Goal: Task Accomplishment & Management: Use online tool/utility

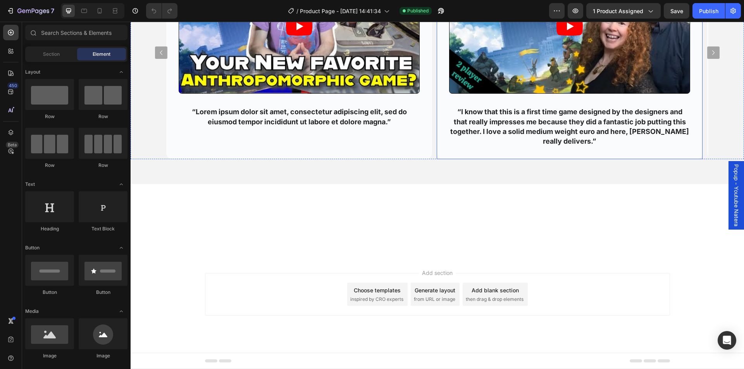
scroll to position [993, 0]
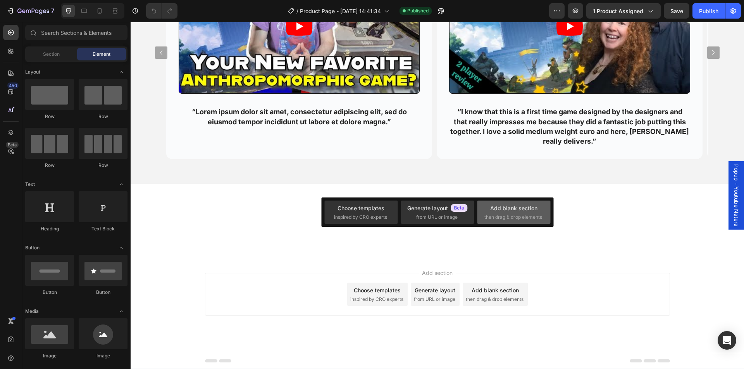
click at [535, 210] on div "Add blank section" at bounding box center [513, 208] width 47 height 8
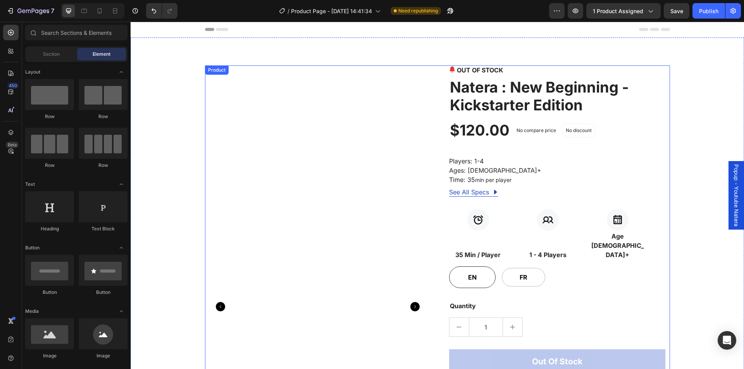
scroll to position [232, 0]
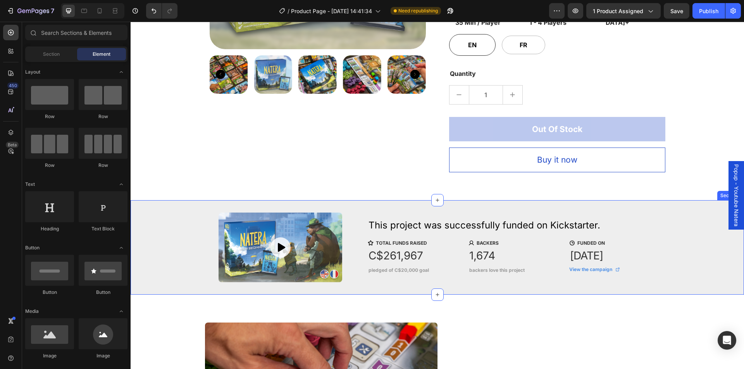
click at [153, 201] on div "Button Hero Banner This project was successfully funded on Kickstarter. Heading…" at bounding box center [436, 247] width 601 height 95
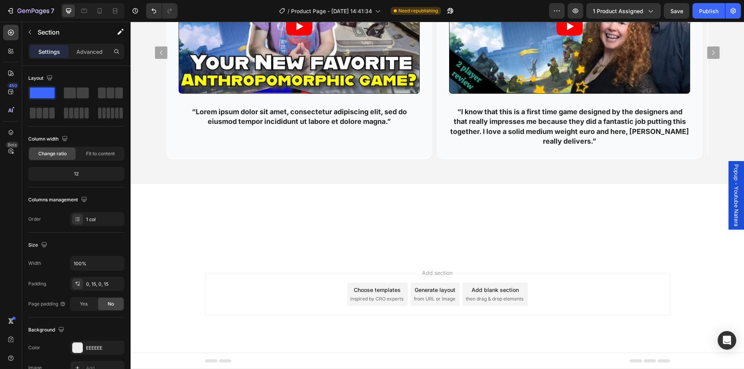
scroll to position [1123, 0]
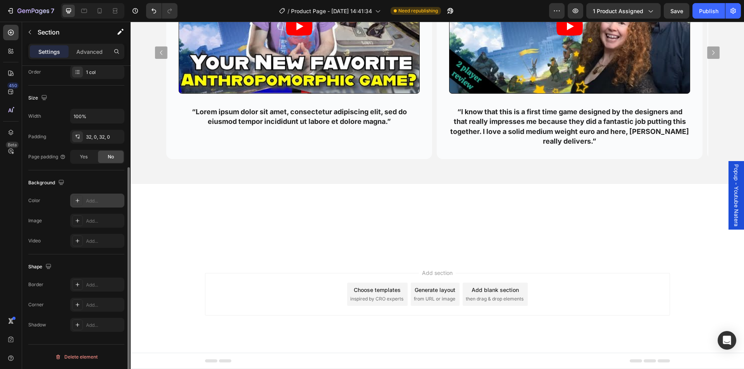
click at [102, 199] on div "Add..." at bounding box center [104, 201] width 36 height 7
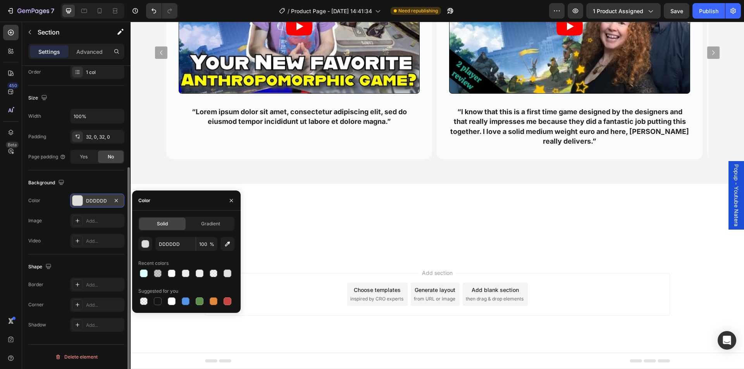
click at [179, 271] on div at bounding box center [186, 273] width 96 height 11
click at [183, 302] on div at bounding box center [186, 301] width 8 height 8
click at [172, 301] on div at bounding box center [172, 301] width 8 height 8
type input "FFFFFF"
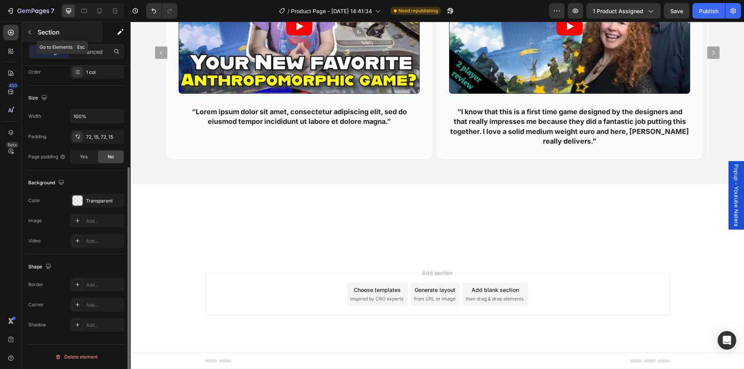
click at [31, 31] on icon "button" at bounding box center [30, 32] width 6 height 6
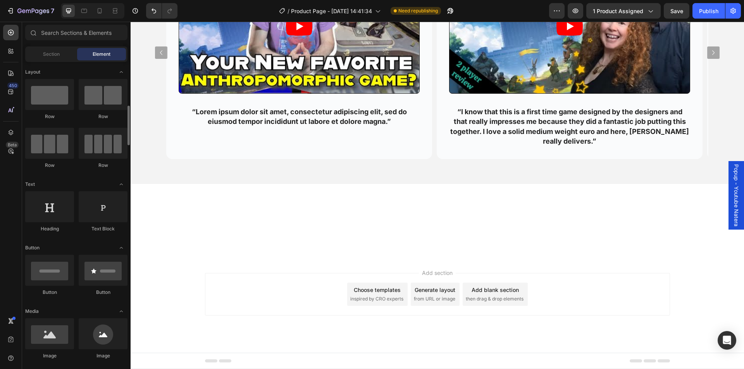
scroll to position [39, 0]
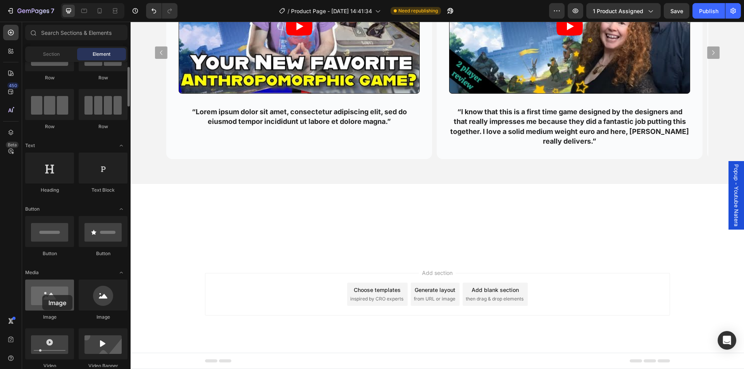
drag, startPoint x: 84, startPoint y: 292, endPoint x: 42, endPoint y: 295, distance: 41.9
click at [42, 295] on div at bounding box center [49, 295] width 49 height 31
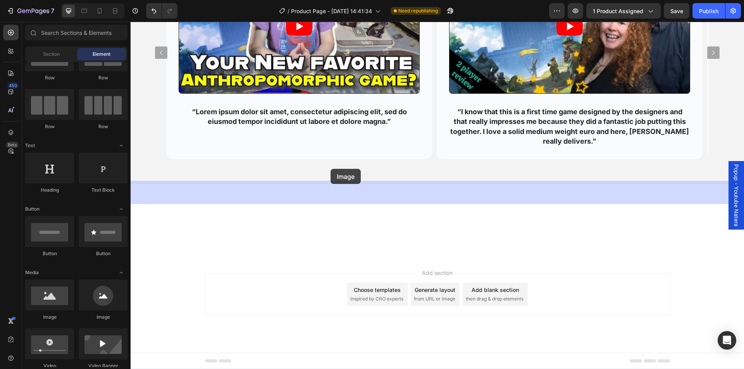
drag, startPoint x: 239, startPoint y: 317, endPoint x: 330, endPoint y: 169, distance: 173.9
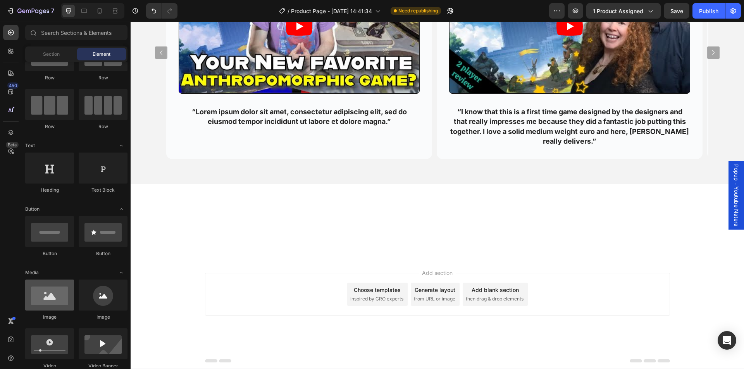
scroll to position [116, 0]
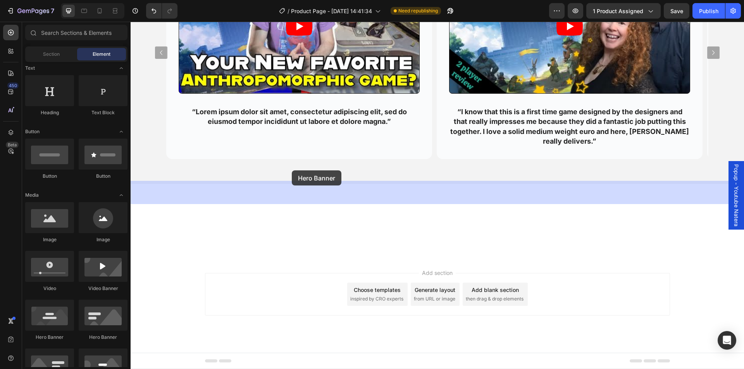
drag, startPoint x: 186, startPoint y: 342, endPoint x: 292, endPoint y: 170, distance: 201.2
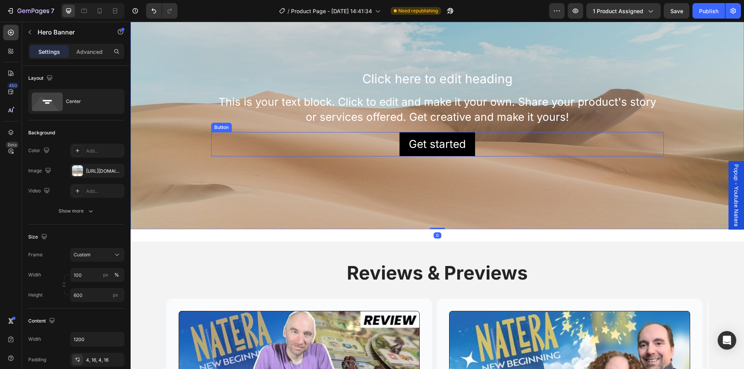
scroll to position [1239, 0]
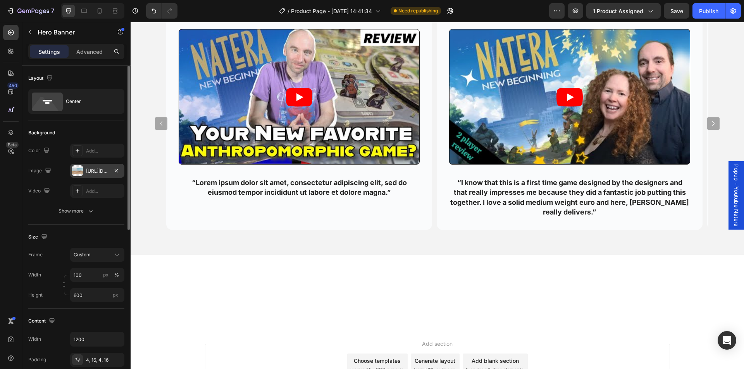
click at [103, 170] on div "https://cdn.shopify.com/s/files/1/2005/9307/files/background_settings.jpg" at bounding box center [97, 171] width 22 height 7
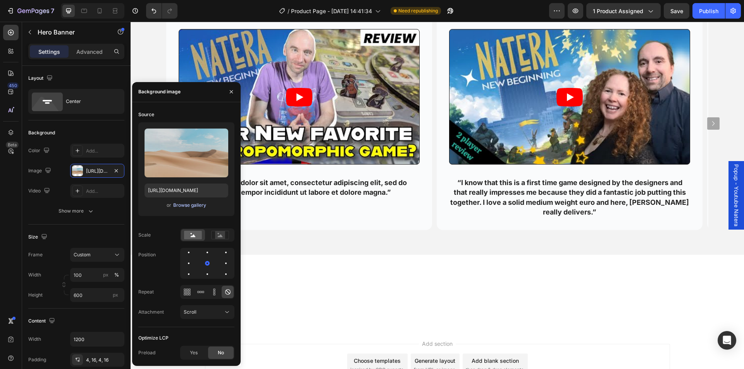
click at [186, 204] on div "Browse gallery" at bounding box center [189, 205] width 33 height 7
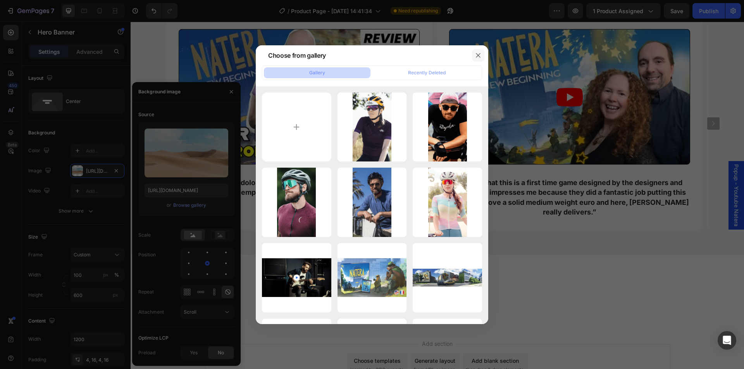
click at [478, 55] on icon "button" at bounding box center [478, 55] width 4 height 4
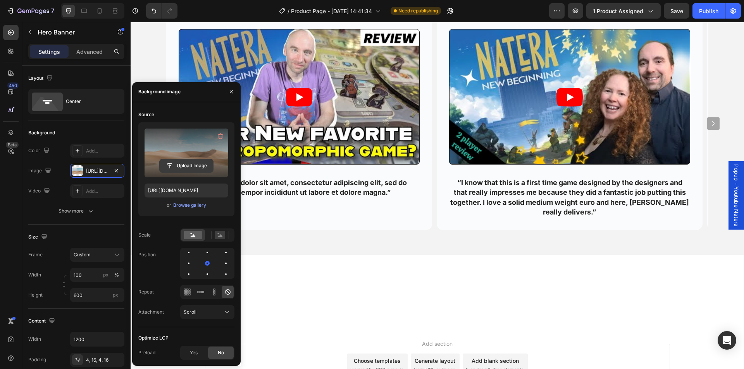
click at [189, 161] on input "file" at bounding box center [186, 165] width 53 height 13
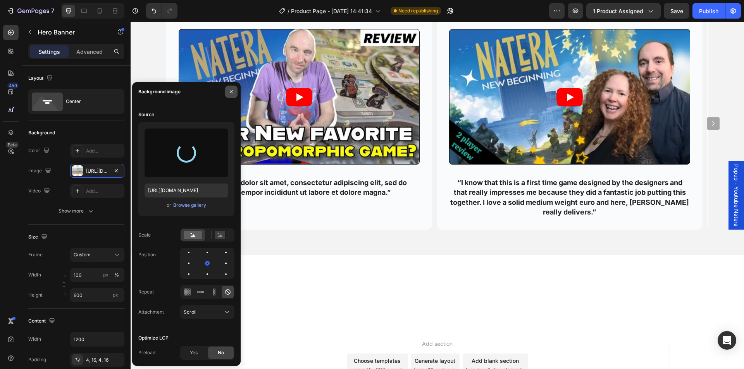
type input "https://cdn.shopify.com/s/files/1/0973/4468/4213/files/gempages_580947781208769…"
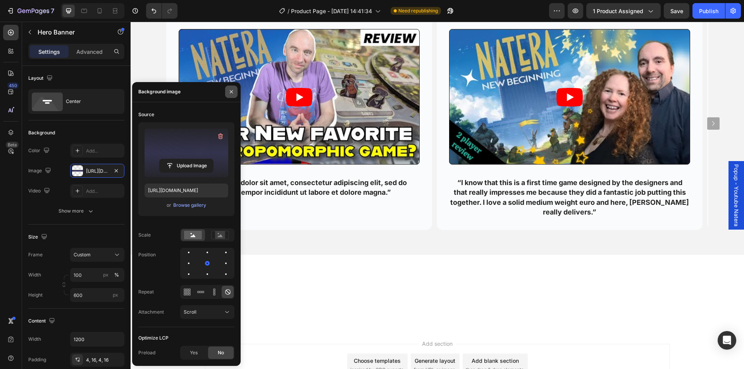
click at [230, 92] on icon "button" at bounding box center [231, 92] width 6 height 6
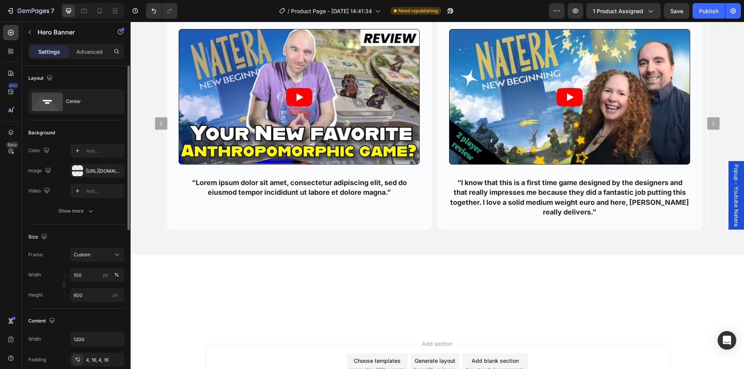
scroll to position [155, 0]
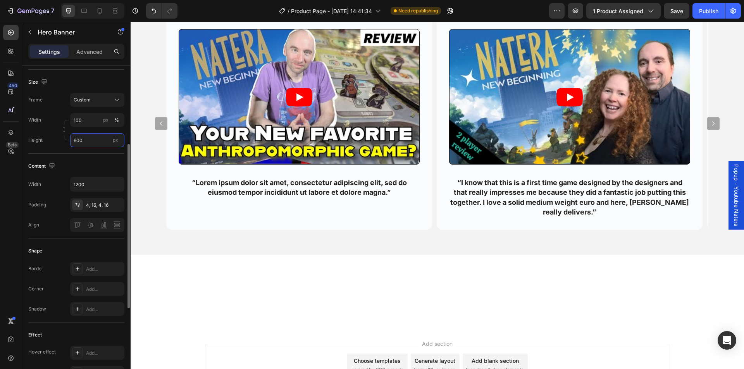
click at [86, 141] on input "600" at bounding box center [97, 140] width 54 height 14
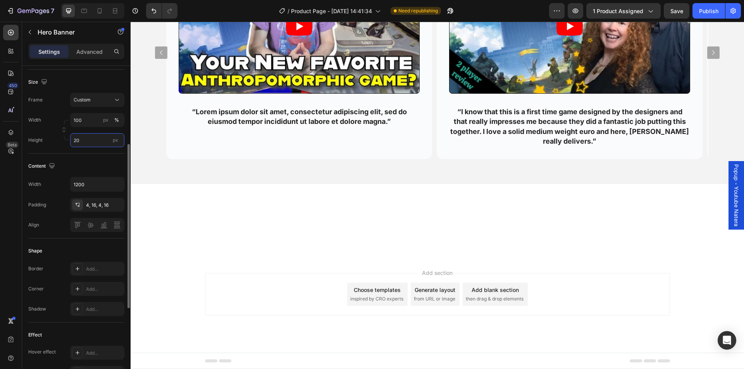
type input "200"
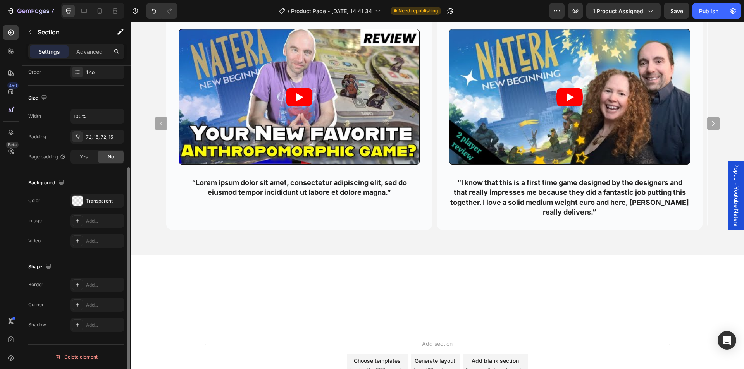
scroll to position [0, 0]
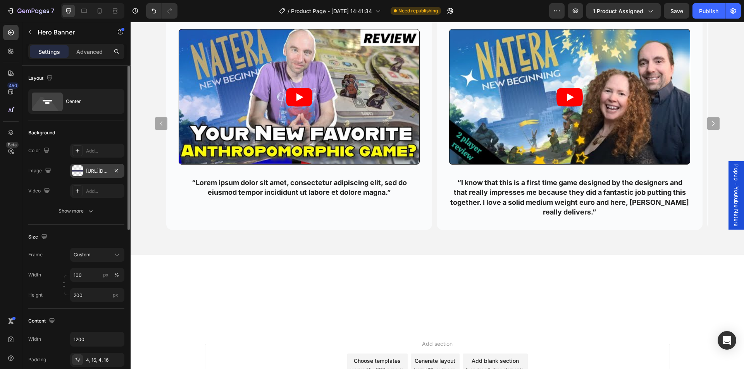
click at [89, 170] on div "https://cdn.shopify.com/s/files/1/0973/4468/4213/files/gempages_580947781208769…" at bounding box center [97, 171] width 22 height 7
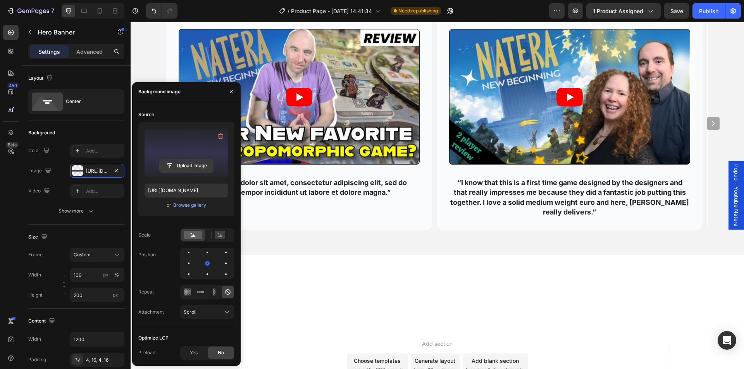
click at [185, 159] on input "file" at bounding box center [186, 165] width 53 height 13
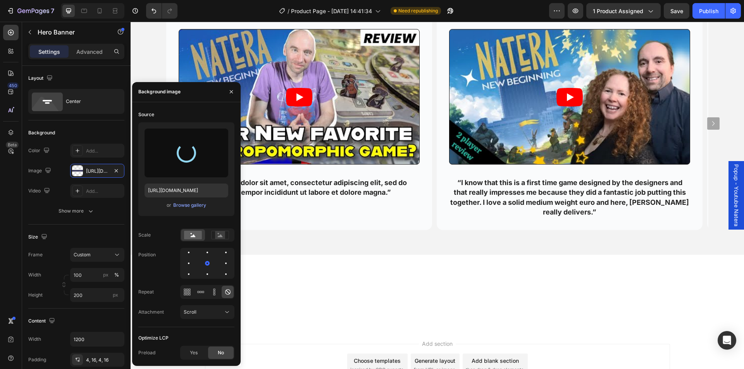
type input "https://cdn.shopify.com/s/files/1/0973/4468/4213/files/gempages_580947781208769…"
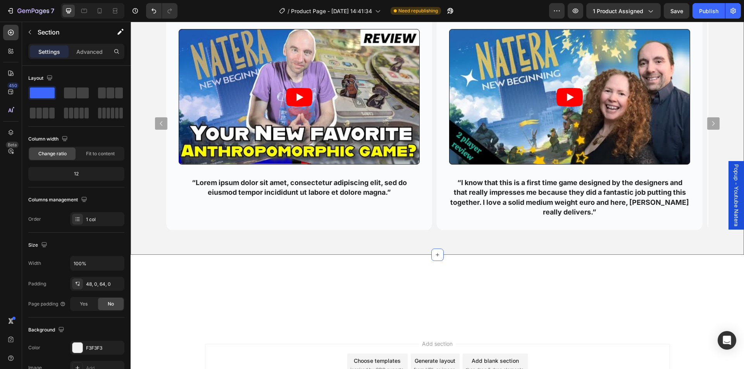
click at [554, 255] on div "Reviews & Previews Heading Row Video “Lorem ipsum dolor sit amet, consectetur a…" at bounding box center [437, 107] width 613 height 295
drag, startPoint x: 173, startPoint y: 211, endPoint x: 155, endPoint y: 201, distance: 20.3
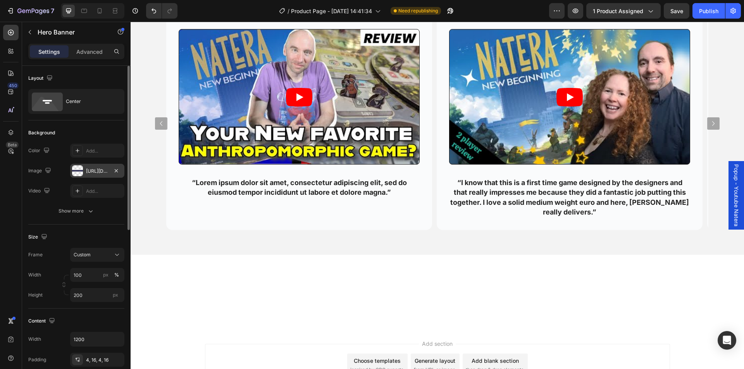
click at [88, 170] on div "https://cdn.shopify.com/s/files/1/0973/4468/4213/files/gempages_580947781208769…" at bounding box center [97, 171] width 22 height 7
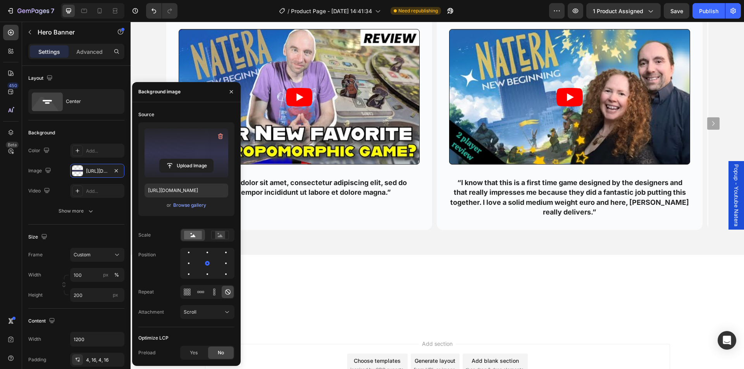
click at [185, 155] on label at bounding box center [186, 153] width 84 height 49
click at [185, 159] on input "file" at bounding box center [186, 165] width 53 height 13
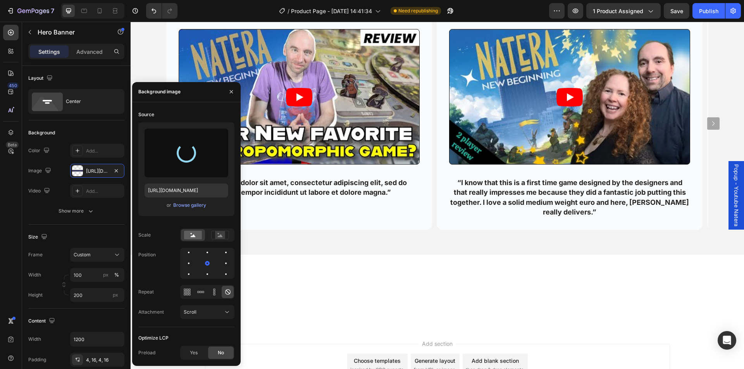
type input "https://cdn.shopify.com/s/files/1/0973/4468/4213/files/gempages_580947781208769…"
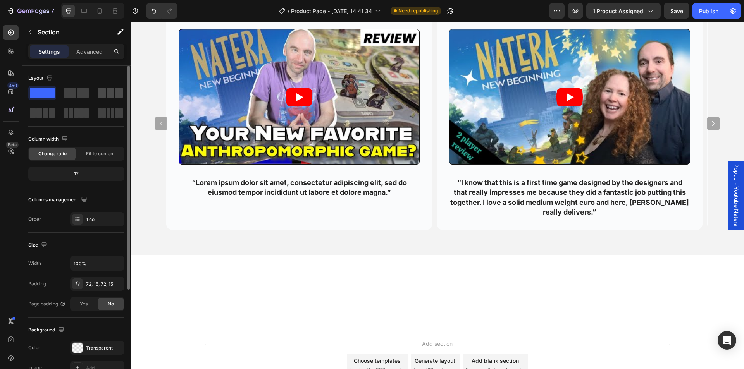
click at [105, 95] on div at bounding box center [110, 93] width 25 height 11
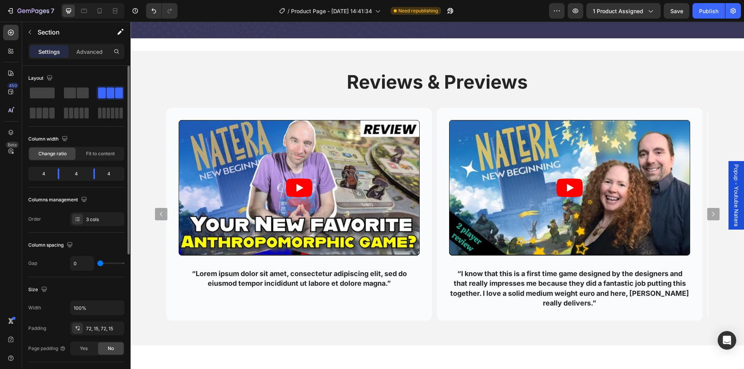
scroll to position [866, 0]
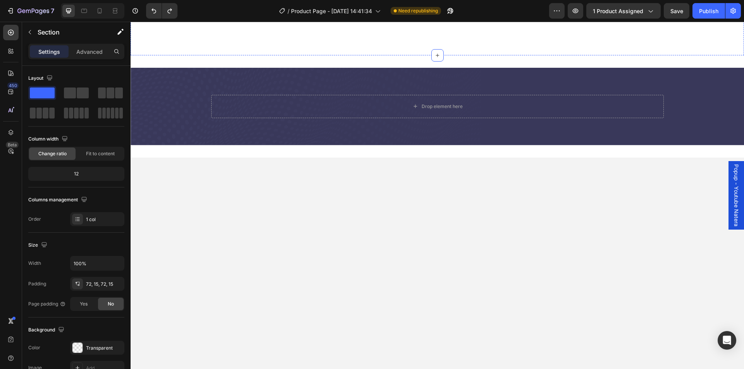
scroll to position [1047, 0]
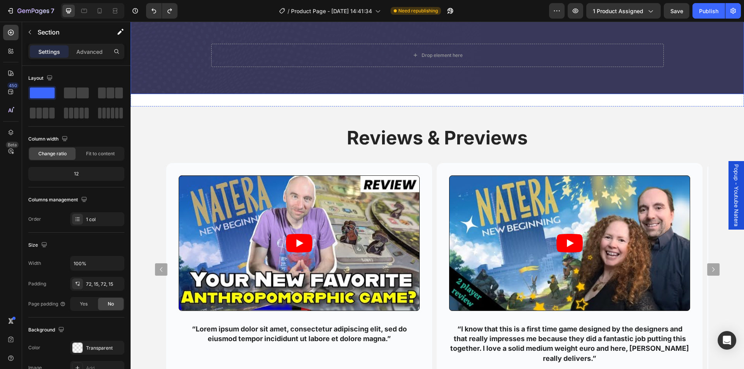
click at [158, 94] on div "Background Image" at bounding box center [437, 55] width 613 height 77
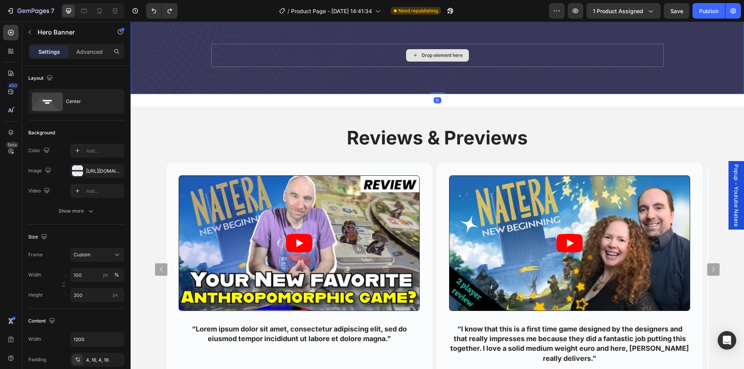
click at [265, 67] on div "Drop element here" at bounding box center [437, 55] width 452 height 23
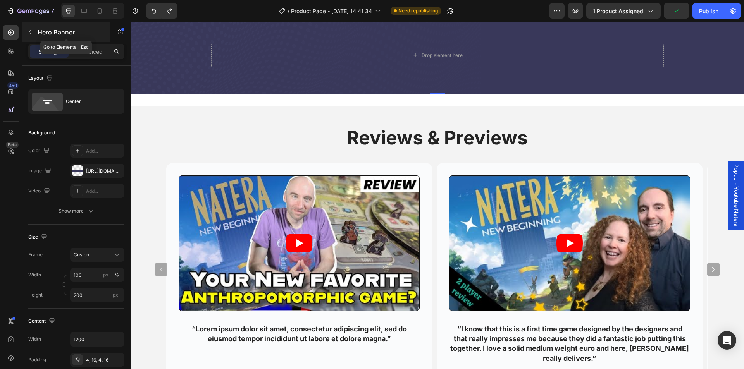
click at [29, 33] on icon "button" at bounding box center [30, 32] width 6 height 6
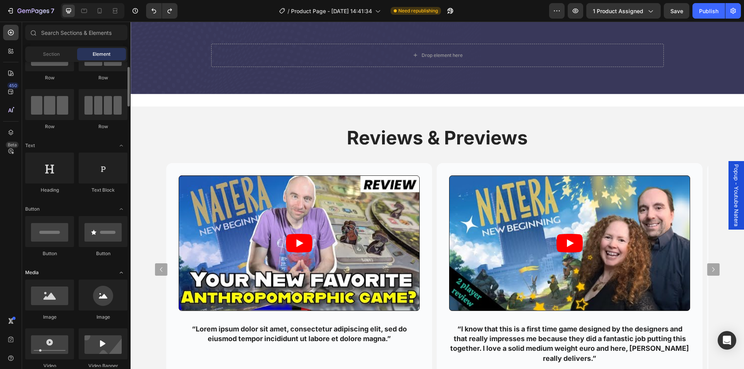
scroll to position [0, 0]
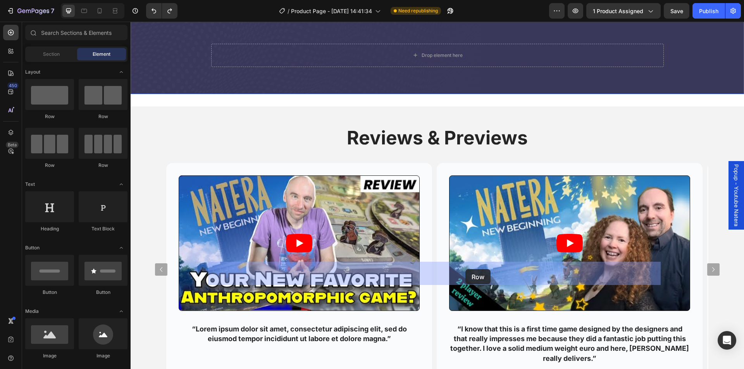
drag, startPoint x: 177, startPoint y: 166, endPoint x: 465, endPoint y: 270, distance: 305.7
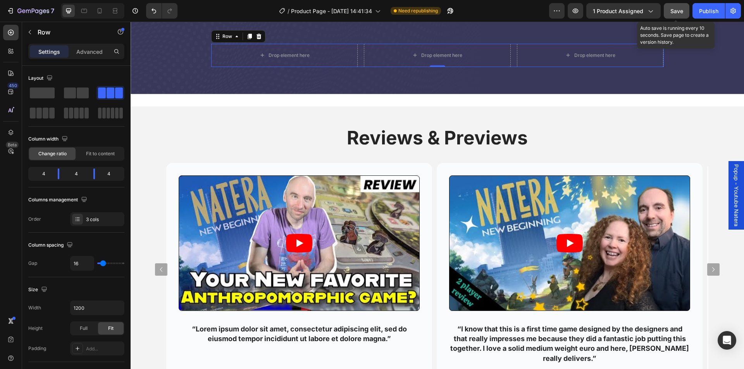
click at [678, 9] on span "Save" at bounding box center [676, 11] width 13 height 7
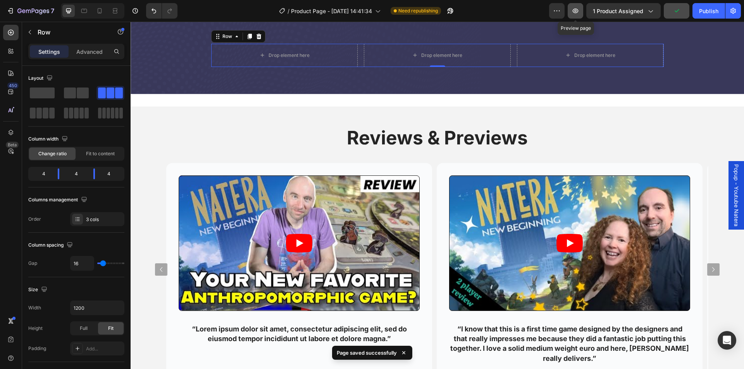
click at [578, 10] on icon "button" at bounding box center [575, 11] width 6 height 5
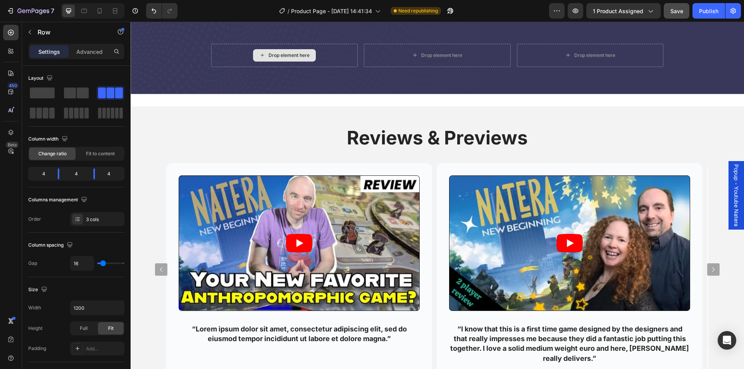
click at [282, 58] on div "Drop element here" at bounding box center [288, 55] width 41 height 6
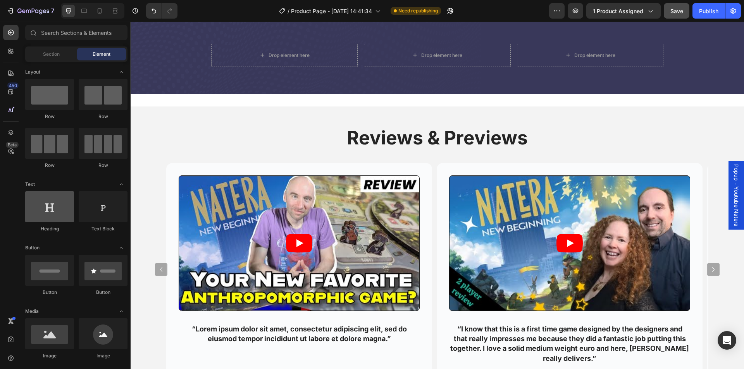
scroll to position [77, 0]
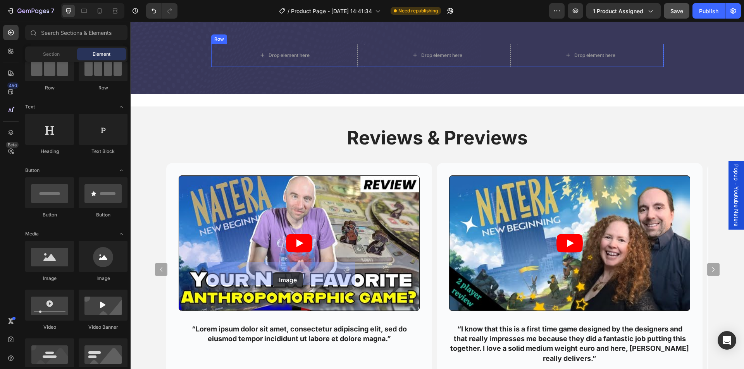
drag, startPoint x: 250, startPoint y: 277, endPoint x: 273, endPoint y: 272, distance: 22.9
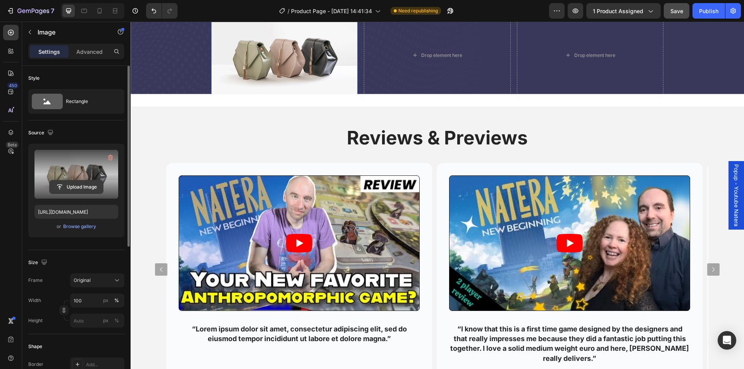
click at [80, 186] on input "file" at bounding box center [76, 186] width 53 height 13
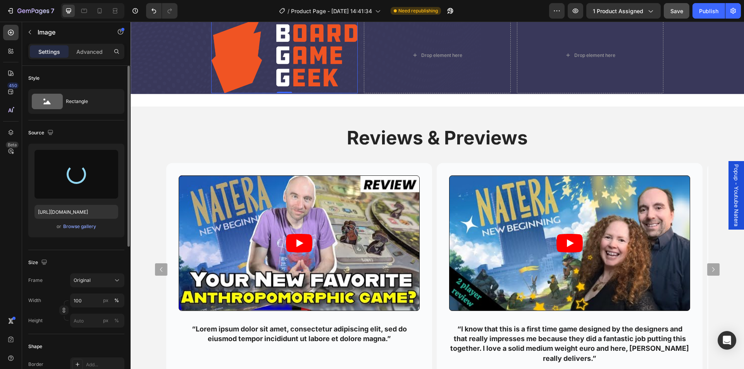
type input "https://cdn.shopify.com/s/files/1/0973/4468/4213/files/gempages_580947781208769…"
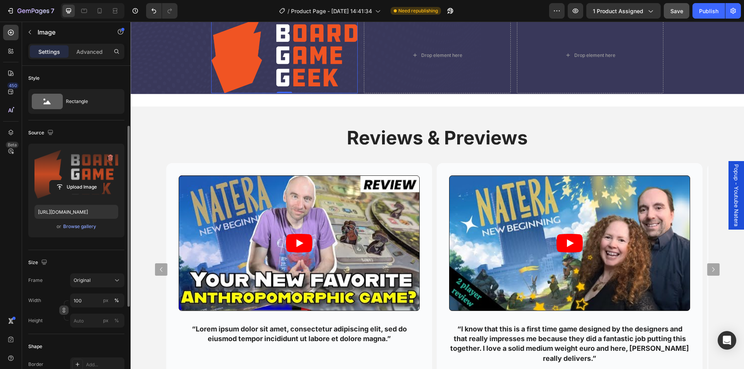
scroll to position [155, 0]
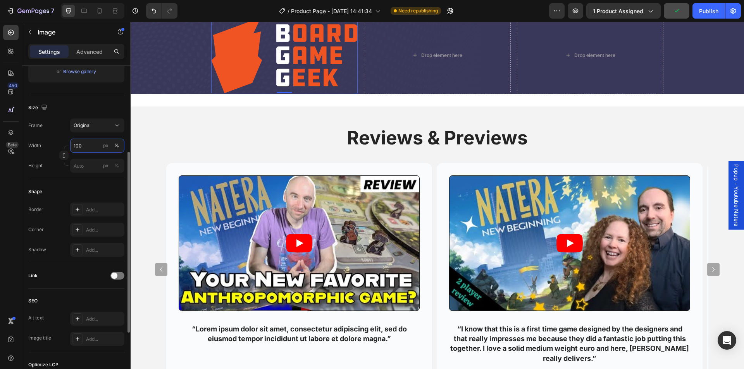
click at [89, 144] on input "100" at bounding box center [97, 146] width 54 height 14
click at [52, 142] on div "Width 100 px %" at bounding box center [76, 146] width 96 height 14
click at [89, 143] on input "100" at bounding box center [97, 146] width 54 height 14
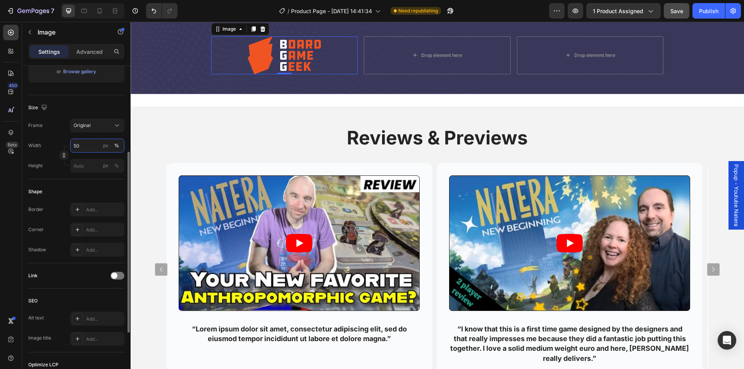
drag, startPoint x: 85, startPoint y: 146, endPoint x: 48, endPoint y: 147, distance: 36.4
click at [48, 147] on div "Width 50 px %" at bounding box center [76, 146] width 96 height 14
type input "60"
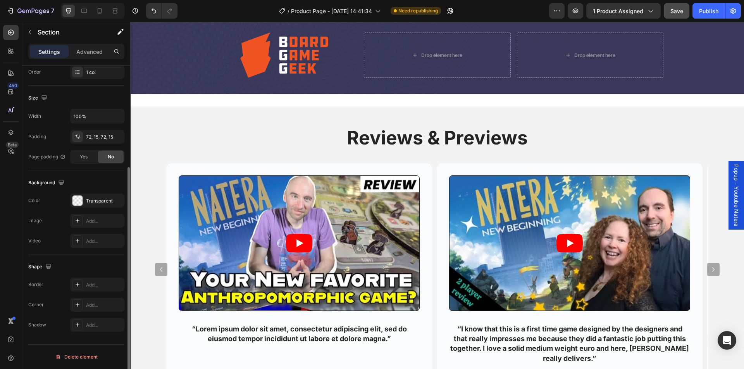
scroll to position [0, 0]
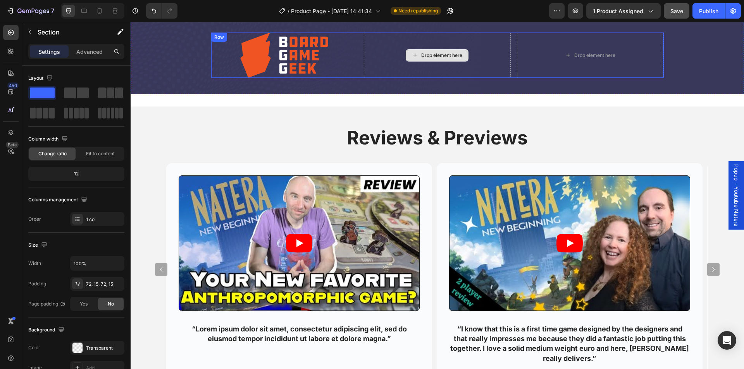
click at [428, 58] on div "Drop element here" at bounding box center [441, 55] width 41 height 6
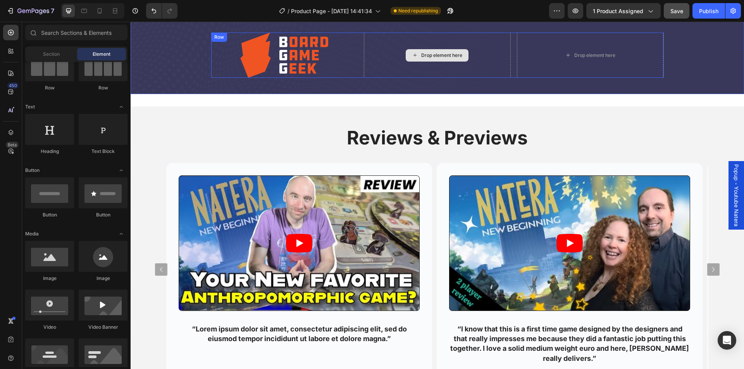
click at [437, 58] on div "Drop element here" at bounding box center [441, 55] width 41 height 6
click at [433, 58] on div "Drop element here" at bounding box center [441, 55] width 41 height 6
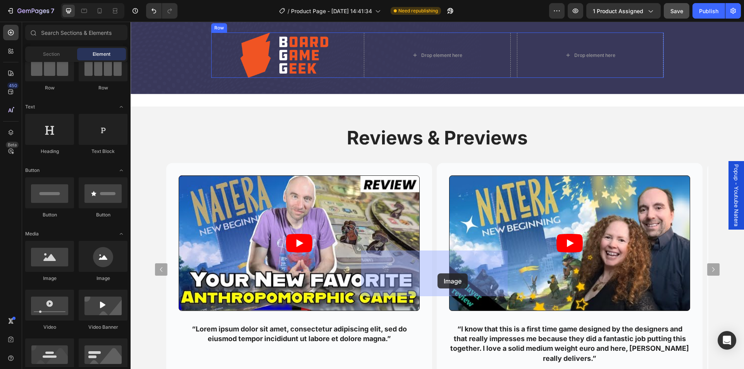
drag, startPoint x: 192, startPoint y: 282, endPoint x: 437, endPoint y: 273, distance: 245.7
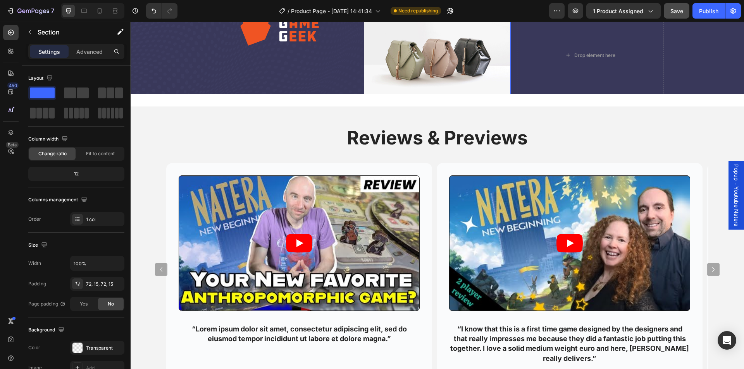
click at [428, 110] on img at bounding box center [437, 55] width 147 height 110
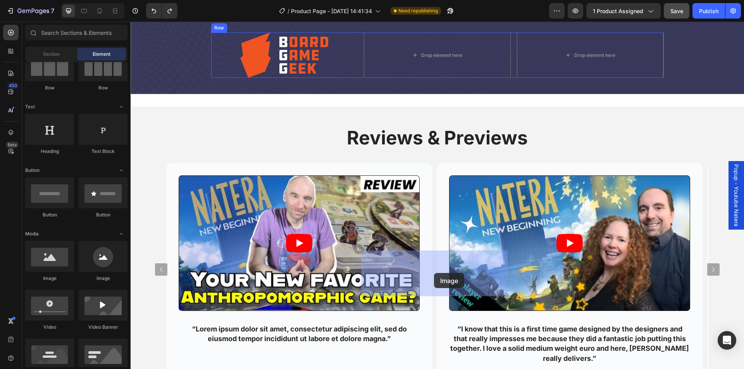
drag, startPoint x: 259, startPoint y: 286, endPoint x: 434, endPoint y: 273, distance: 174.8
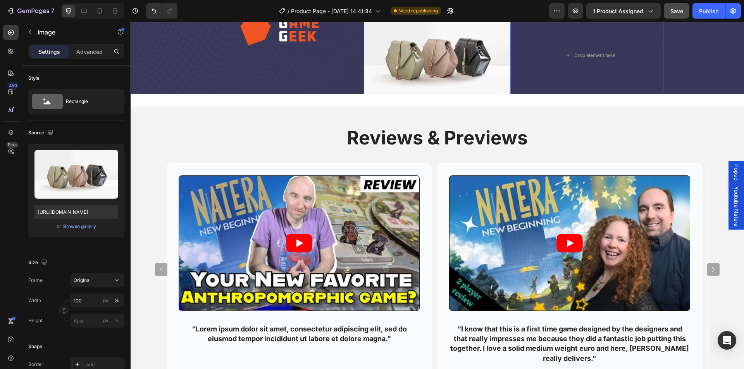
click at [438, 110] on img at bounding box center [437, 55] width 147 height 110
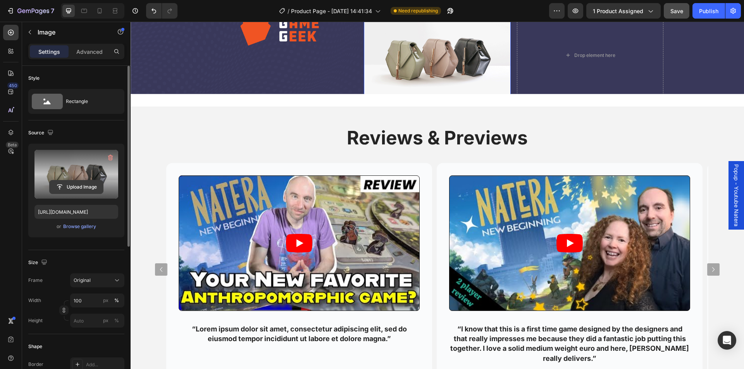
click at [82, 185] on input "file" at bounding box center [76, 186] width 53 height 13
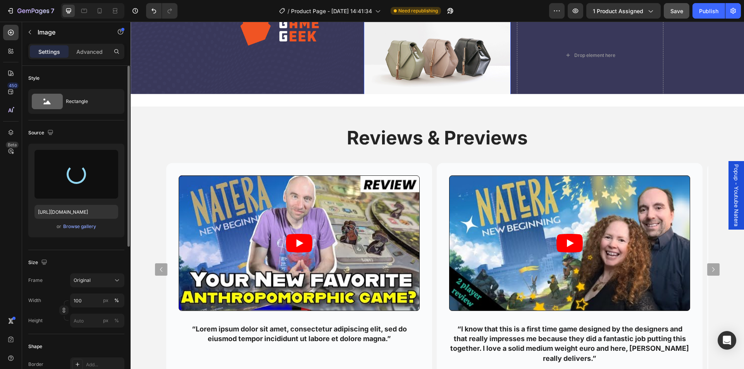
type input "https://cdn.shopify.com/s/files/1/0973/4468/4213/files/gempages_580947781208769…"
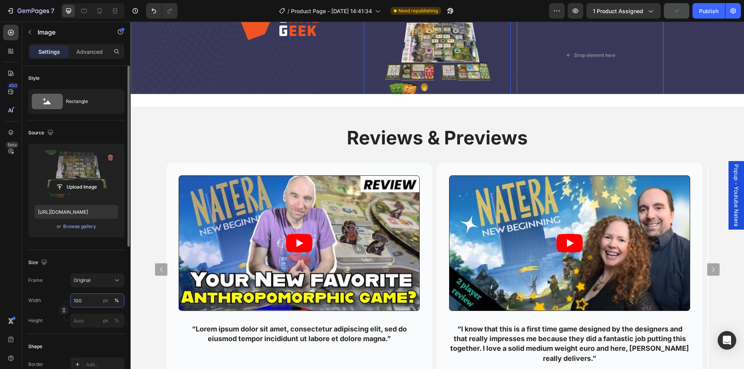
click at [86, 302] on input "100" at bounding box center [97, 301] width 54 height 14
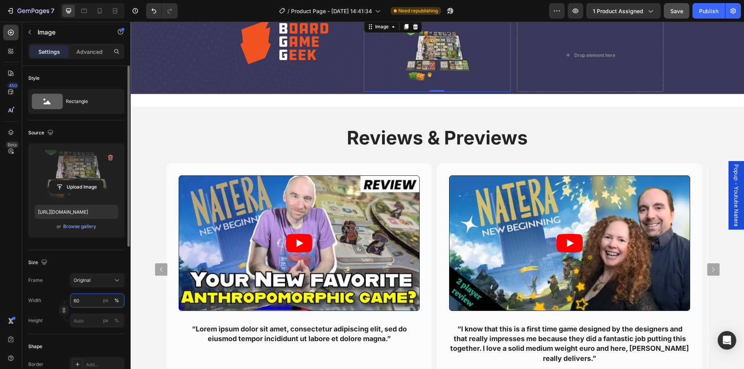
drag, startPoint x: 85, startPoint y: 301, endPoint x: 47, endPoint y: 301, distance: 38.0
click at [47, 301] on div "Width 60 px %" at bounding box center [76, 301] width 96 height 14
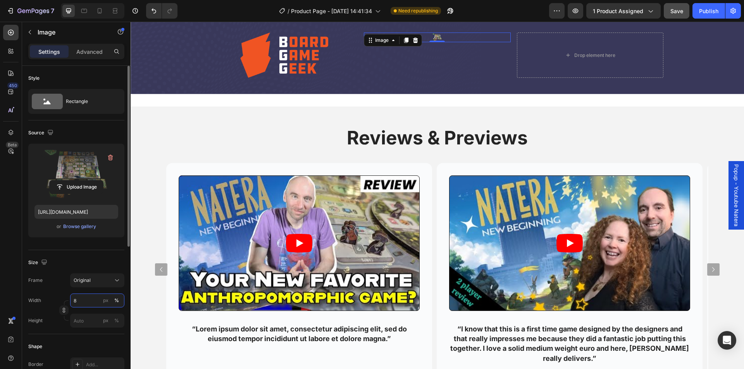
type input "80"
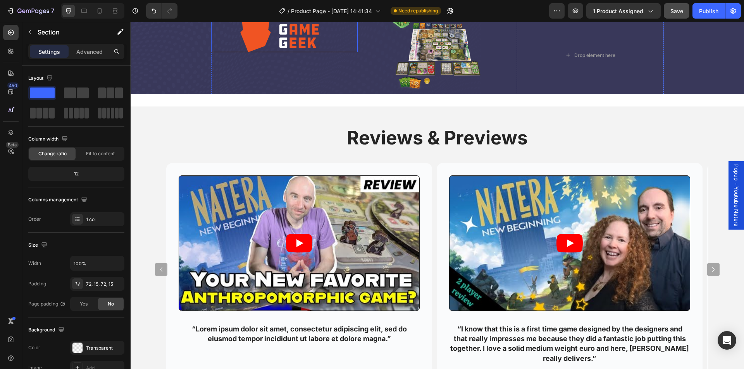
click at [305, 52] on img at bounding box center [284, 30] width 88 height 46
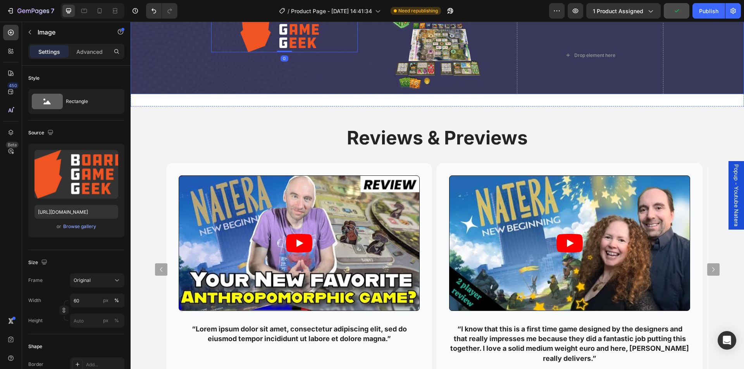
click at [170, 94] on div "Background Image" at bounding box center [437, 55] width 613 height 77
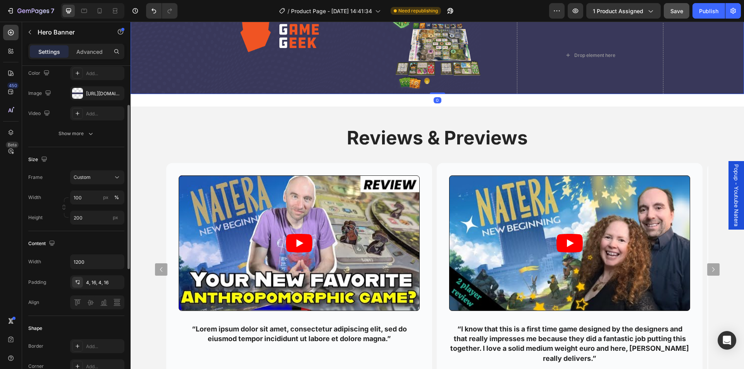
scroll to position [155, 0]
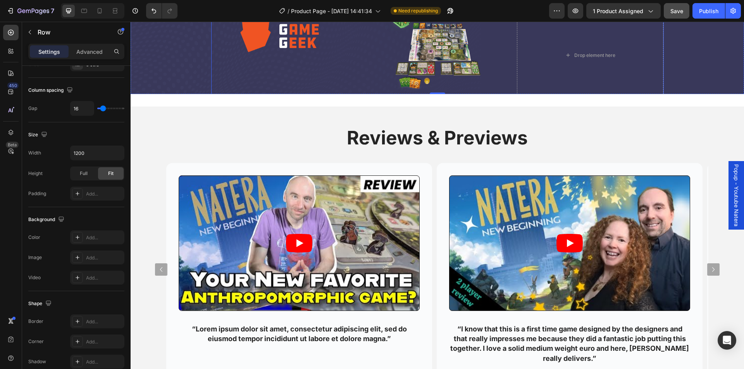
click at [357, 103] on div "Image Image Drop element here Row" at bounding box center [437, 55] width 452 height 97
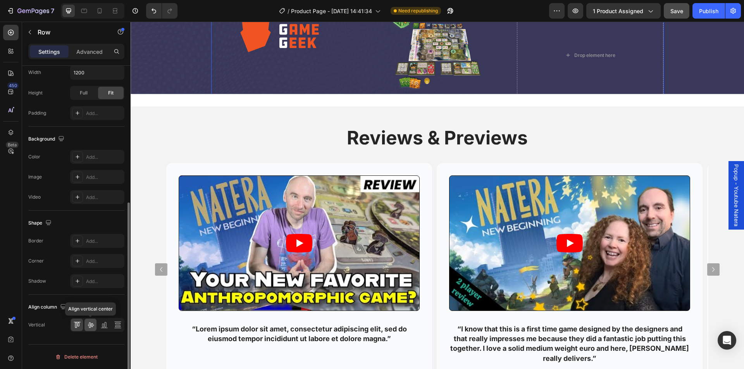
click at [89, 325] on icon at bounding box center [91, 325] width 8 height 8
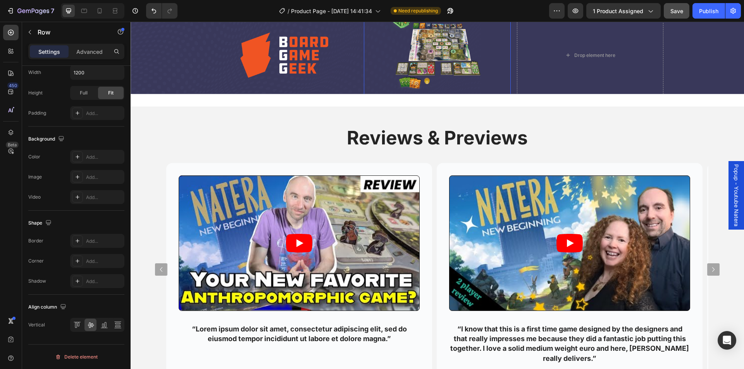
click at [423, 103] on img at bounding box center [436, 55] width 117 height 97
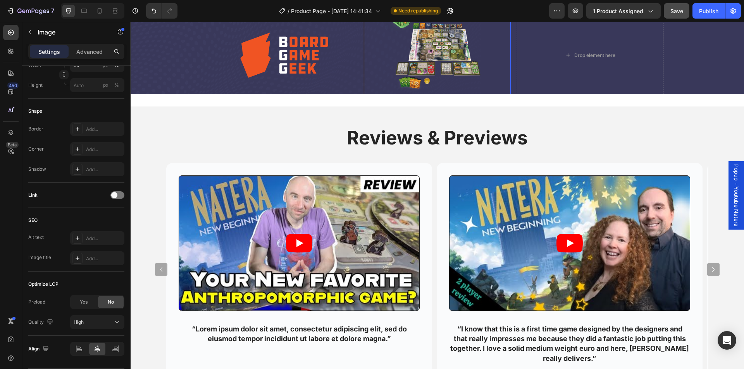
scroll to position [0, 0]
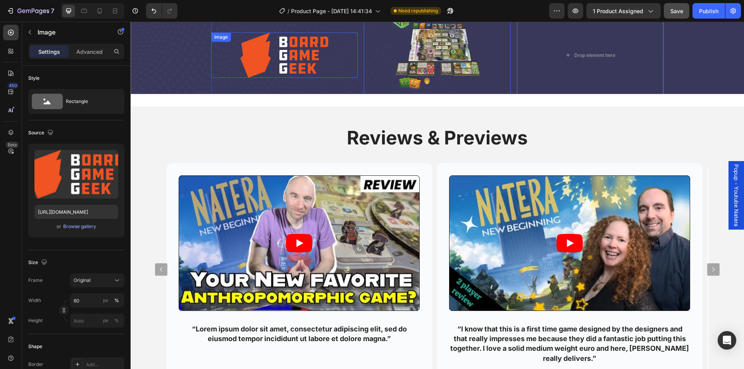
click at [301, 78] on img at bounding box center [284, 56] width 88 height 46
type input "50"
click at [456, 103] on img at bounding box center [436, 55] width 117 height 97
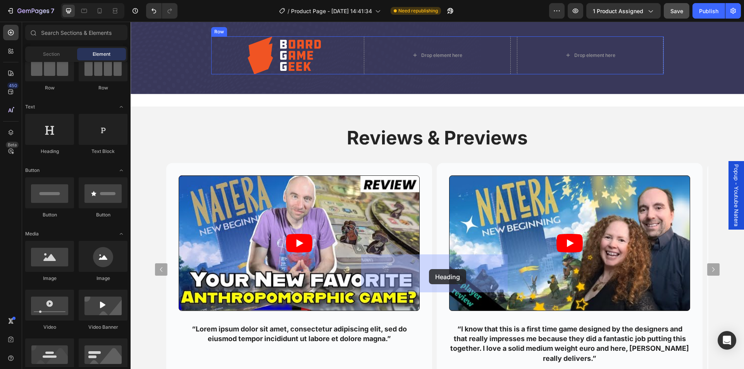
drag, startPoint x: 184, startPoint y: 157, endPoint x: 429, endPoint y: 269, distance: 269.5
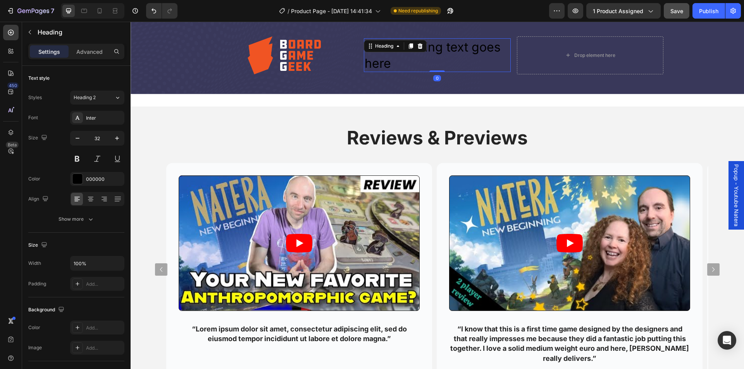
click at [445, 72] on h2 "Your heading text goes here" at bounding box center [437, 55] width 147 height 34
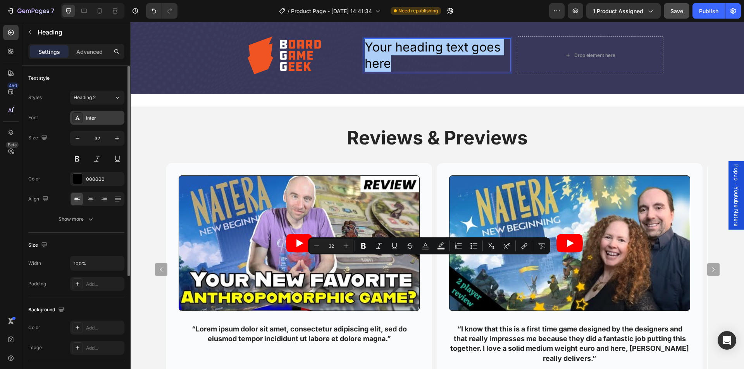
click at [110, 122] on div "Inter" at bounding box center [97, 118] width 54 height 14
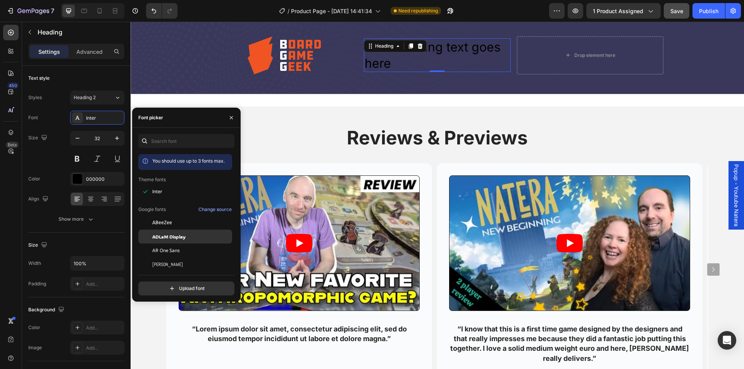
click at [183, 239] on span "ADLaM Display" at bounding box center [168, 236] width 33 height 7
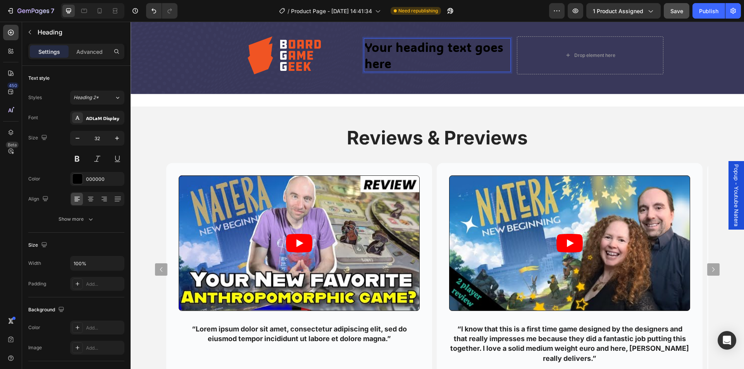
click at [440, 71] on p "Your heading text goes here" at bounding box center [436, 55] width 145 height 32
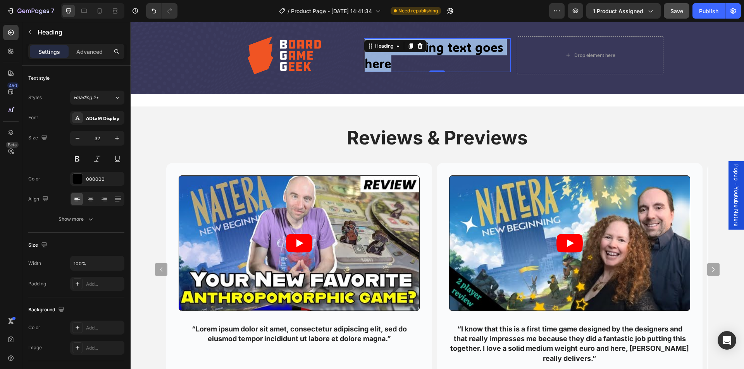
drag, startPoint x: 419, startPoint y: 262, endPoint x: 435, endPoint y: 270, distance: 18.2
click at [419, 71] on p "Your heading text goes here" at bounding box center [436, 55] width 145 height 32
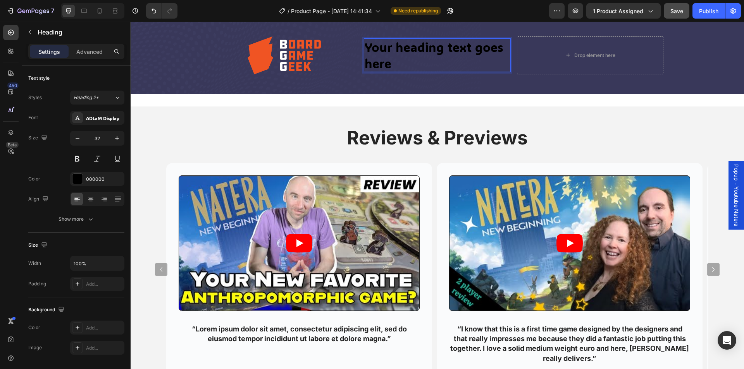
click at [404, 71] on p "Your heading text goes here" at bounding box center [436, 55] width 145 height 32
click at [344, 74] on div at bounding box center [284, 55] width 147 height 38
click at [375, 71] on p "Your heading text goes here" at bounding box center [436, 55] width 145 height 32
click at [418, 49] on icon at bounding box center [420, 45] width 5 height 5
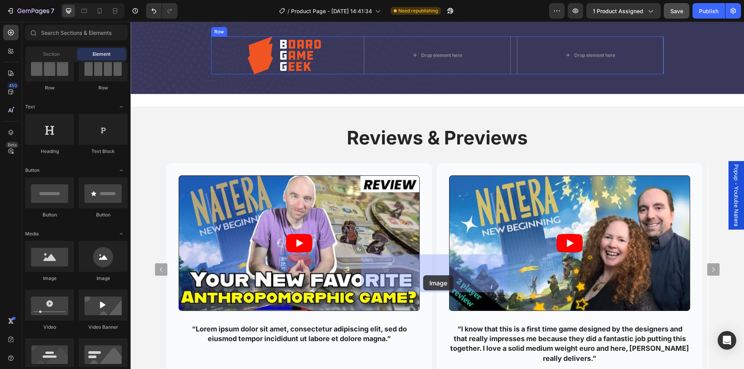
drag, startPoint x: 241, startPoint y: 282, endPoint x: 423, endPoint y: 275, distance: 182.2
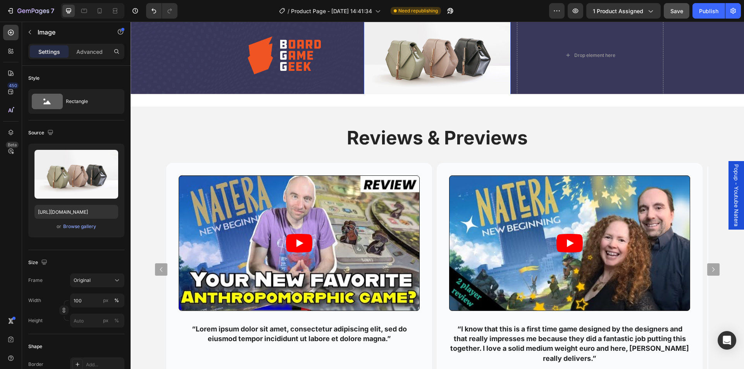
click at [432, 110] on img at bounding box center [437, 55] width 147 height 110
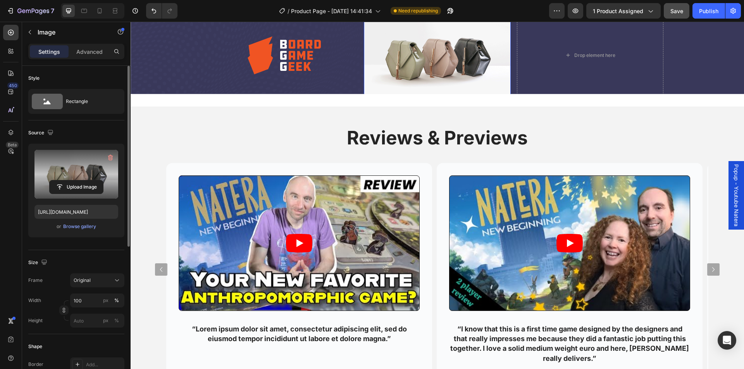
click at [80, 175] on label at bounding box center [76, 174] width 84 height 49
click at [80, 180] on input "file" at bounding box center [76, 186] width 53 height 13
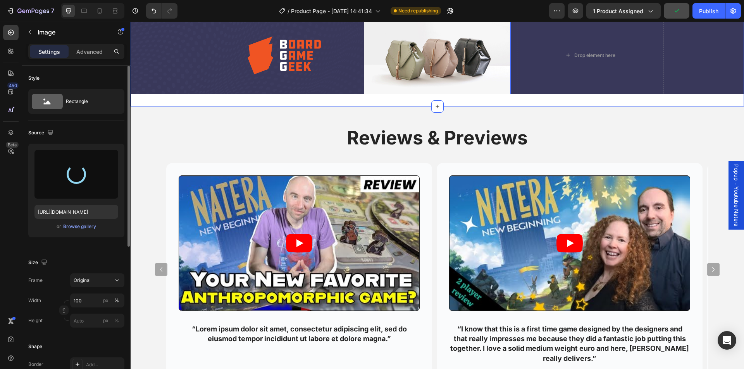
type input "https://cdn.shopify.com/s/files/1/0973/4468/4213/files/gempages_580947781208769…"
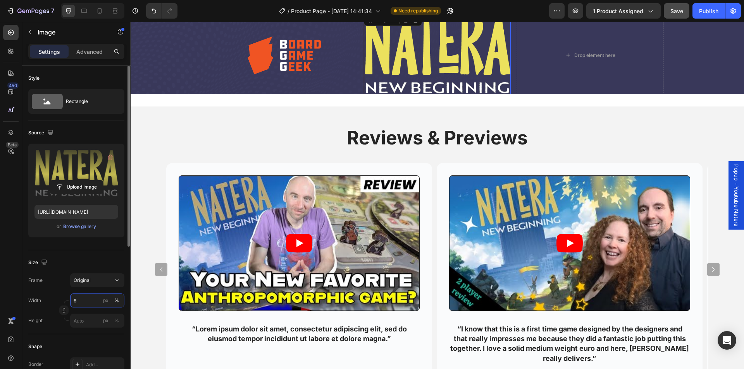
type input "60"
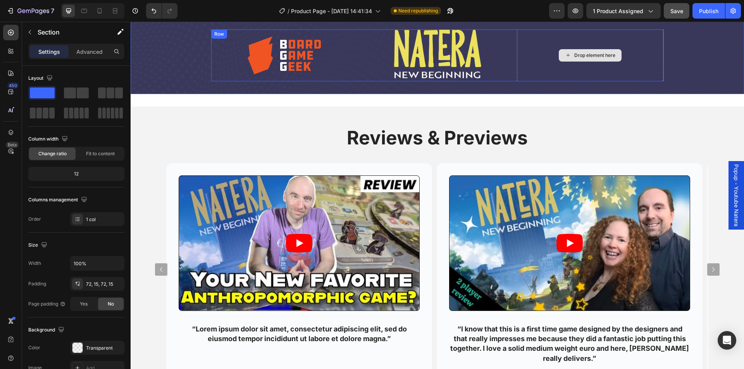
click at [588, 58] on div "Drop element here" at bounding box center [594, 55] width 41 height 6
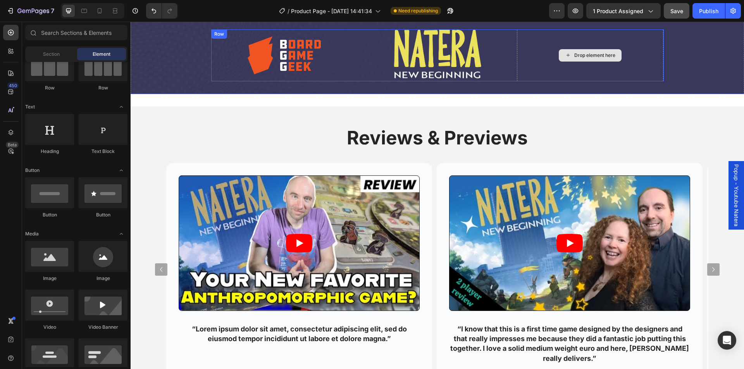
click at [593, 58] on div "Drop element here" at bounding box center [594, 55] width 41 height 6
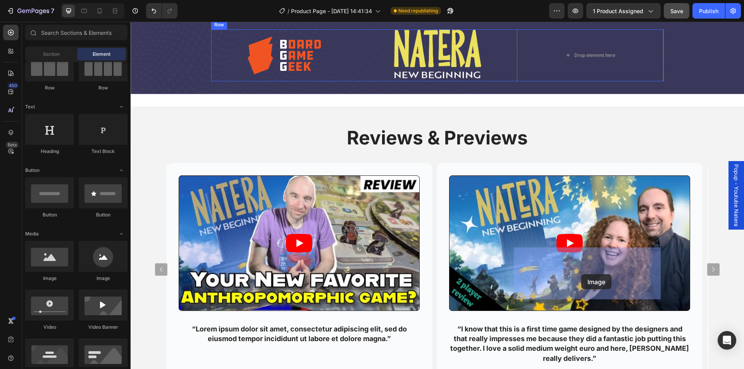
drag, startPoint x: 221, startPoint y: 282, endPoint x: 581, endPoint y: 274, distance: 360.3
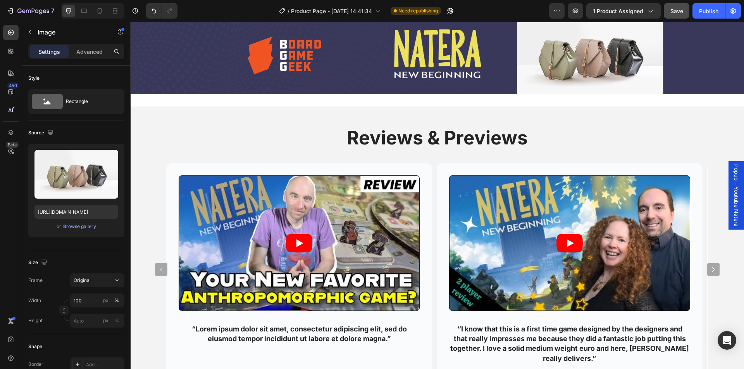
click at [561, 110] on img at bounding box center [590, 55] width 147 height 110
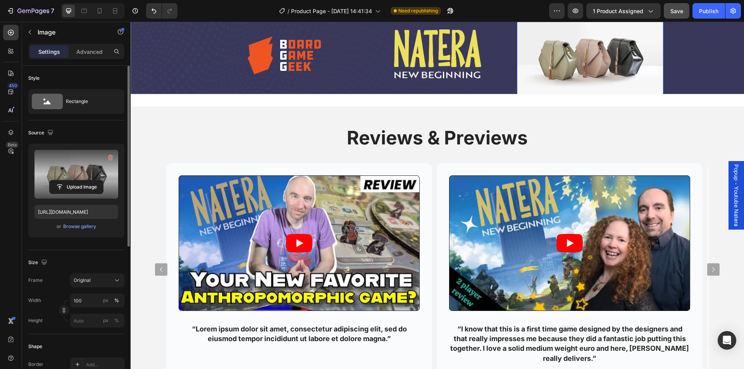
click at [81, 180] on label at bounding box center [76, 174] width 84 height 49
click at [81, 180] on input "file" at bounding box center [76, 186] width 53 height 13
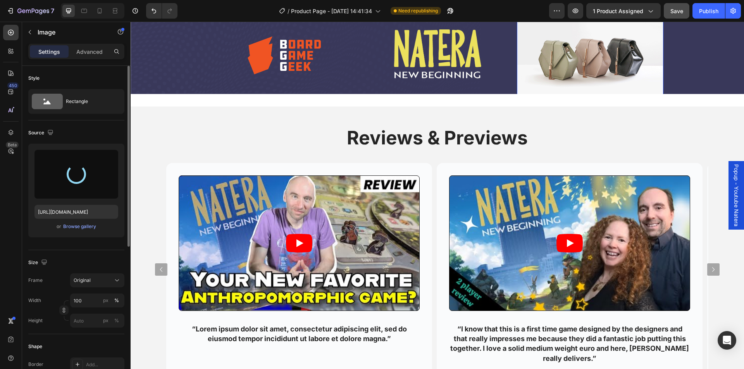
type input "https://cdn.shopify.com/s/files/1/0973/4468/4213/files/gempages_580947781208769…"
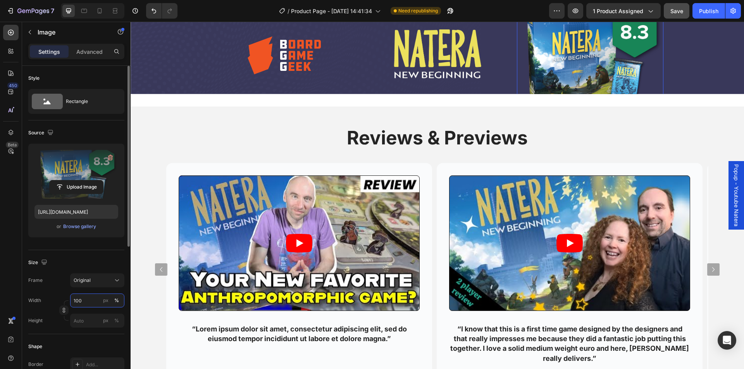
click at [90, 303] on input "100" at bounding box center [97, 301] width 54 height 14
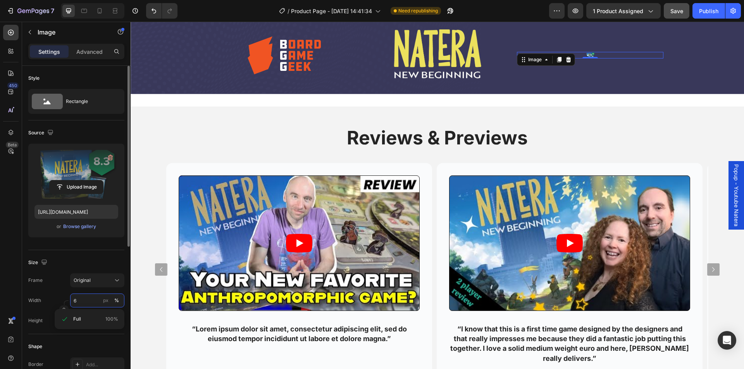
type input "60"
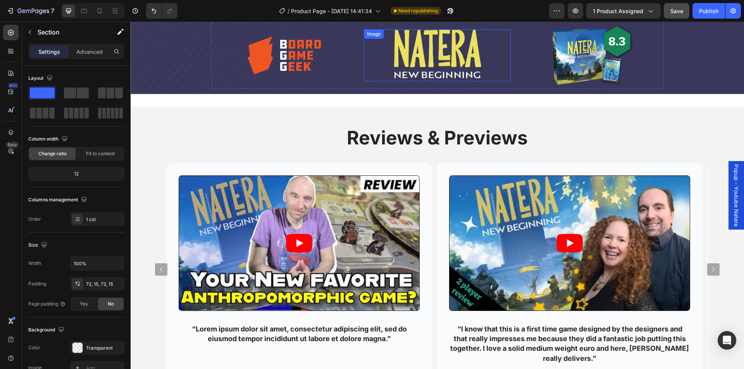
click at [440, 81] on img at bounding box center [437, 55] width 88 height 52
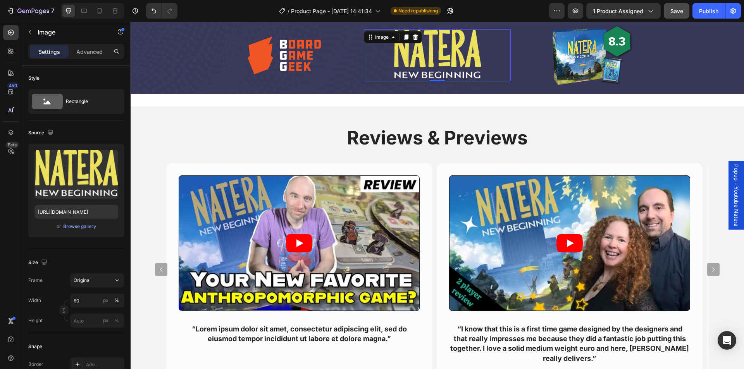
click at [448, 81] on img at bounding box center [437, 55] width 88 height 52
click at [412, 40] on icon at bounding box center [415, 37] width 6 height 6
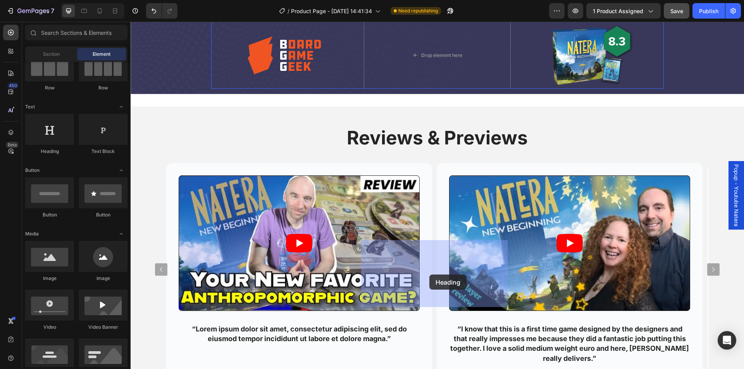
drag, startPoint x: 199, startPoint y: 162, endPoint x: 429, endPoint y: 275, distance: 256.0
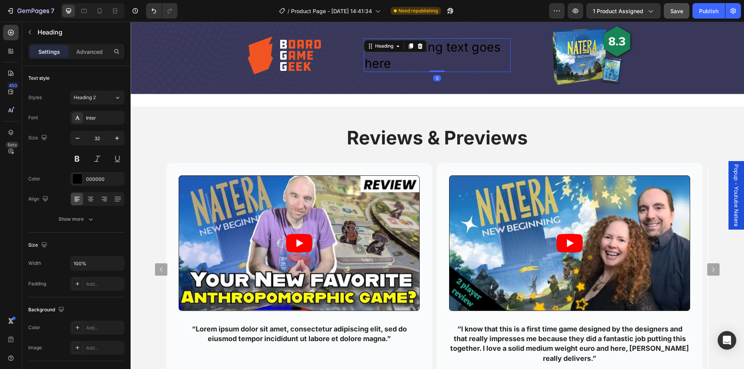
click at [444, 72] on h2 "Your heading text goes here" at bounding box center [437, 55] width 147 height 34
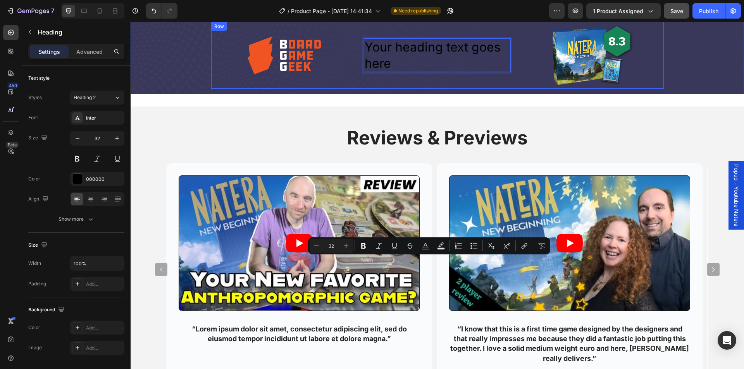
scroll to position [1055, 0]
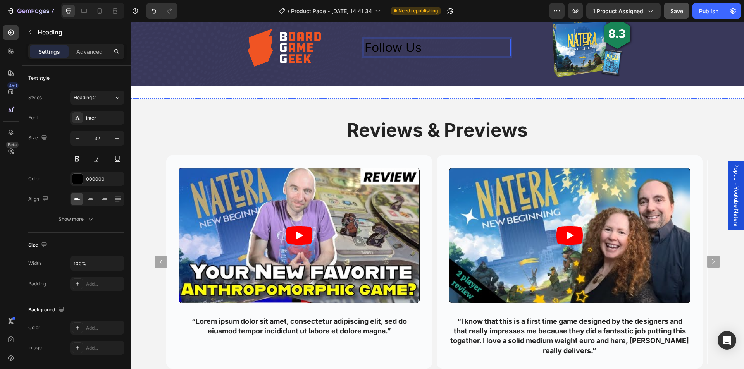
click at [167, 86] on div "Background Image" at bounding box center [437, 47] width 613 height 77
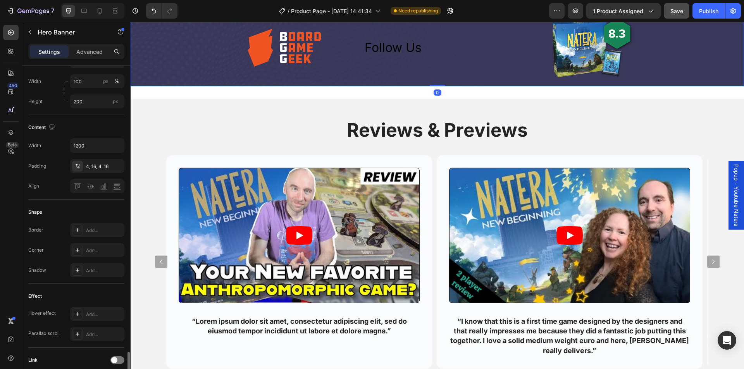
scroll to position [319, 0]
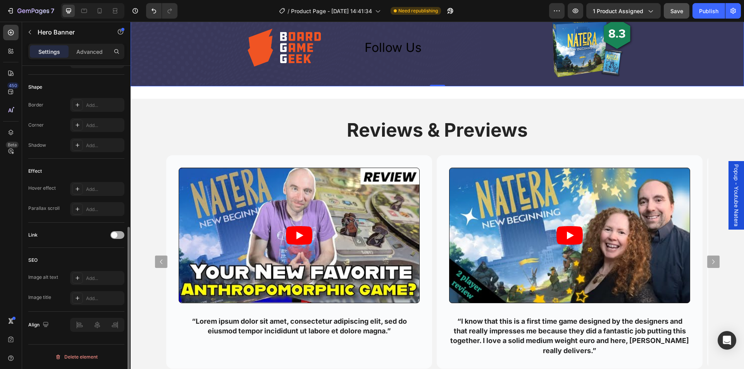
click at [119, 234] on div at bounding box center [117, 235] width 14 height 8
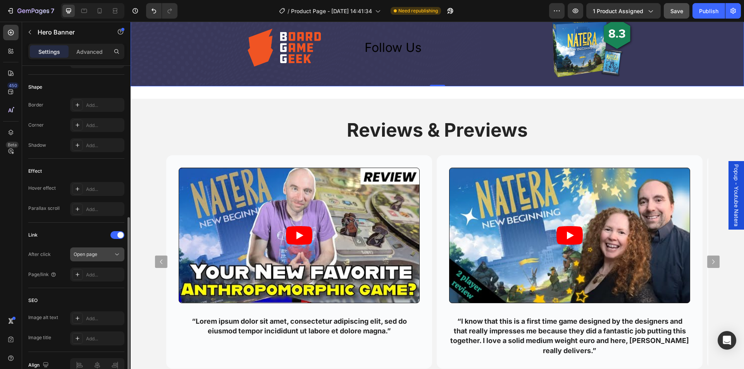
click at [101, 258] on div "Open page" at bounding box center [94, 254] width 40 height 7
click at [67, 237] on div "Link" at bounding box center [76, 235] width 96 height 12
drag, startPoint x: 83, startPoint y: 274, endPoint x: 88, endPoint y: 274, distance: 4.3
click at [83, 274] on div "Add..." at bounding box center [97, 275] width 54 height 14
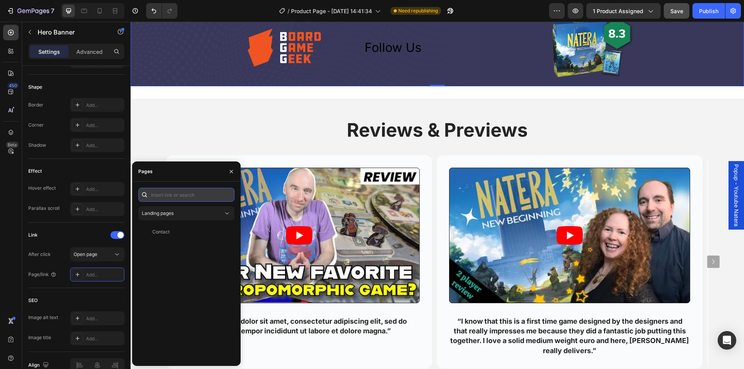
click at [176, 197] on input "text" at bounding box center [186, 195] width 96 height 14
paste input "https://boardgamegeek.com/boardgame/379761/natera-new-beginning"
type input "https://boardgamegeek.com/boardgame/379761/natera-new-beginning"
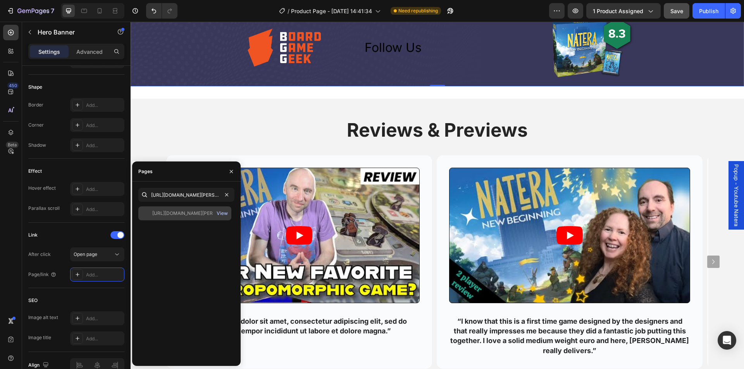
click at [220, 214] on div "View" at bounding box center [222, 213] width 11 height 7
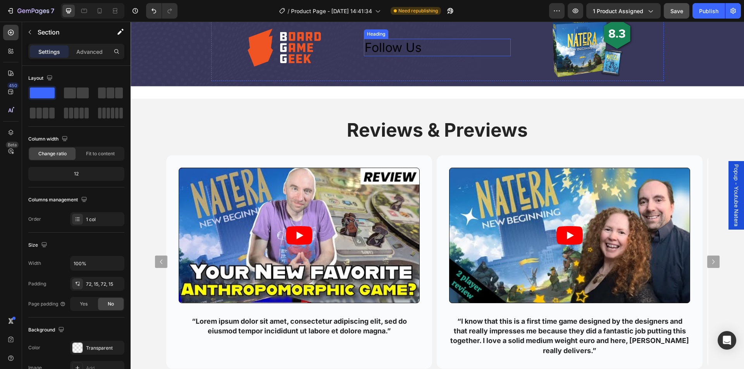
click at [377, 56] on p "Follow Us" at bounding box center [436, 48] width 145 height 16
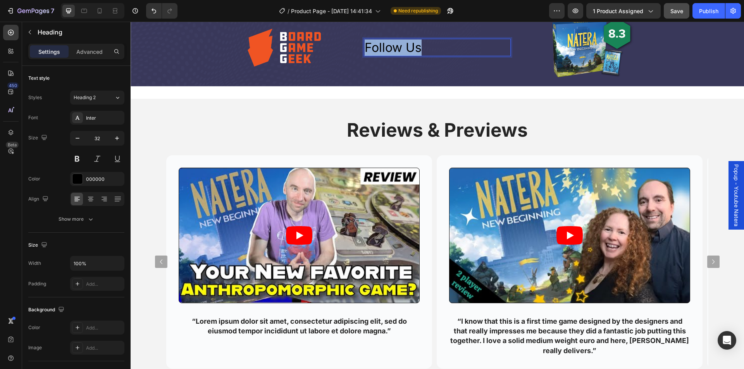
drag, startPoint x: 436, startPoint y: 267, endPoint x: 362, endPoint y: 269, distance: 74.4
click at [364, 56] on p "Follow Us" at bounding box center [436, 48] width 145 height 16
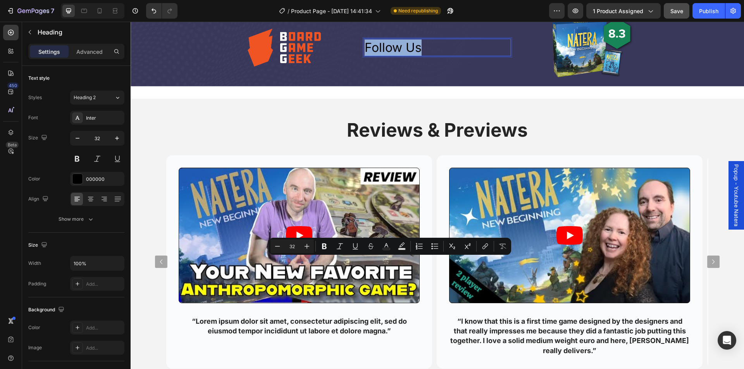
click at [414, 56] on p "Follow Us" at bounding box center [436, 48] width 145 height 16
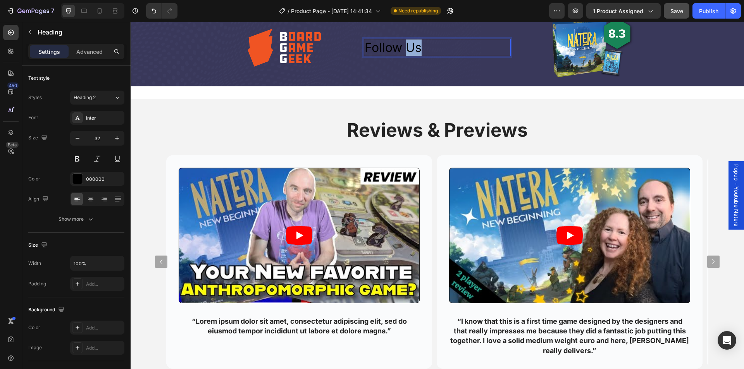
click at [414, 56] on p "Follow Us" at bounding box center [436, 48] width 145 height 16
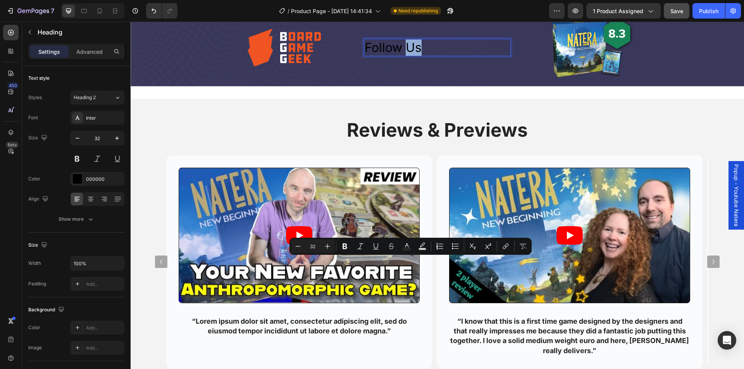
click at [440, 56] on p "Follow Us" at bounding box center [436, 48] width 145 height 16
click at [453, 56] on p "Follow Us" at bounding box center [436, 48] width 145 height 16
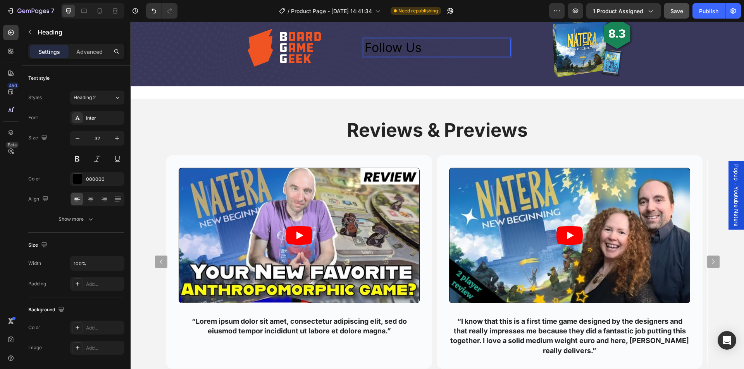
click at [394, 56] on p "Follow Us" at bounding box center [436, 48] width 145 height 16
drag, startPoint x: 433, startPoint y: 269, endPoint x: 344, endPoint y: 271, distance: 88.7
click at [344, 81] on div "Image Follow Us Heading 0 Image Row" at bounding box center [437, 47] width 452 height 67
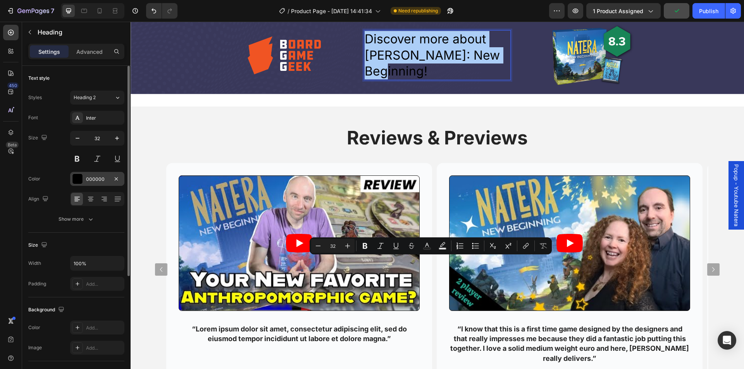
click at [79, 179] on div at bounding box center [77, 179] width 10 height 10
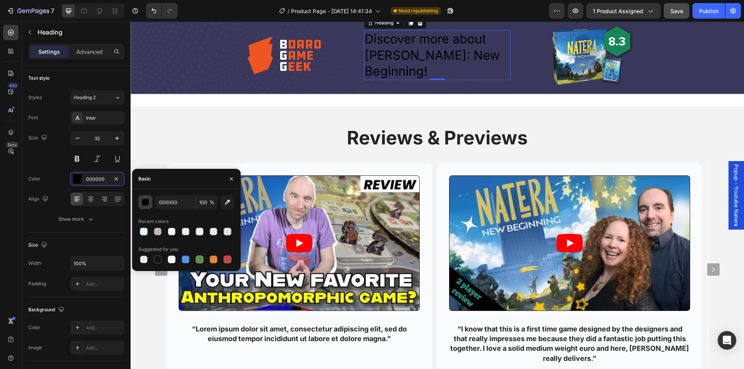
click at [145, 203] on div "button" at bounding box center [146, 203] width 8 height 8
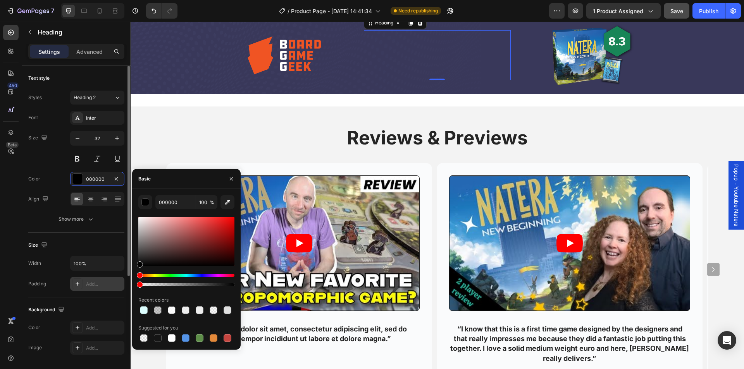
drag, startPoint x: 232, startPoint y: 285, endPoint x: 109, endPoint y: 289, distance: 123.2
click at [109, 289] on div "450 Beta Sections(18) Elements(84) Section Element Hero Section Product Detail …" at bounding box center [65, 195] width 131 height 347
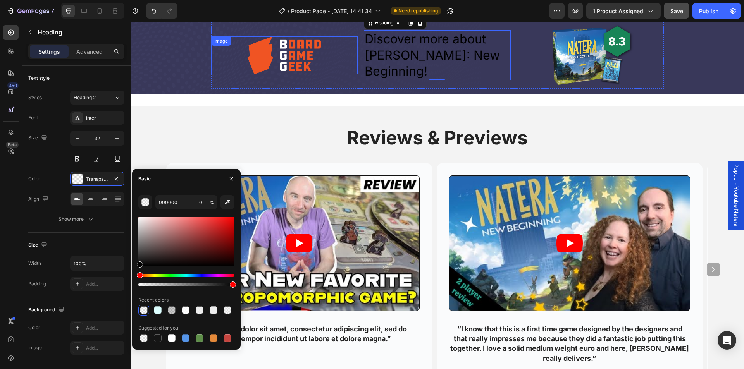
drag, startPoint x: 268, startPoint y: 306, endPoint x: 281, endPoint y: 290, distance: 20.0
type input "100"
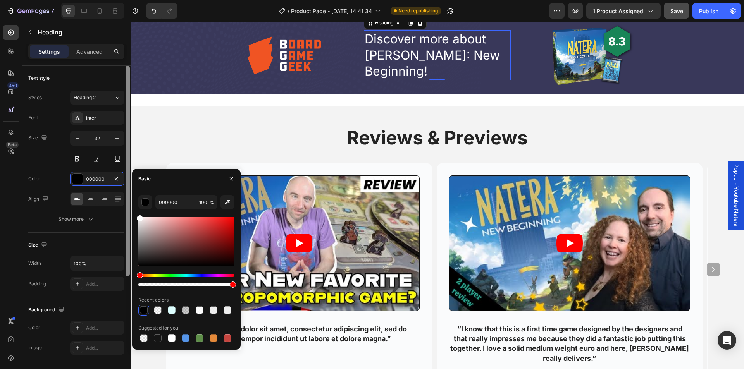
drag, startPoint x: 139, startPoint y: 263, endPoint x: 127, endPoint y: 203, distance: 61.9
click at [130, 207] on div "450 Beta Sections(18) Elements(84) Section Element Hero Section Product Detail …" at bounding box center [65, 195] width 131 height 347
type input "FFFFFF"
click at [88, 198] on icon at bounding box center [91, 199] width 8 height 8
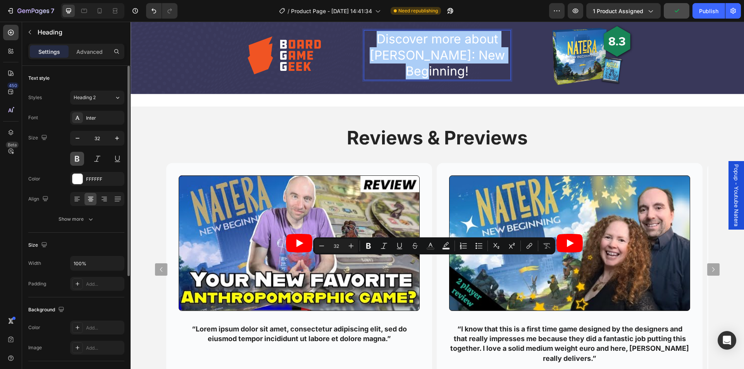
click at [77, 158] on button at bounding box center [77, 159] width 14 height 14
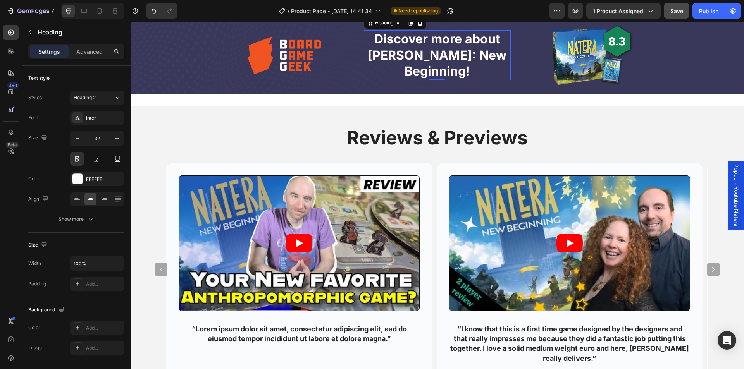
click at [432, 79] on p "Discover more about Natera: New Beginning!" at bounding box center [436, 55] width 145 height 48
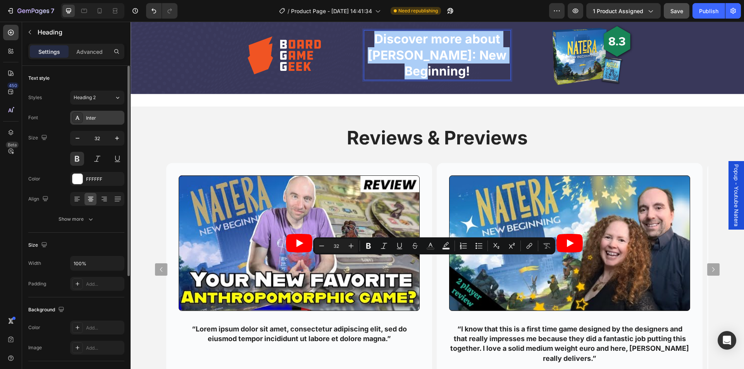
click at [104, 123] on div "Inter" at bounding box center [97, 118] width 54 height 14
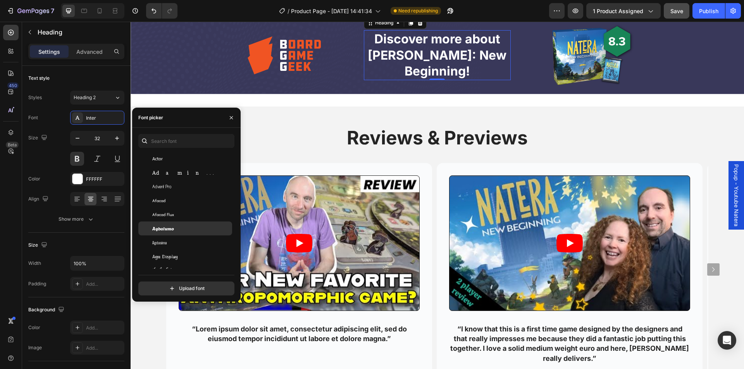
scroll to position [232, 0]
click at [191, 224] on div "Agbalumo" at bounding box center [191, 223] width 78 height 7
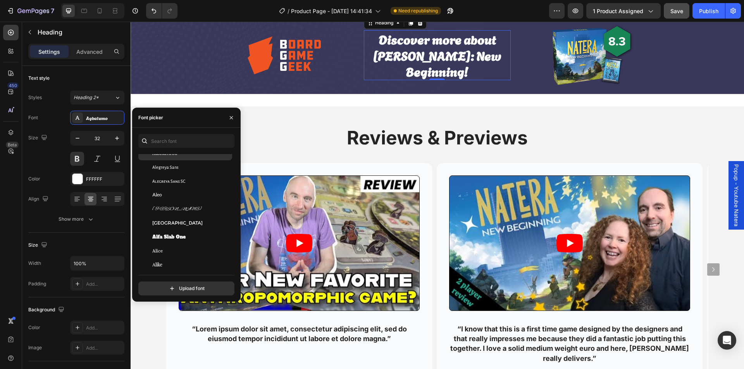
scroll to position [542, 0]
click at [194, 234] on div "Alfa Slab One" at bounding box center [191, 234] width 78 height 7
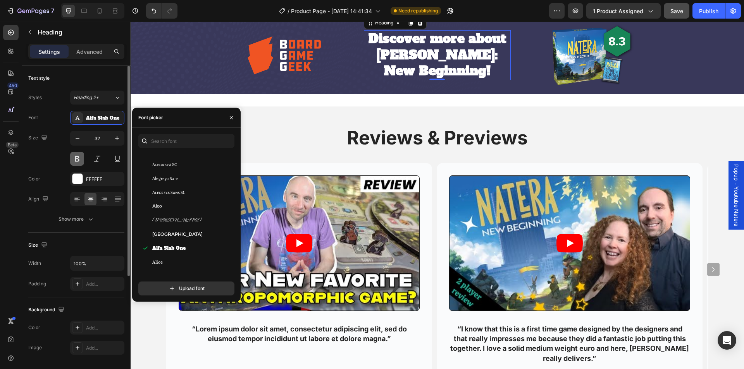
click at [76, 162] on button at bounding box center [77, 159] width 14 height 14
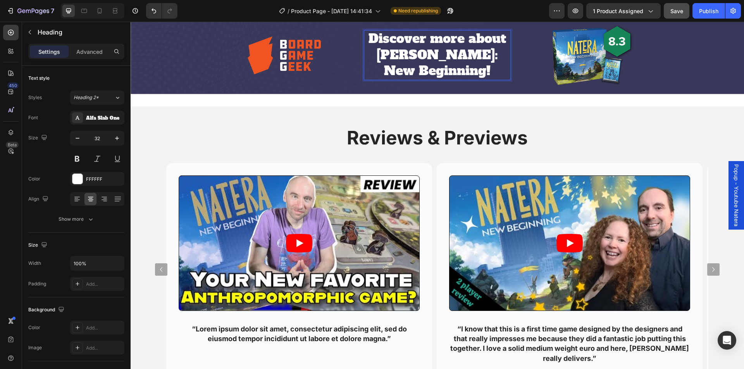
click at [479, 79] on p "Discover more about Natera: New Beginning!" at bounding box center [436, 55] width 145 height 48
click at [418, 79] on p "Discover more about Natera: New Beginning!" at bounding box center [436, 55] width 145 height 48
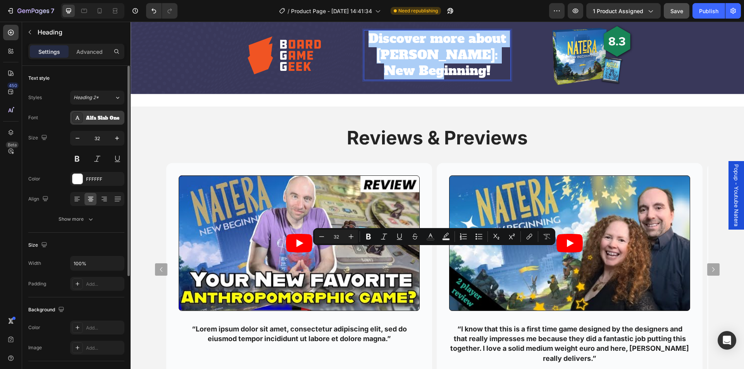
click at [96, 119] on div "Alfa Slab One" at bounding box center [104, 118] width 36 height 7
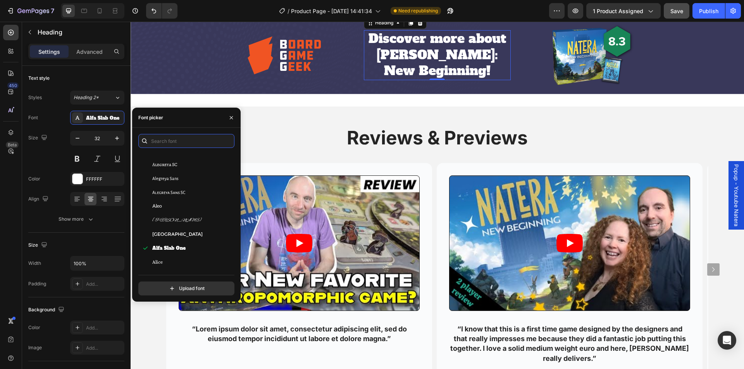
click at [180, 140] on input "text" at bounding box center [186, 141] width 96 height 14
type input "k"
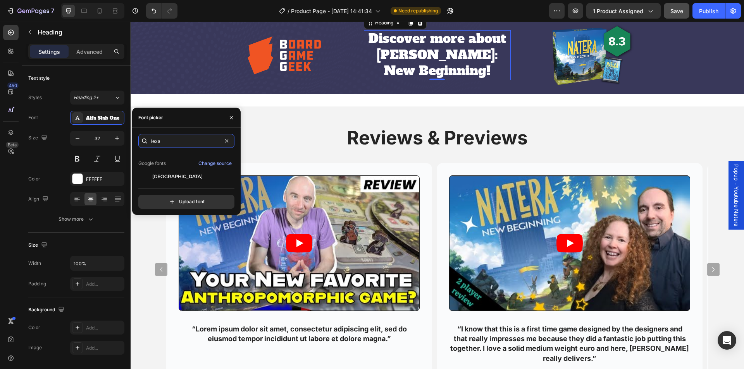
scroll to position [19, 0]
type input "lexa"
click at [176, 176] on span "Alexandria" at bounding box center [177, 175] width 50 height 7
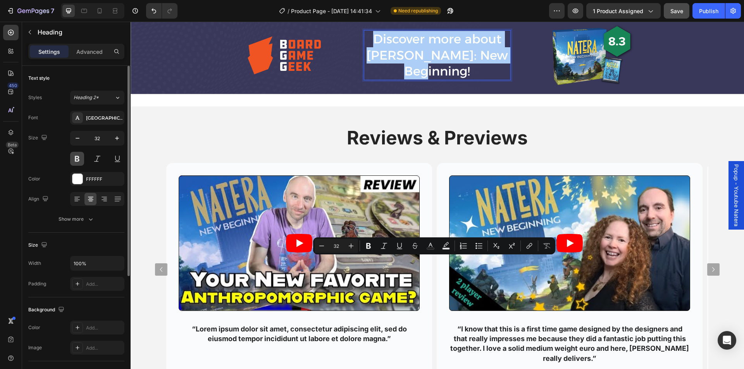
click at [77, 160] on button at bounding box center [77, 159] width 14 height 14
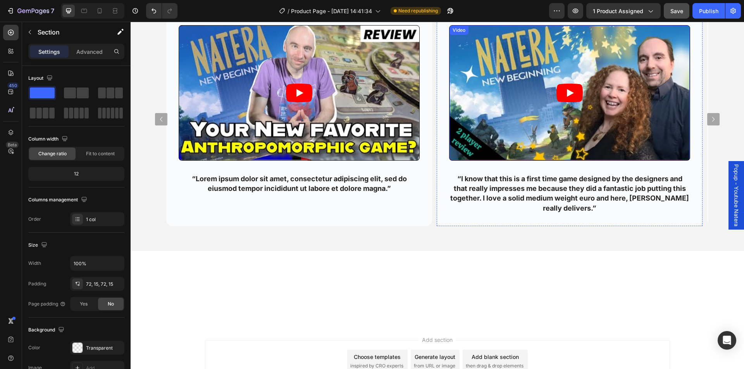
scroll to position [1202, 0]
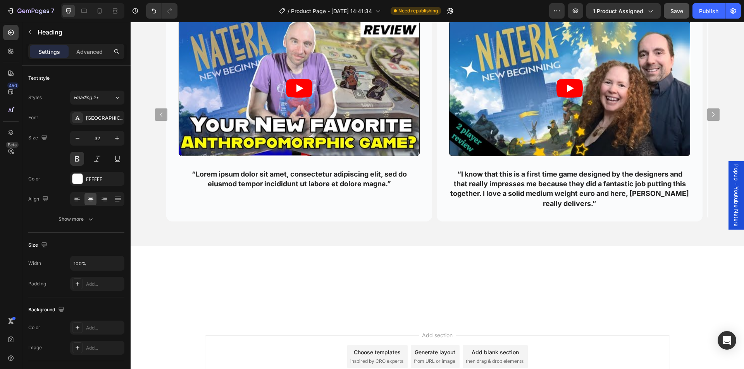
scroll to position [1194, 0]
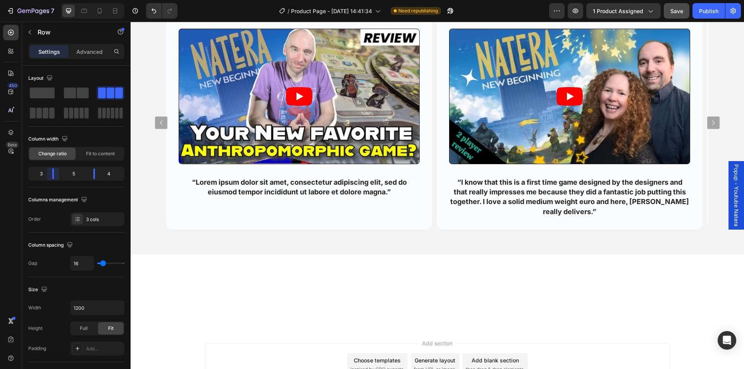
drag, startPoint x: 58, startPoint y: 175, endPoint x: 52, endPoint y: 175, distance: 7.0
click at [52, 0] on body "7 / Product Page - Aug 21, 14:41:34 Need republishing Preview 1 product assigne…" at bounding box center [372, 0] width 744 height 0
click at [163, 194] on div "Reviews & Previews Heading Row Video “Lorem ipsum dolor sit amet, consectetur a…" at bounding box center [437, 107] width 613 height 295
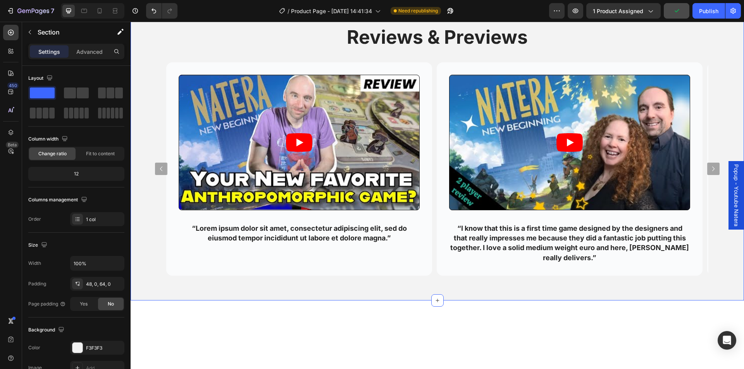
scroll to position [1155, 0]
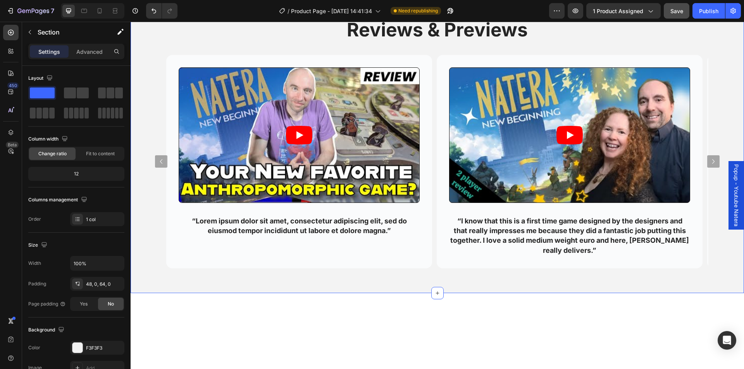
click at [717, 263] on div "Reviews & Previews Heading Row Video “Lorem ipsum dolor sit amet, consectetur a…" at bounding box center [437, 142] width 613 height 251
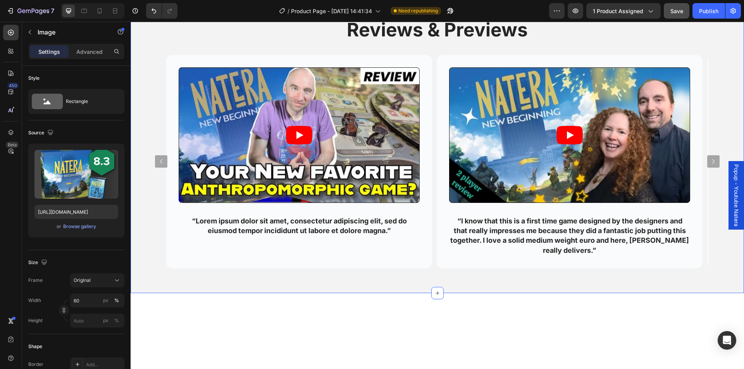
click at [81, 301] on input "60" at bounding box center [97, 301] width 54 height 14
type input "50"
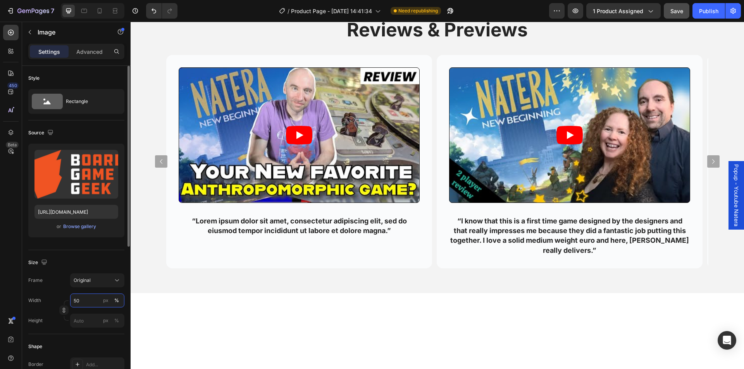
click at [85, 299] on input "50" at bounding box center [97, 301] width 54 height 14
type input "60"
click at [280, 230] on div "Reviews & Previews Heading Row Video “Lorem ipsum dolor sit amet, consectetur a…" at bounding box center [437, 145] width 613 height 295
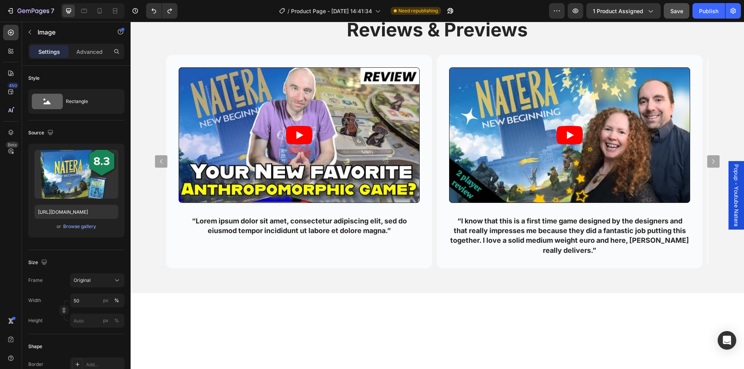
click at [82, 302] on input "50" at bounding box center [97, 301] width 54 height 14
type input "60"
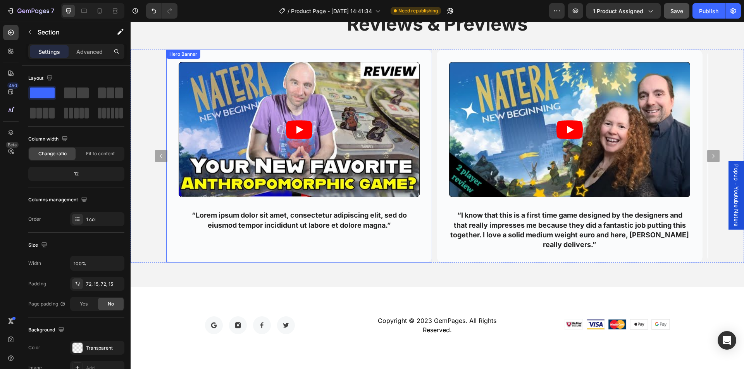
scroll to position [1388, 0]
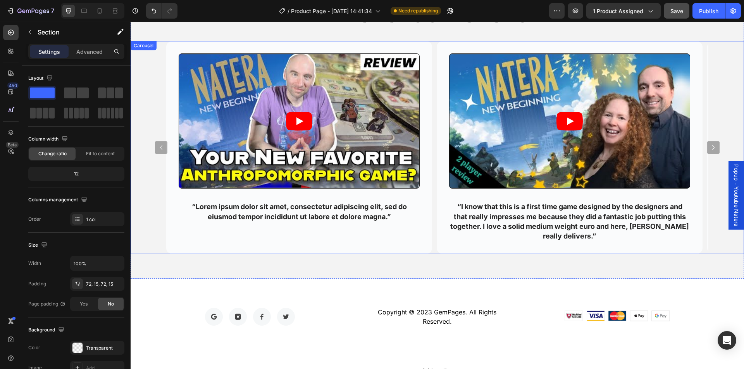
click at [712, 144] on button "Carousel Next Arrow" at bounding box center [713, 147] width 12 height 12
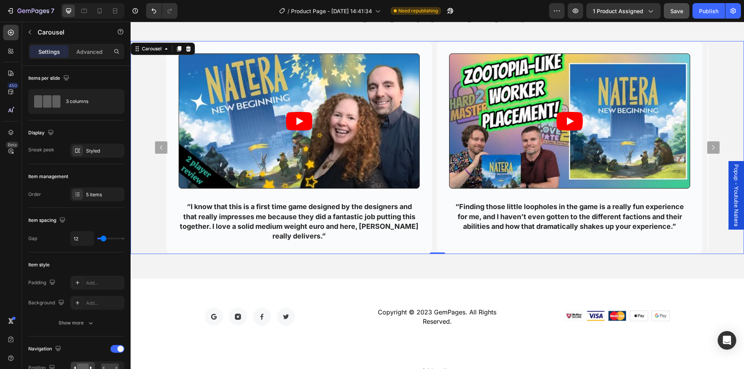
click at [712, 144] on button "Carousel Next Arrow" at bounding box center [713, 147] width 12 height 12
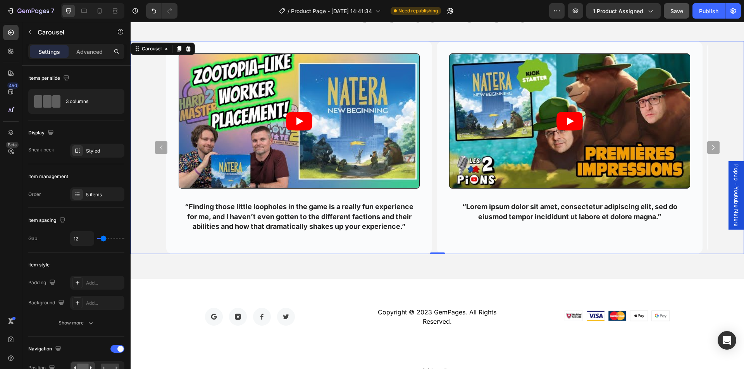
click at [712, 144] on button "Carousel Next Arrow" at bounding box center [713, 147] width 12 height 12
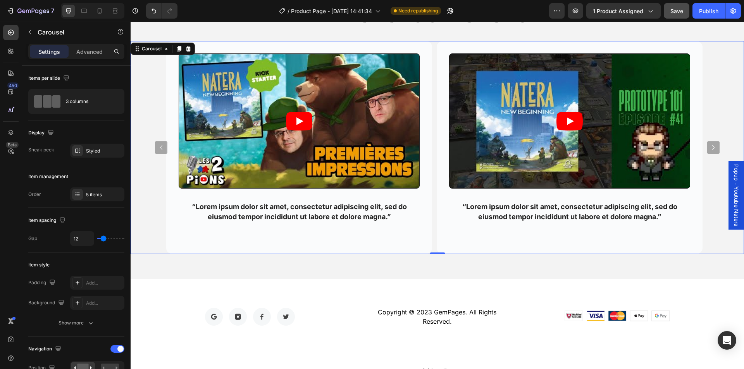
click at [712, 144] on button "Carousel Next Arrow" at bounding box center [713, 147] width 12 height 12
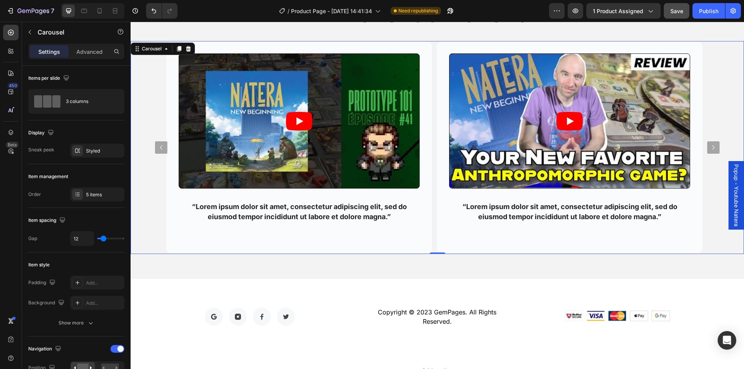
click at [712, 144] on button "Carousel Next Arrow" at bounding box center [713, 147] width 12 height 12
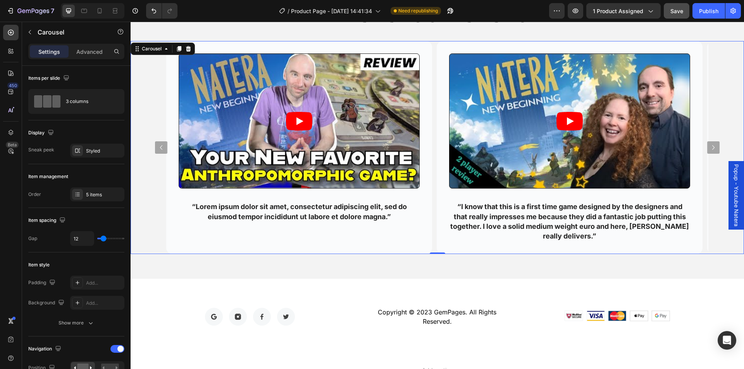
click at [712, 144] on button "Carousel Next Arrow" at bounding box center [713, 147] width 12 height 12
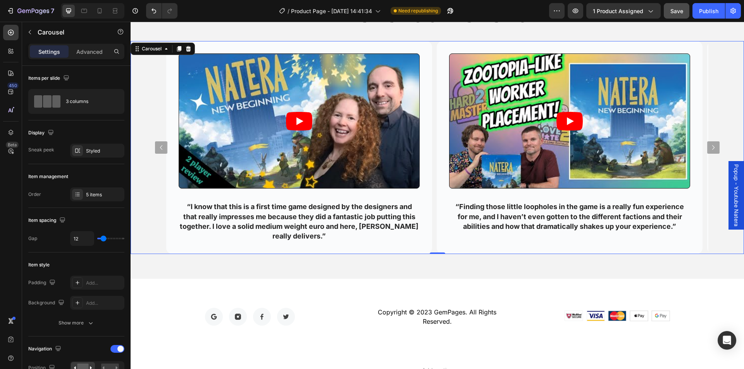
click at [712, 144] on button "Carousel Next Arrow" at bounding box center [713, 147] width 12 height 12
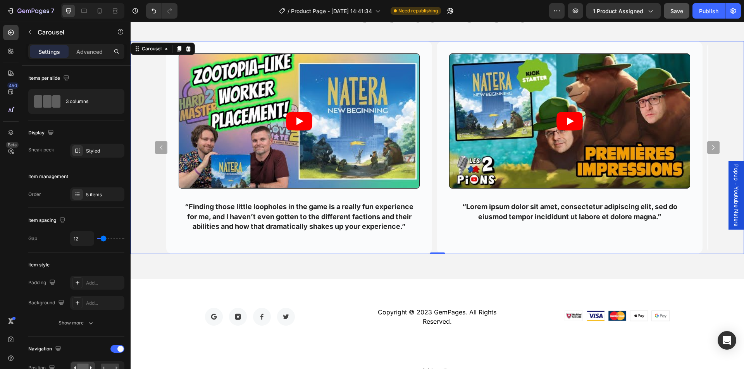
click at [712, 144] on button "Carousel Next Arrow" at bounding box center [713, 147] width 12 height 12
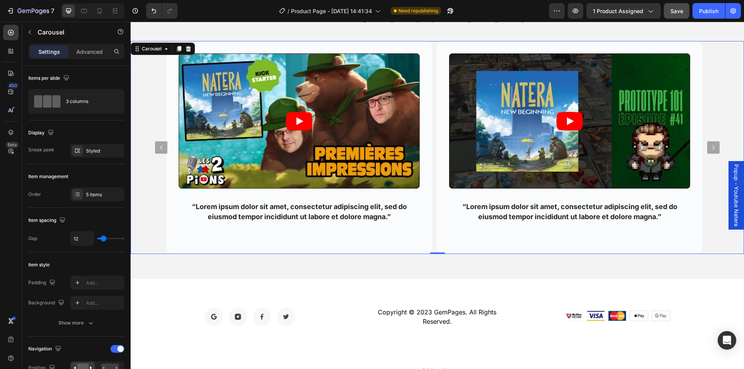
click at [712, 144] on button "Carousel Next Arrow" at bounding box center [713, 147] width 12 height 12
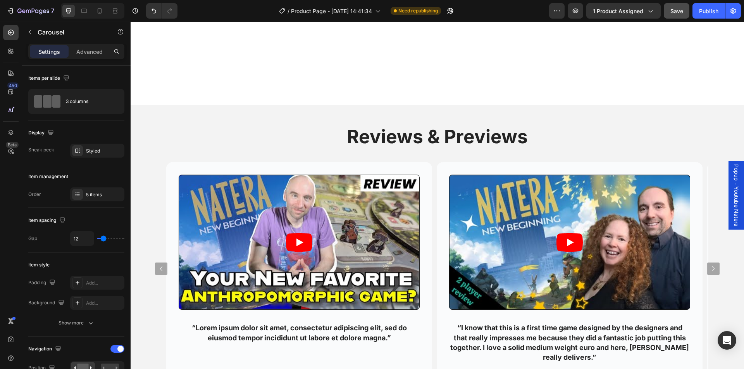
scroll to position [1239, 0]
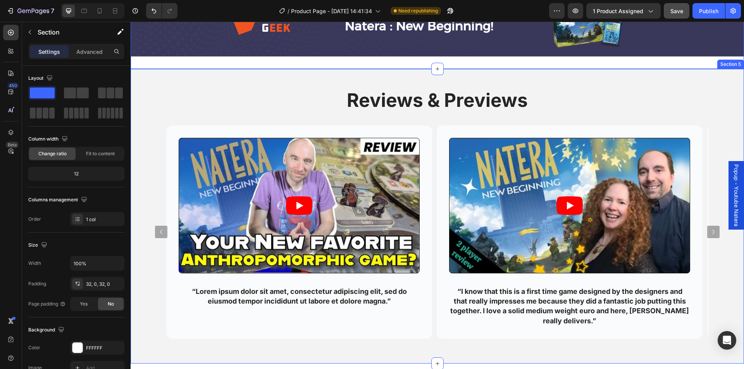
scroll to position [1084, 0]
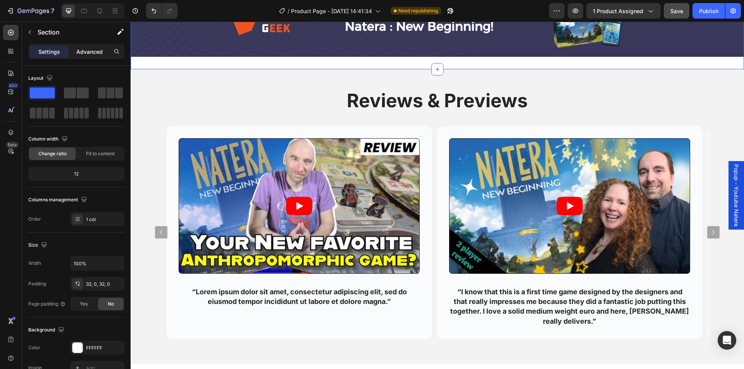
click at [91, 52] on p "Advanced" at bounding box center [89, 52] width 26 height 8
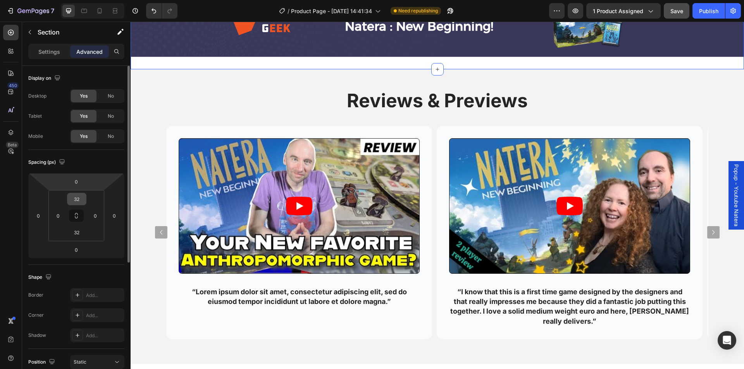
click at [76, 201] on input "32" at bounding box center [76, 199] width 15 height 12
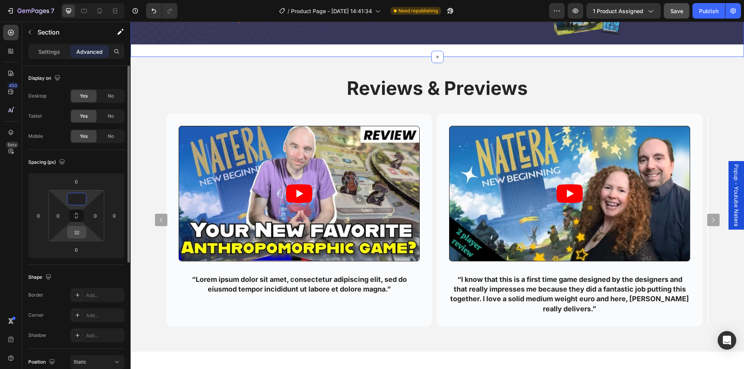
type input "0"
click at [76, 232] on input "32" at bounding box center [76, 233] width 15 height 12
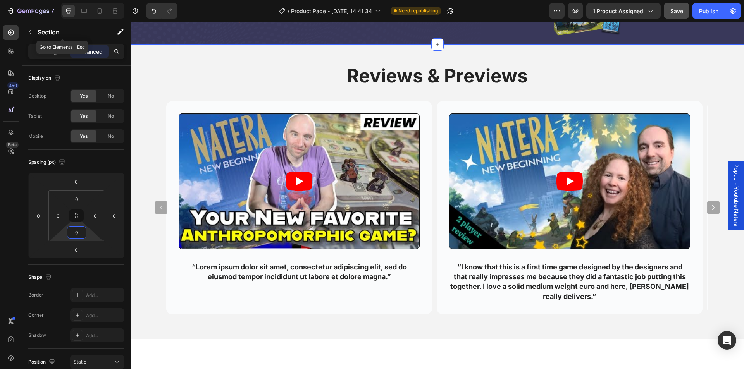
click at [26, 31] on button "button" at bounding box center [30, 32] width 12 height 12
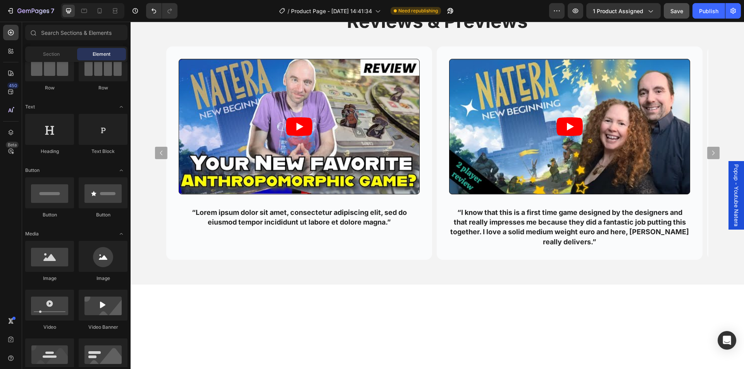
scroll to position [1239, 0]
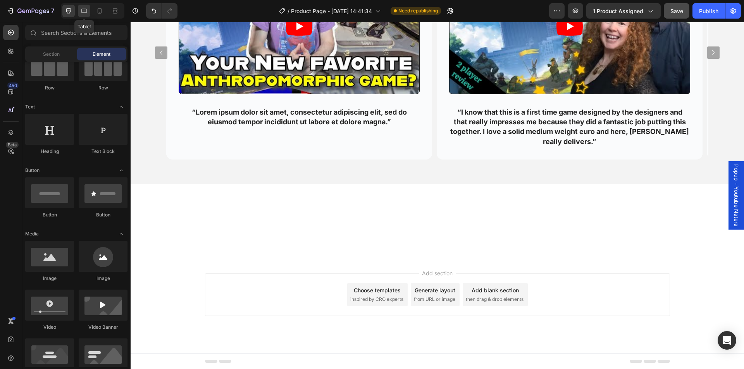
click at [83, 12] on icon at bounding box center [84, 11] width 8 height 8
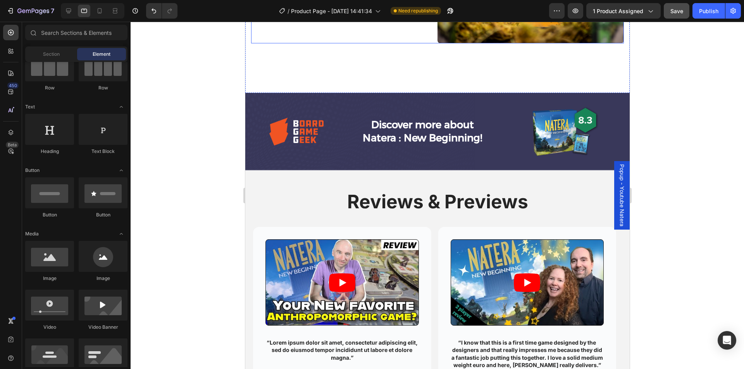
scroll to position [952, 0]
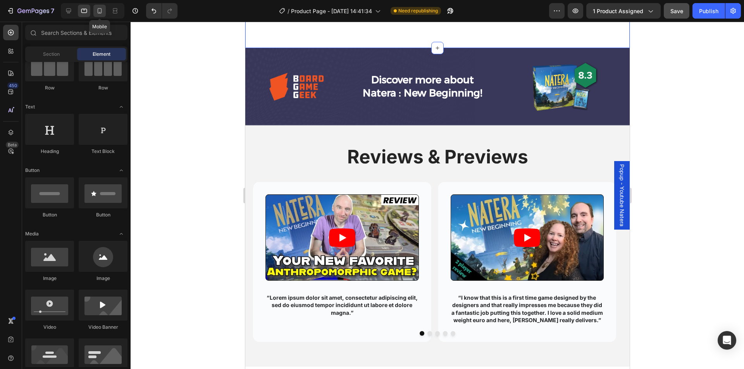
click at [101, 9] on icon at bounding box center [100, 11] width 8 height 8
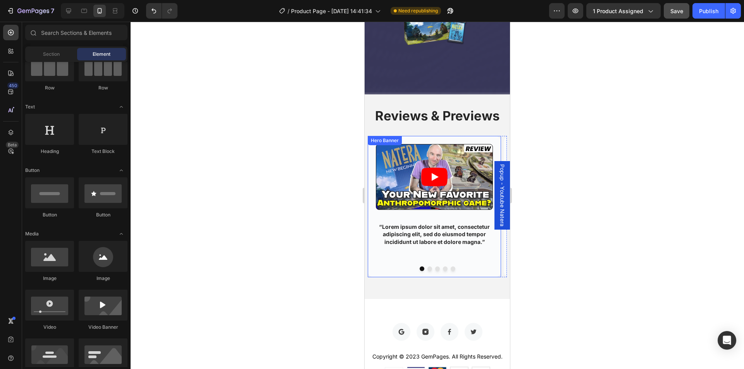
scroll to position [842, 0]
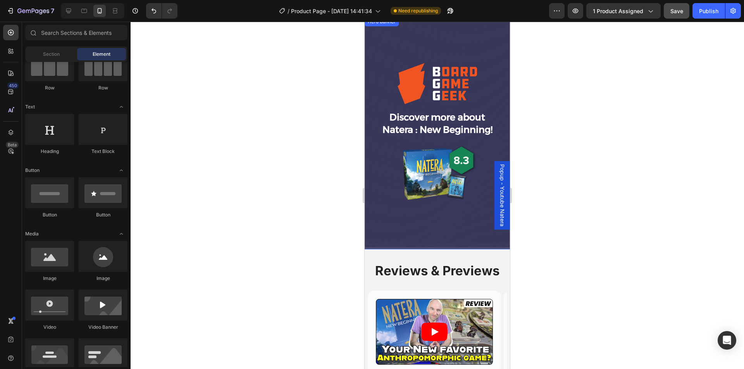
click at [463, 226] on div "Background Image" at bounding box center [436, 133] width 145 height 232
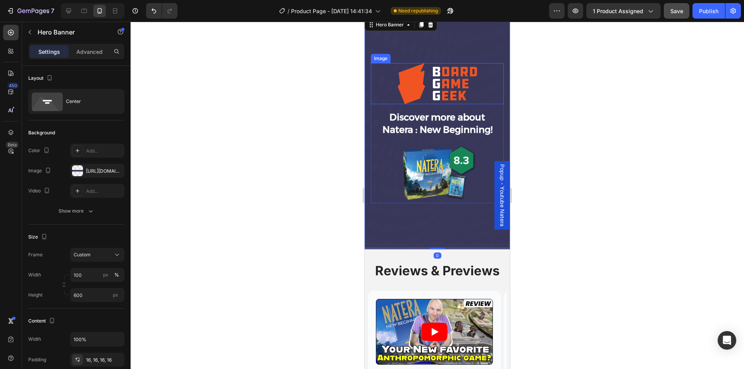
click at [445, 86] on img at bounding box center [437, 83] width 80 height 41
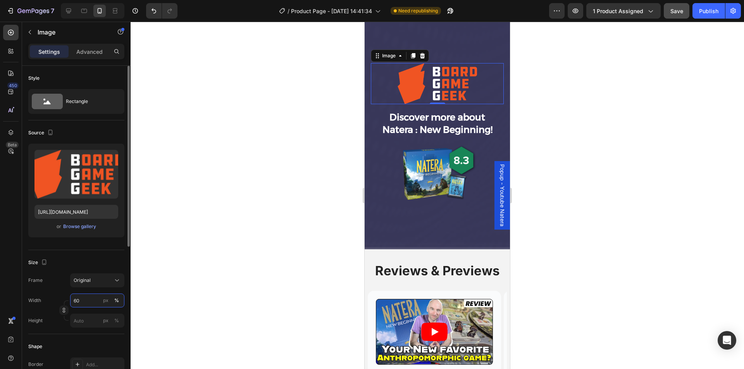
click at [84, 300] on input "60" at bounding box center [97, 301] width 54 height 14
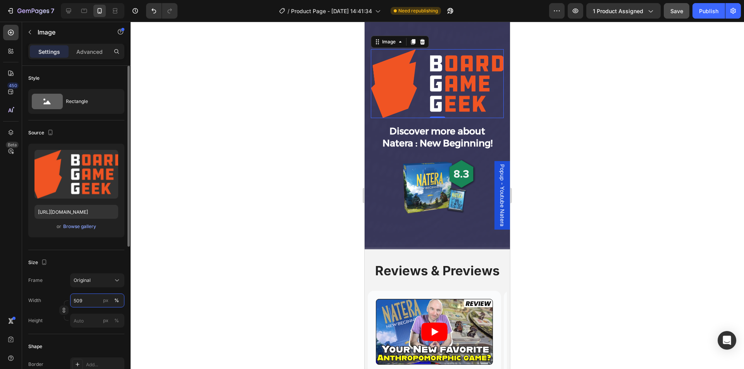
type input "50"
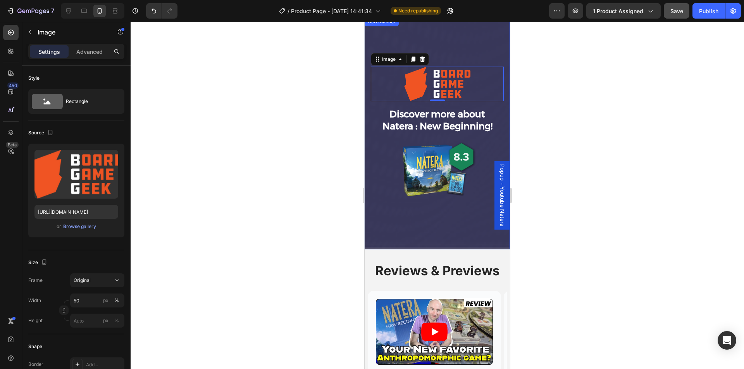
click at [418, 218] on div "Background Image" at bounding box center [436, 133] width 145 height 232
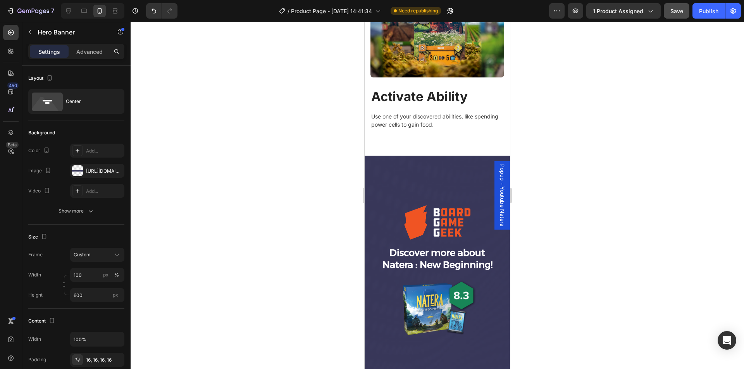
scroll to position [1074, 0]
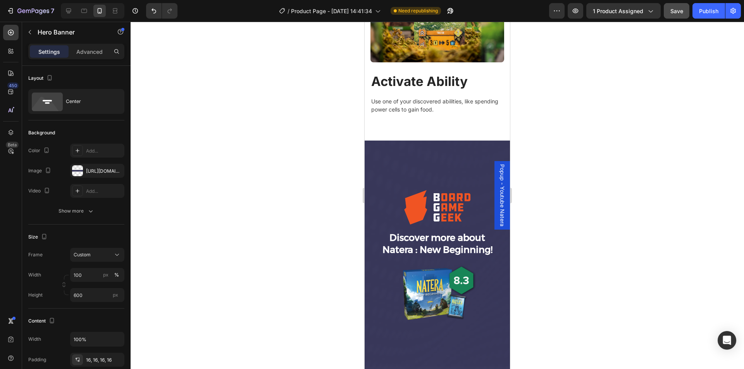
click at [429, 146] on div "Background Image" at bounding box center [436, 257] width 145 height 232
click at [394, 145] on div "Background Image" at bounding box center [436, 257] width 145 height 232
click at [89, 48] on p "Advanced" at bounding box center [89, 52] width 26 height 8
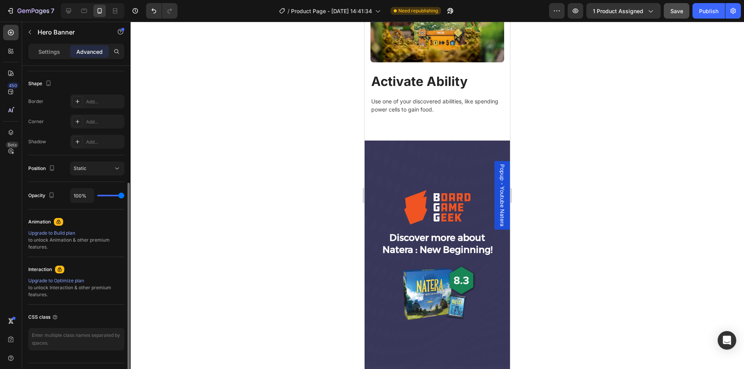
scroll to position [0, 0]
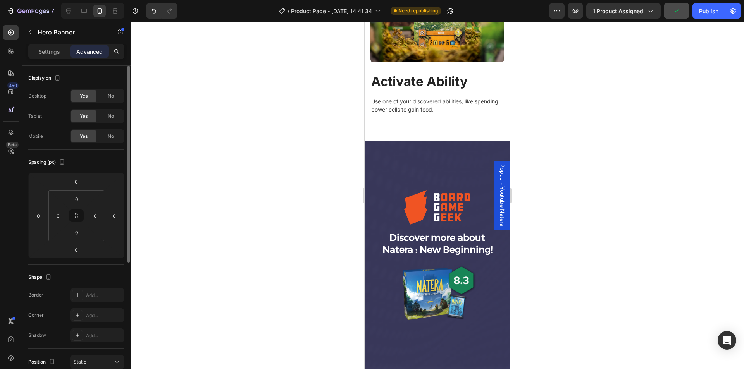
click at [45, 53] on p "Settings" at bounding box center [49, 52] width 22 height 8
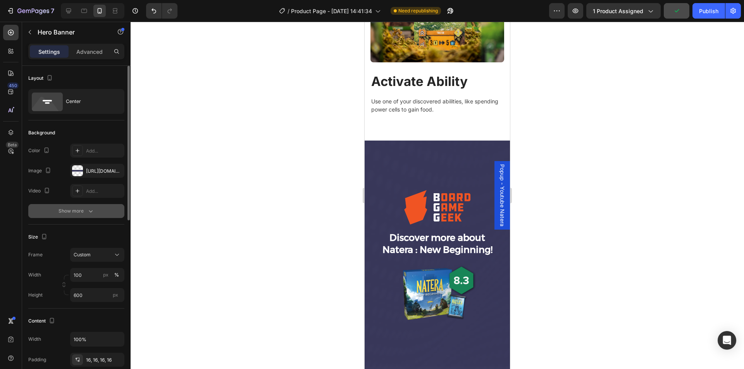
scroll to position [77, 0]
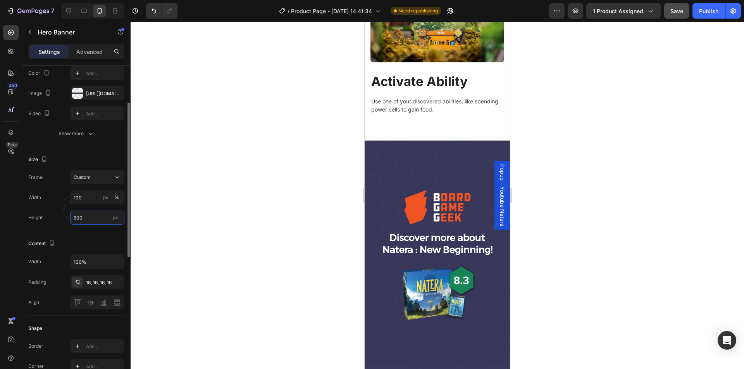
click at [87, 214] on input "600" at bounding box center [97, 218] width 54 height 14
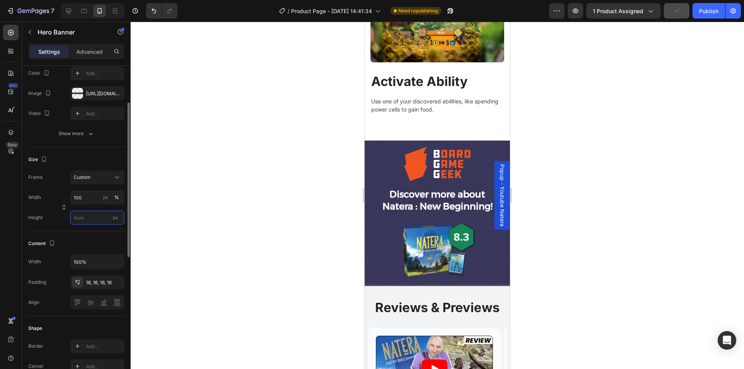
click at [81, 218] on input "px" at bounding box center [97, 218] width 54 height 14
click at [88, 236] on span "Fit content" at bounding box center [84, 236] width 23 height 7
type input "Auto"
click at [257, 189] on div at bounding box center [437, 195] width 613 height 347
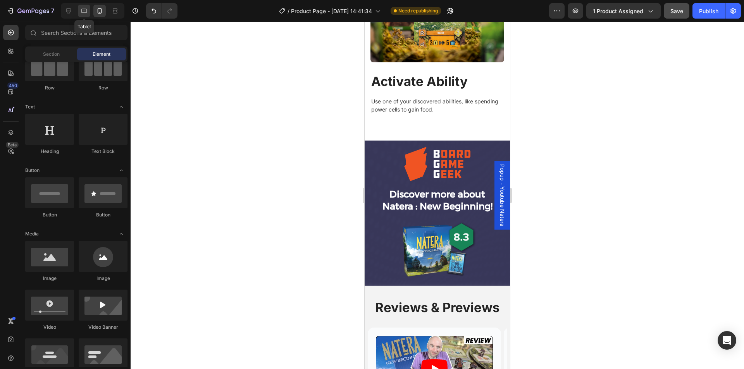
click at [82, 9] on icon at bounding box center [84, 11] width 8 height 8
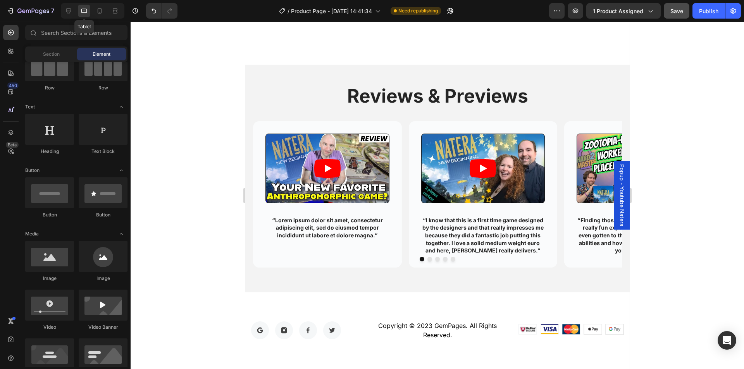
scroll to position [1133, 0]
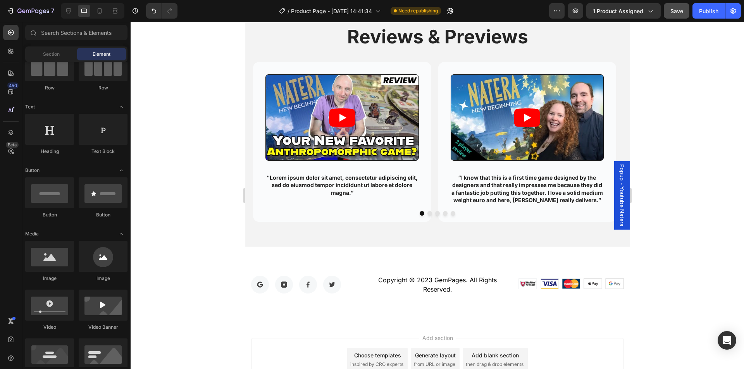
click at [223, 137] on div at bounding box center [437, 195] width 613 height 347
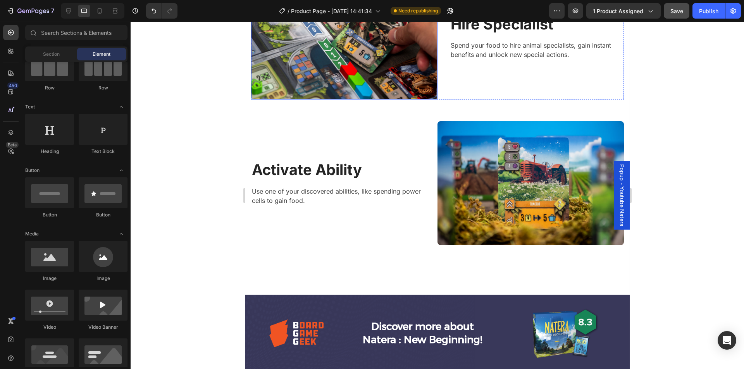
scroll to position [964, 0]
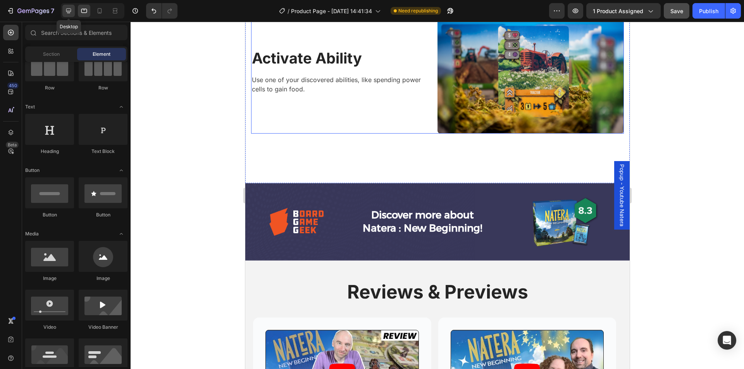
click at [70, 9] on icon at bounding box center [68, 11] width 5 height 5
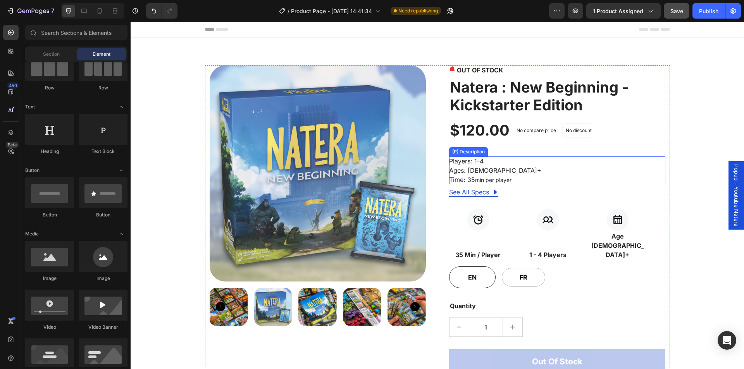
click at [488, 168] on div "Players: 1-4 Ages: 14+ Time: 35 min per player" at bounding box center [557, 170] width 216 height 28
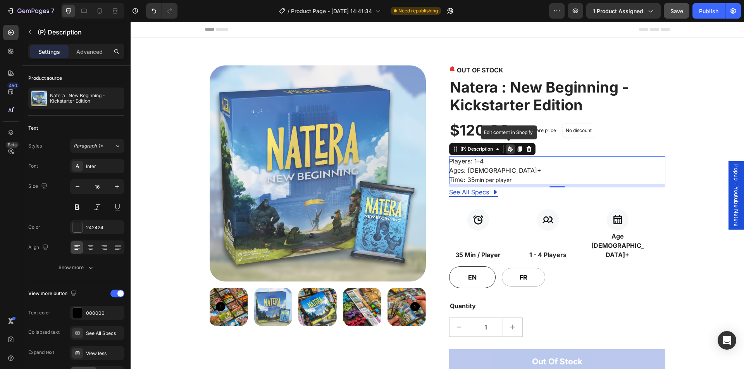
click at [509, 149] on icon at bounding box center [510, 149] width 6 height 6
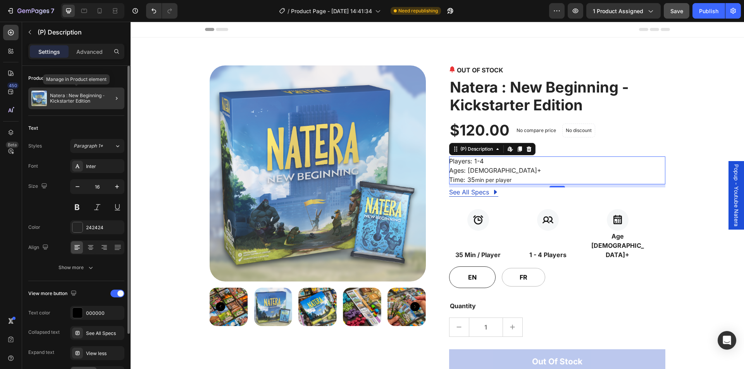
click at [77, 96] on p "Natera : New Beginning - Kickstarter Edition" at bounding box center [85, 98] width 71 height 11
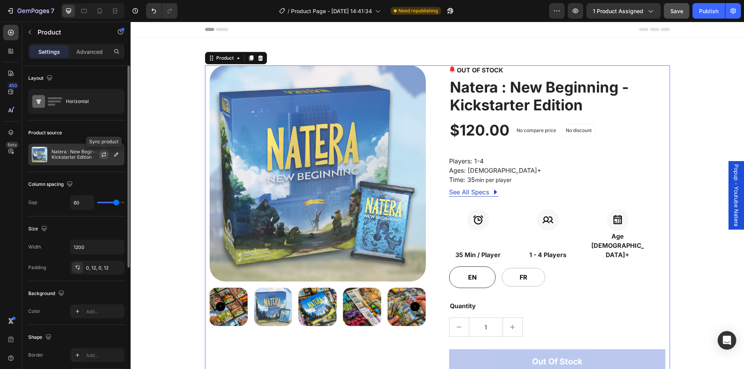
click at [104, 154] on icon "button" at bounding box center [104, 154] width 6 height 6
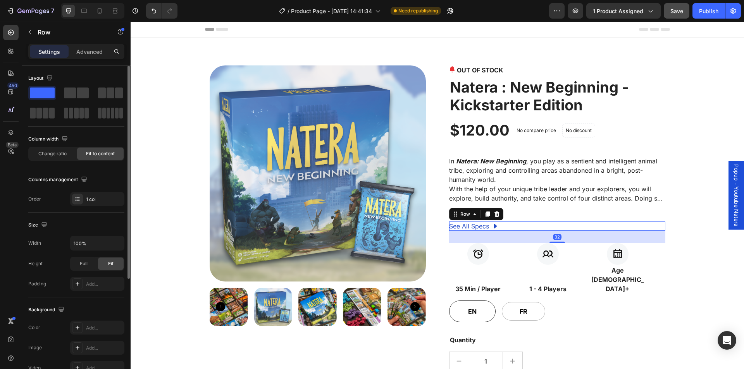
click at [502, 226] on div "See All Specs Button Row 32" at bounding box center [557, 226] width 216 height 9
click at [495, 216] on icon at bounding box center [496, 213] width 5 height 5
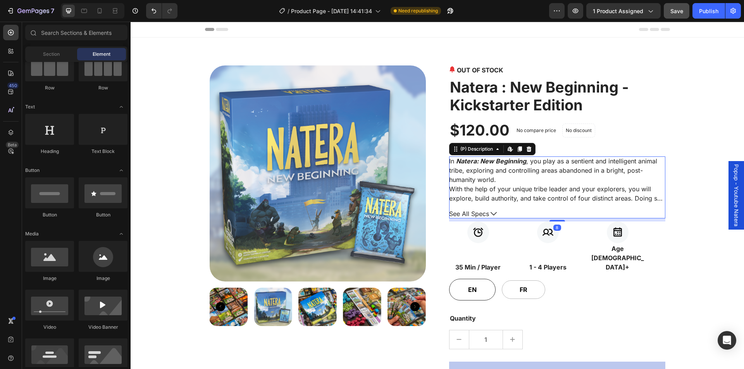
click at [491, 215] on icon at bounding box center [493, 213] width 6 height 3
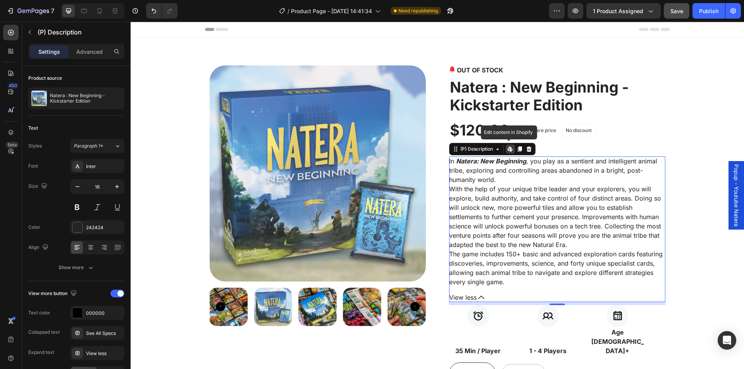
click at [507, 149] on icon at bounding box center [508, 148] width 3 height 5
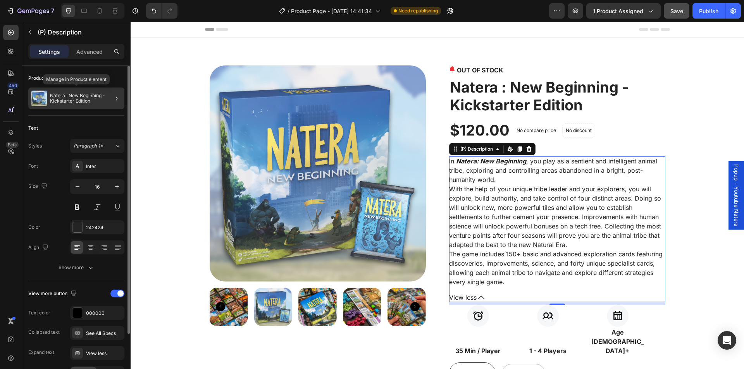
click at [93, 95] on p "Natera : New Beginning - Kickstarter Edition" at bounding box center [85, 98] width 71 height 11
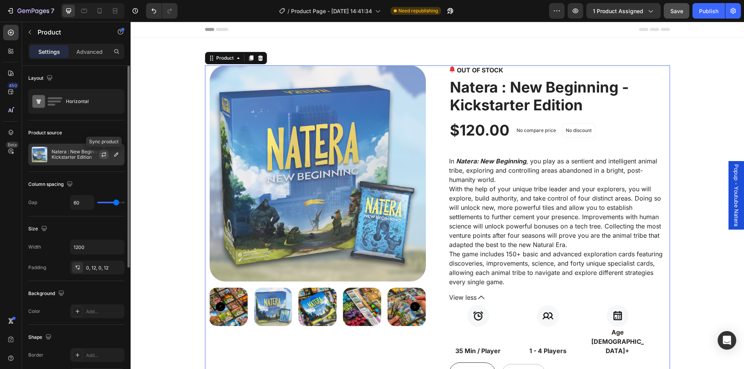
click at [106, 154] on icon "button" at bounding box center [104, 154] width 6 height 6
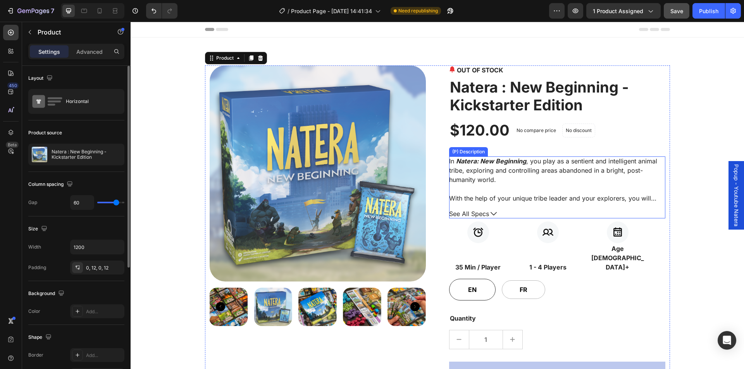
click at [485, 214] on span "See All Specs" at bounding box center [469, 213] width 40 height 9
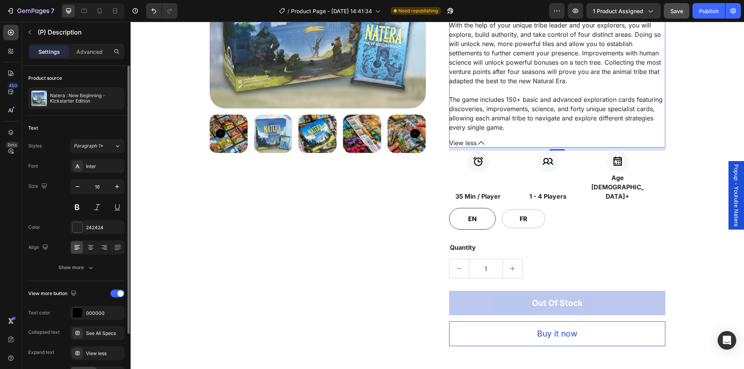
scroll to position [194, 0]
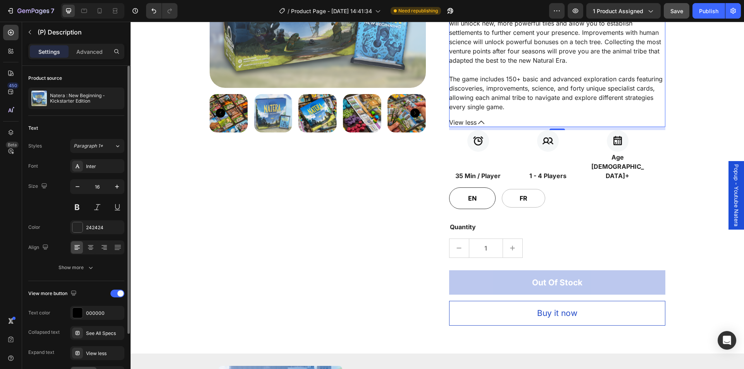
click at [474, 121] on button "View less" at bounding box center [557, 122] width 216 height 9
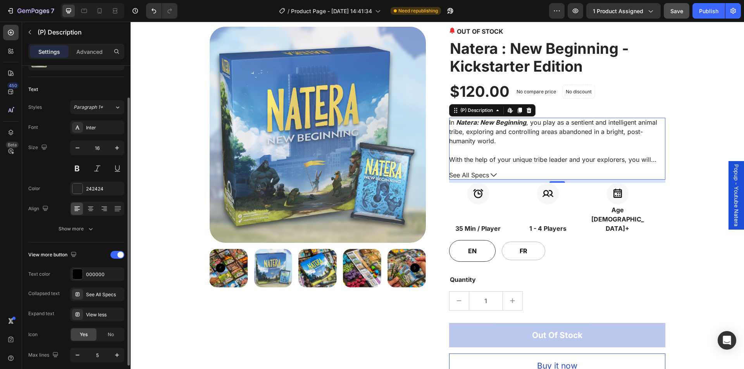
scroll to position [69, 0]
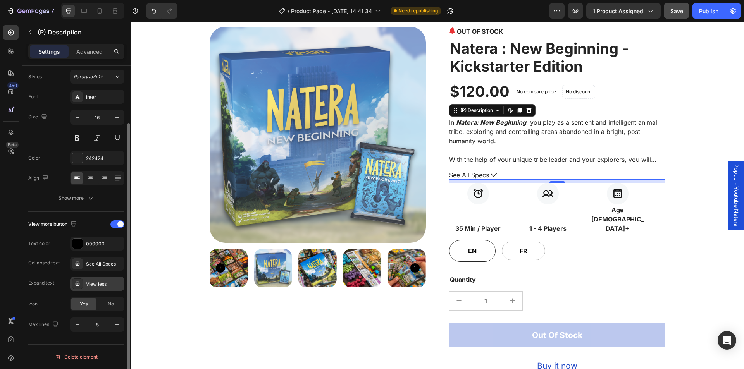
click at [93, 280] on div "View less" at bounding box center [97, 284] width 54 height 14
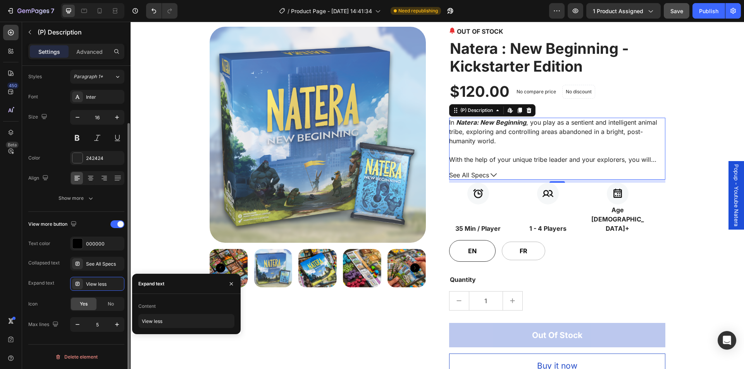
click at [58, 282] on div "Expand text View less" at bounding box center [76, 284] width 96 height 14
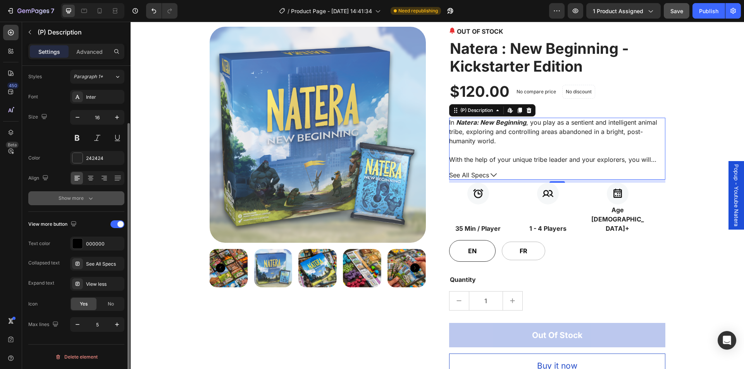
click at [59, 200] on div "Show more" at bounding box center [76, 198] width 36 height 8
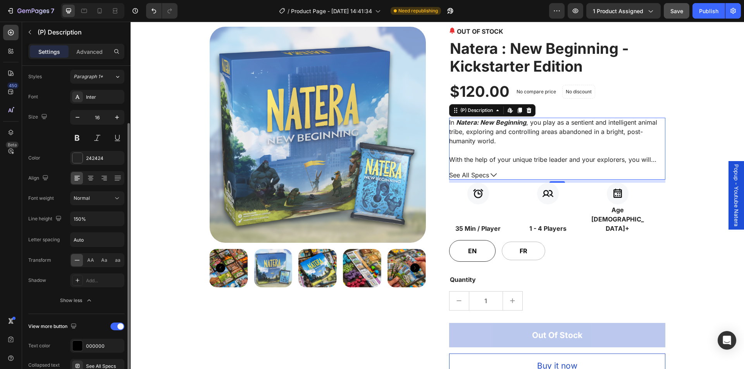
scroll to position [172, 0]
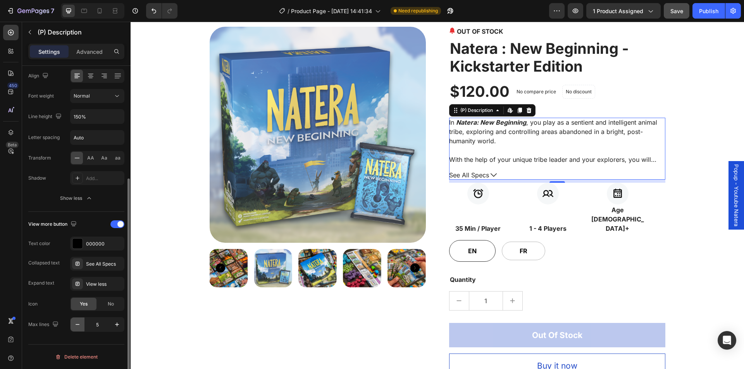
click at [79, 326] on icon "button" at bounding box center [78, 325] width 8 height 8
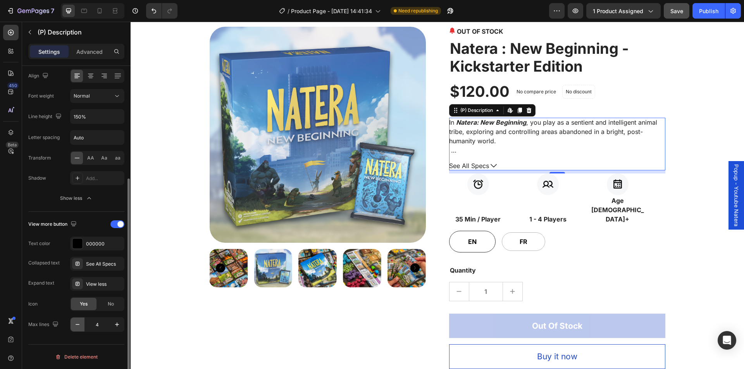
click at [79, 326] on icon "button" at bounding box center [78, 325] width 8 height 8
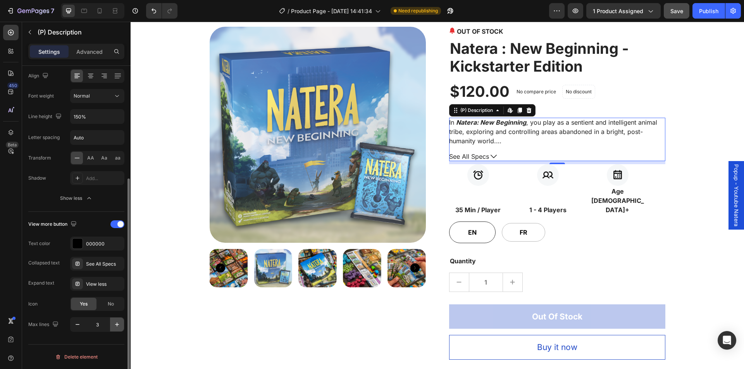
click at [115, 321] on icon "button" at bounding box center [117, 325] width 8 height 8
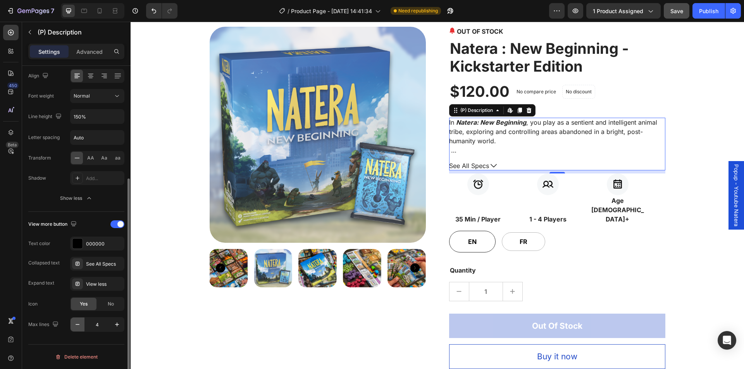
click at [78, 323] on icon "button" at bounding box center [78, 325] width 8 height 8
type input "3"
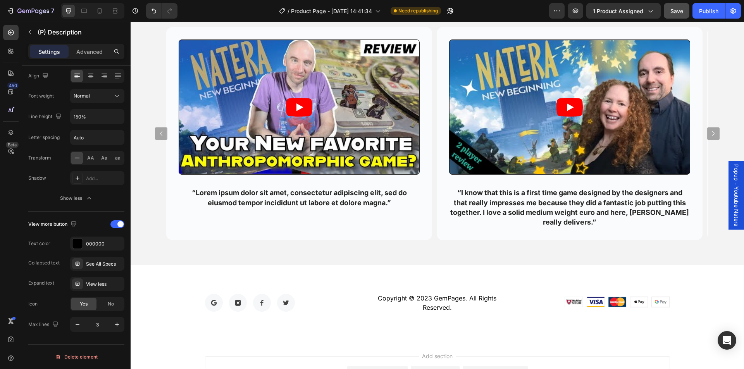
scroll to position [1394, 0]
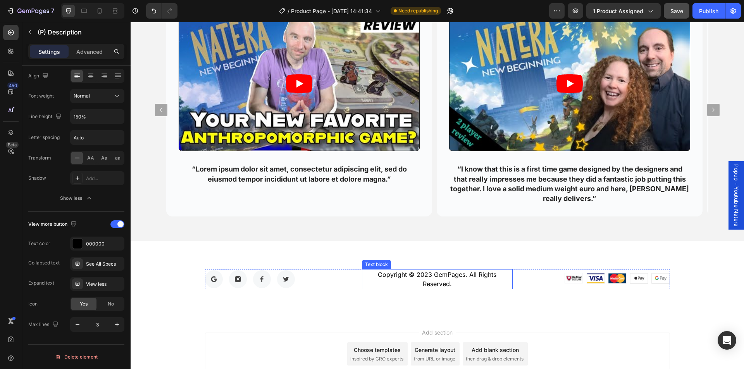
click at [391, 280] on p "Copyright © 2023 GemPages. All Rights Reserved." at bounding box center [437, 279] width 149 height 19
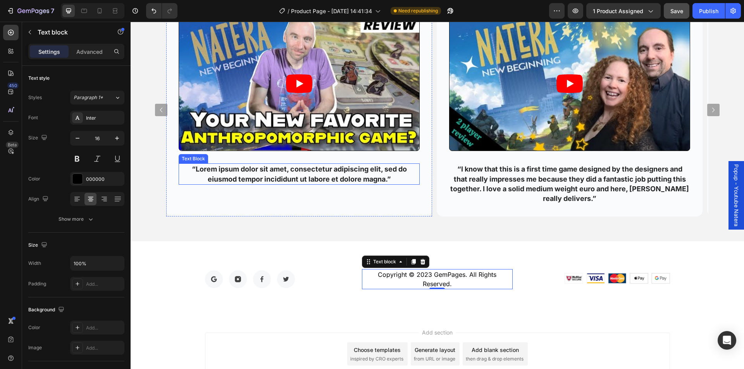
click at [275, 170] on p "“Lorem ipsum dolor sit amet, consectetur adipiscing elit, sed do eiusmod tempor…" at bounding box center [298, 173] width 239 height 19
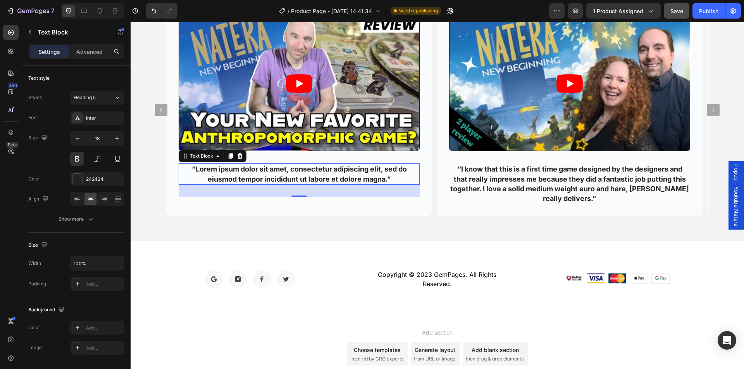
click at [271, 173] on p "“Lorem ipsum dolor sit amet, consectetur adipiscing elit, sed do eiusmod tempor…" at bounding box center [298, 173] width 239 height 19
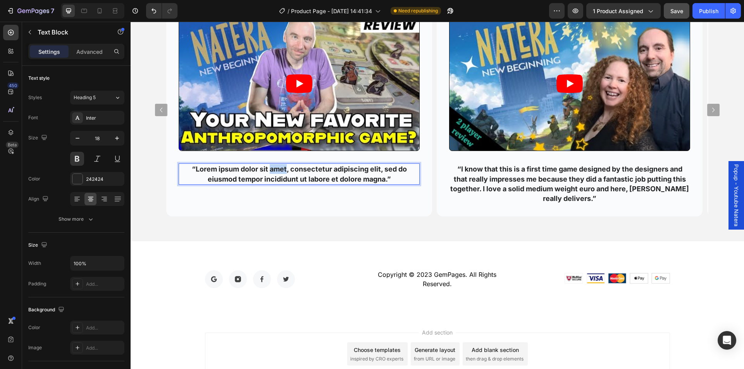
click at [271, 173] on p "“Lorem ipsum dolor sit amet, consectetur adipiscing elit, sed do eiusmod tempor…" at bounding box center [298, 173] width 239 height 19
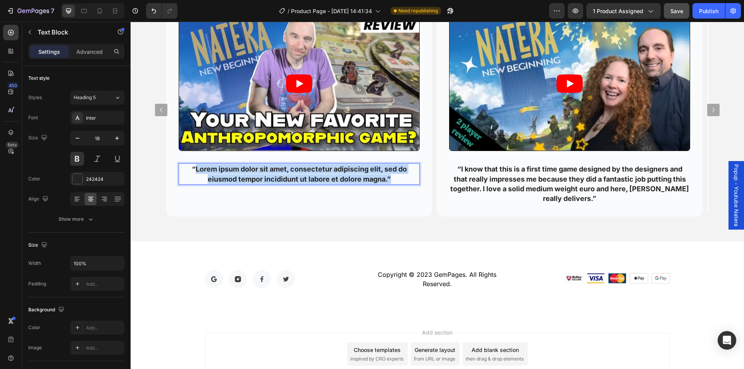
drag, startPoint x: 195, startPoint y: 171, endPoint x: 390, endPoint y: 182, distance: 194.7
click at [390, 182] on p "“Lorem ipsum dolor sit amet, consectetur adipiscing elit, sed do eiusmod tempor…" at bounding box center [298, 173] width 239 height 19
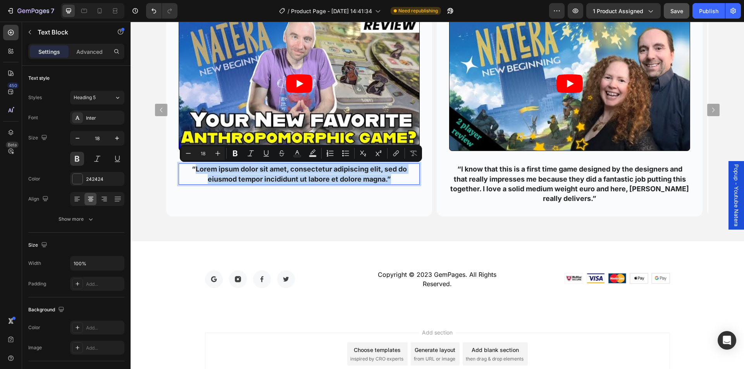
click at [390, 182] on p "“Lorem ipsum dolor sit amet, consectetur adipiscing elit, sed do eiusmod tempor…" at bounding box center [298, 173] width 239 height 19
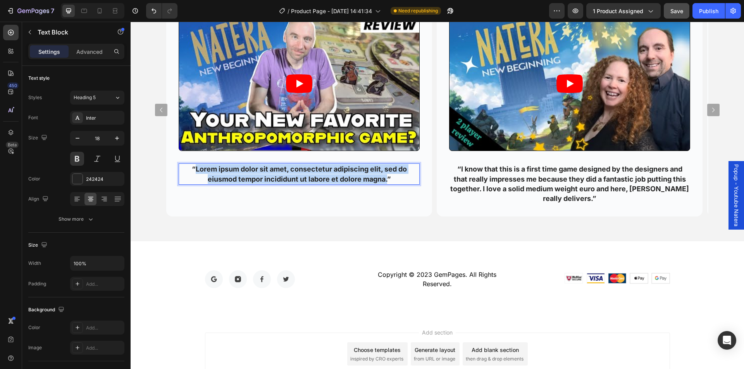
drag, startPoint x: 388, startPoint y: 182, endPoint x: 196, endPoint y: 174, distance: 192.7
click at [196, 174] on p "“Lorem ipsum dolor sit amet, consectetur adipiscing elit, sed do eiusmod tempor…" at bounding box center [298, 173] width 239 height 19
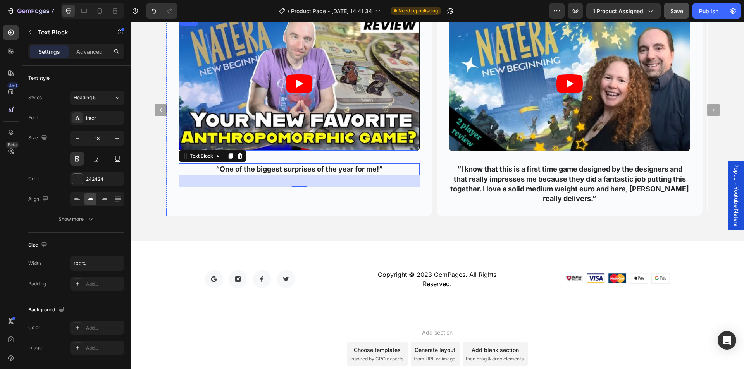
click at [296, 81] on icon "Play" at bounding box center [299, 83] width 26 height 19
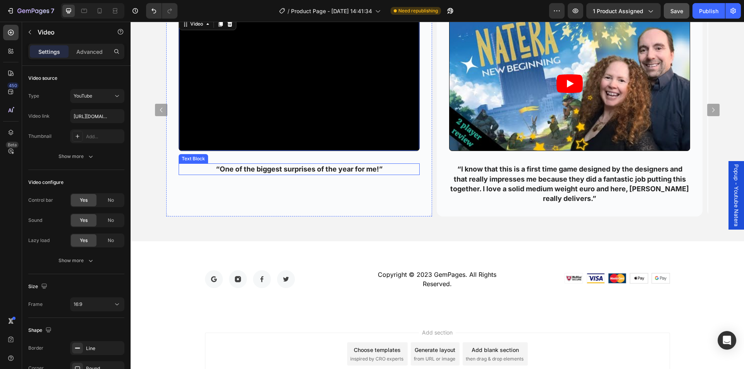
click at [256, 170] on p "“One of the biggest surprises of the year for me!”" at bounding box center [298, 169] width 239 height 10
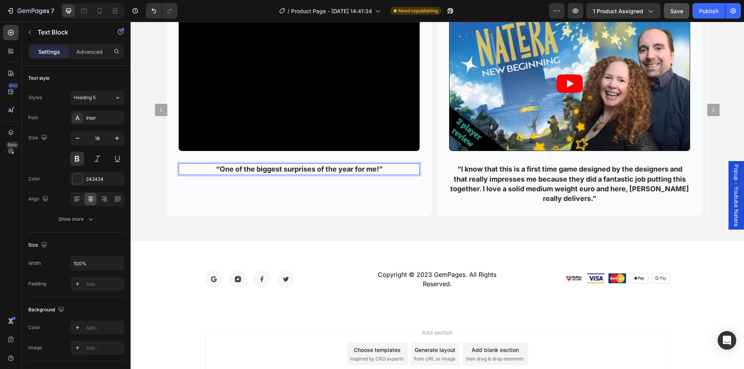
click at [374, 168] on p "“One of the biggest surprises of the year for me!”" at bounding box center [298, 169] width 239 height 10
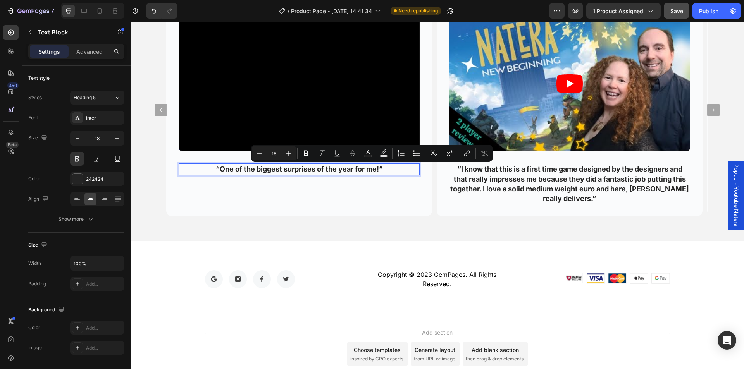
click at [380, 169] on p "“One of the biggest surprises of the year for me!”" at bounding box center [298, 169] width 239 height 10
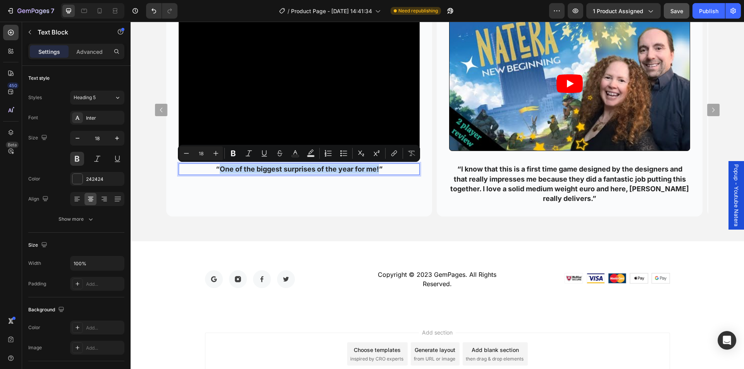
drag, startPoint x: 379, startPoint y: 169, endPoint x: 221, endPoint y: 170, distance: 158.4
click at [221, 170] on p "“One of the biggest surprises of the year for me!”" at bounding box center [298, 169] width 239 height 10
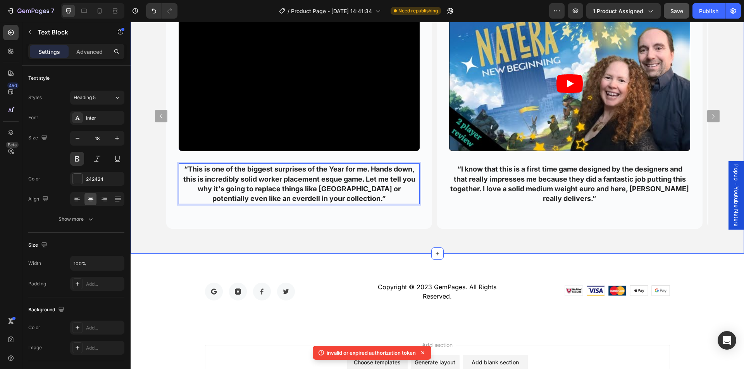
click at [337, 244] on div "Reviews & Previews Heading Row Video “This is one of the biggest surprises of t…" at bounding box center [437, 100] width 613 height 307
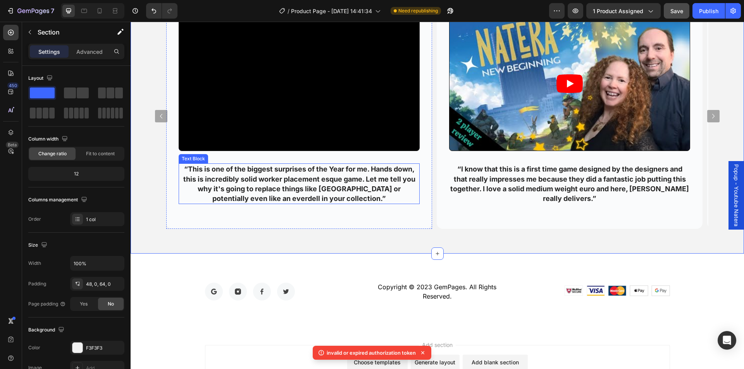
click at [293, 183] on p "“This is one of the biggest surprises of the Year for me. Hands down, this is i…" at bounding box center [298, 183] width 239 height 39
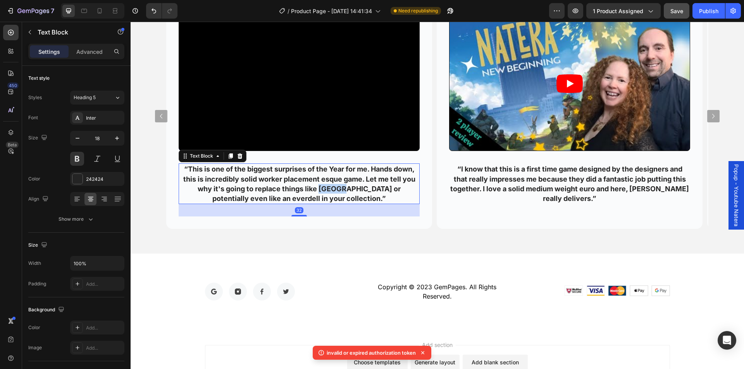
click at [308, 187] on p "“This is one of the biggest surprises of the Year for me. Hands down, this is i…" at bounding box center [298, 183] width 239 height 39
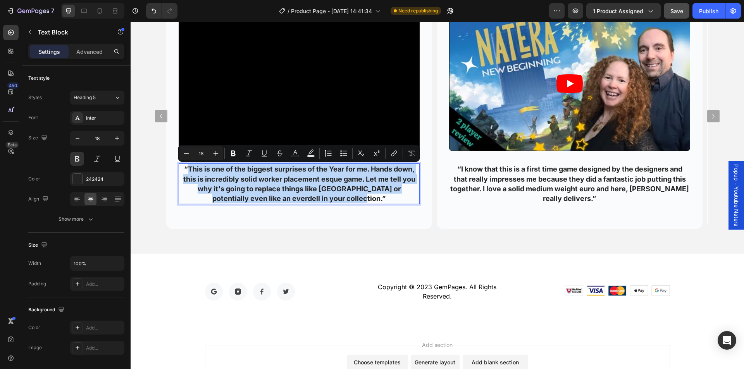
drag, startPoint x: 354, startPoint y: 199, endPoint x: 188, endPoint y: 172, distance: 168.9
click at [188, 172] on p "“This is one of the biggest surprises of the Year for me. Hands down, this is i…" at bounding box center [298, 183] width 239 height 39
copy p "This is one of the biggest surprises of the Year for me. Hands down, this is in…"
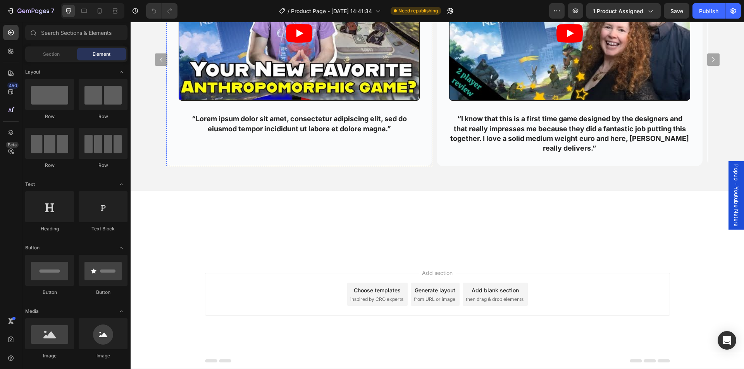
scroll to position [1356, 0]
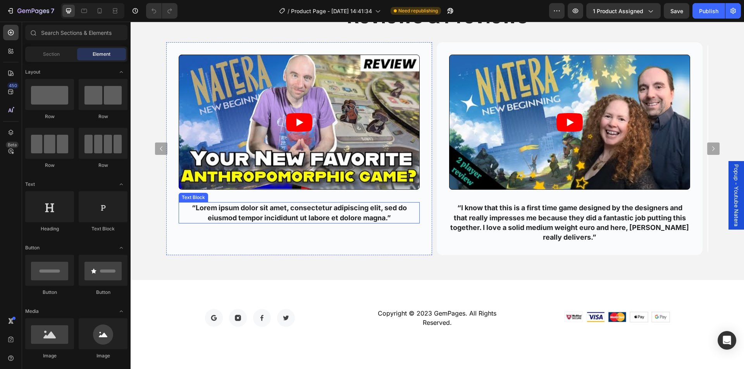
click at [247, 209] on p "“Lorem ipsum dolor sit amet, consectetur adipiscing elit, sed do eiusmod tempor…" at bounding box center [298, 212] width 239 height 19
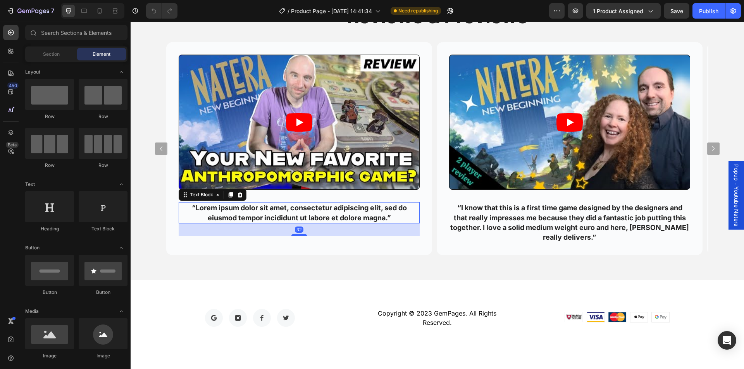
click at [247, 209] on p "“Lorem ipsum dolor sit amet, consectetur adipiscing elit, sed do eiusmod tempor…" at bounding box center [298, 212] width 239 height 19
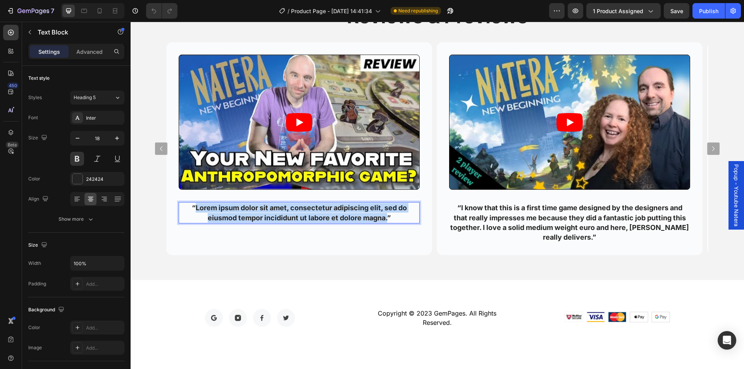
drag, startPoint x: 388, startPoint y: 219, endPoint x: 195, endPoint y: 209, distance: 193.5
click at [195, 209] on p "“Lorem ipsum dolor sit amet, consectetur adipiscing elit, sed do eiusmod tempor…" at bounding box center [298, 212] width 239 height 19
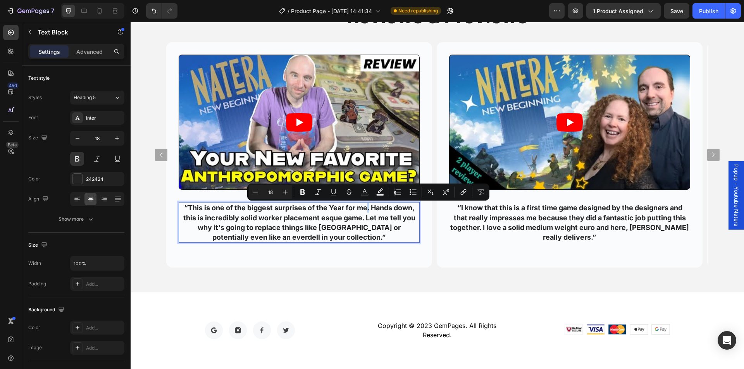
click at [369, 210] on p "“This is one of the biggest surprises of the Year for me. Hands down, this is i…" at bounding box center [298, 222] width 239 height 39
click at [371, 210] on p "“This is one of the biggest surprises of the Year for me! Hands down, this is i…" at bounding box center [298, 222] width 239 height 39
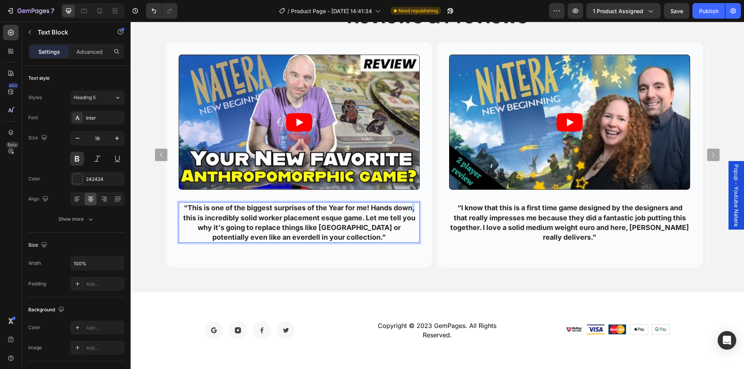
click at [416, 211] on p "“This is one of the biggest surprises of the Year for me! Hands down, this is i…" at bounding box center [298, 222] width 239 height 39
click at [184, 220] on p "“This is one of the biggest surprises of the Year for me! Hands down! this is i…" at bounding box center [298, 222] width 239 height 39
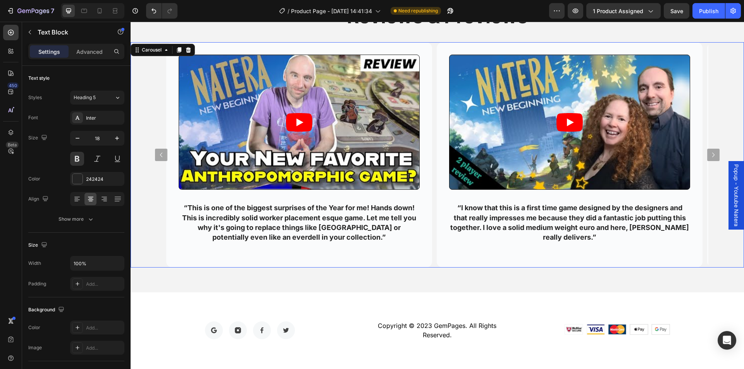
click at [708, 154] on icon "Carousel Next Arrow" at bounding box center [712, 154] width 9 height 9
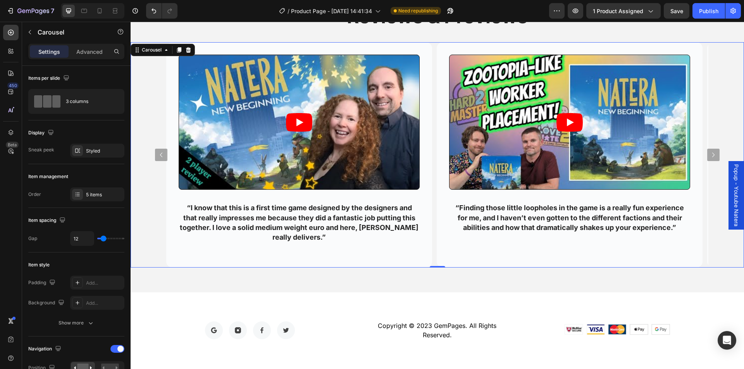
click at [708, 154] on icon "Carousel Next Arrow" at bounding box center [712, 154] width 9 height 9
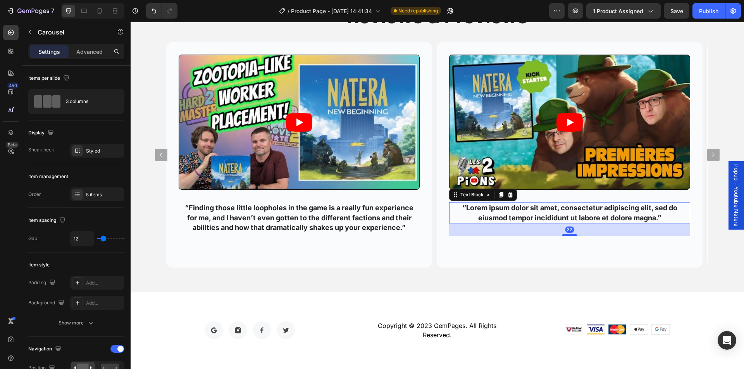
click at [535, 210] on p "“Lorem ipsum dolor sit amet, consectetur adipiscing elit, sed do eiusmod tempor…" at bounding box center [569, 212] width 239 height 19
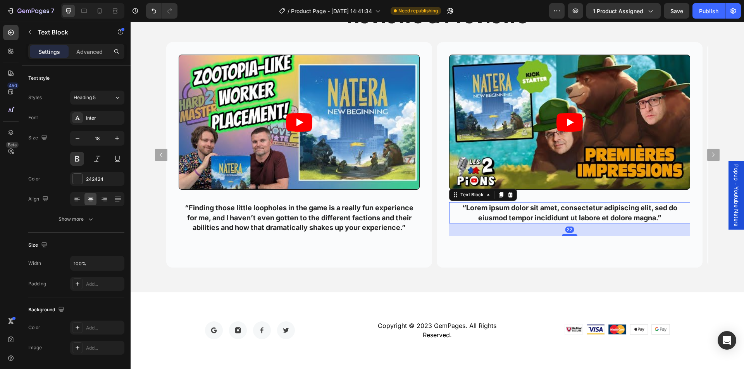
click at [535, 210] on p "“Lorem ipsum dolor sit amet, consectetur adipiscing elit, sed do eiusmod tempor…" at bounding box center [569, 212] width 239 height 19
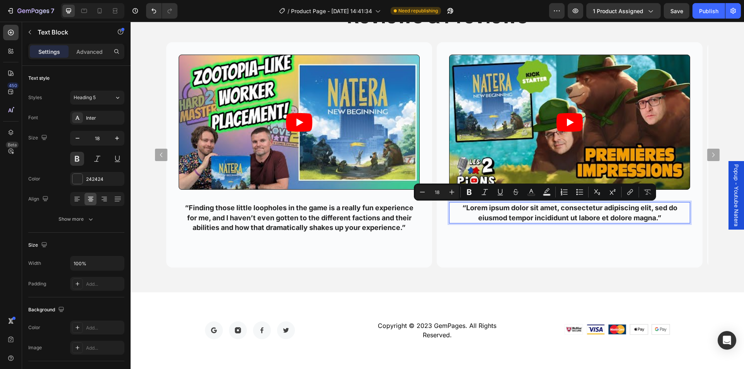
click at [463, 207] on p "“Lorem ipsum dolor sit amet, consectetur adipiscing elit, sed do eiusmod tempor…" at bounding box center [569, 212] width 239 height 19
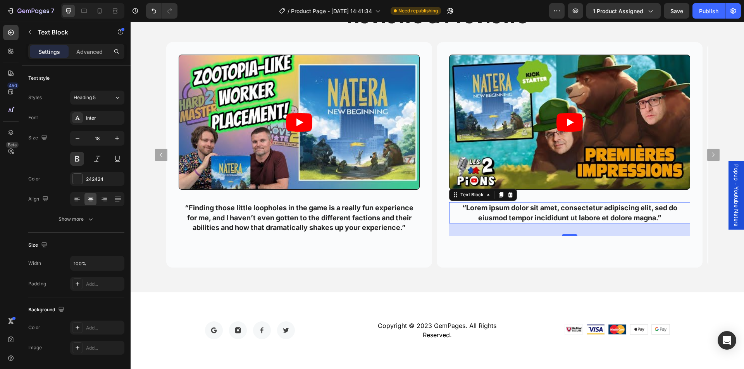
click at [516, 207] on p "“Lorem ipsum dolor sit amet, consectetur adipiscing elit, sed do eiusmod tempor…" at bounding box center [569, 212] width 239 height 19
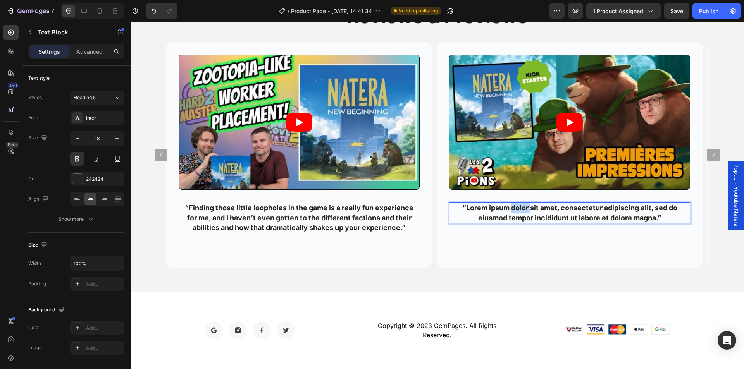
click at [516, 207] on p "“Lorem ipsum dolor sit amet, consectetur adipiscing elit, sed do eiusmod tempor…" at bounding box center [569, 212] width 239 height 19
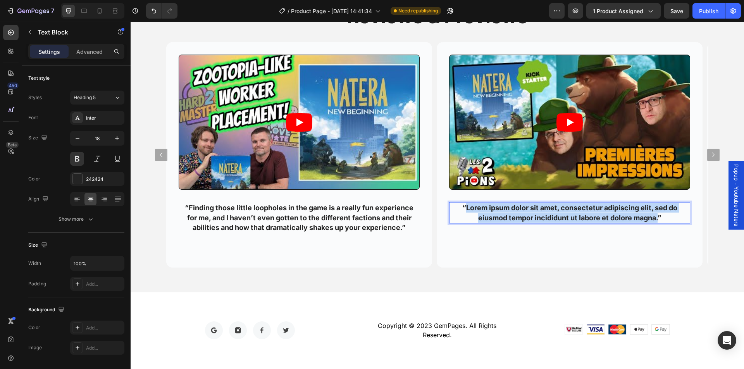
drag, startPoint x: 657, startPoint y: 218, endPoint x: 465, endPoint y: 208, distance: 192.3
click at [465, 208] on p "“Lorem ipsum dolor sit amet, consectetur adipiscing elit, sed do eiusmod tempor…" at bounding box center [569, 212] width 239 height 19
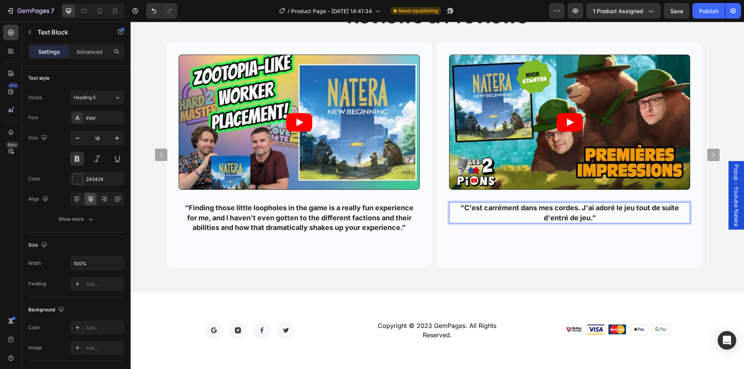
click at [610, 220] on p "“C'est carrément dans mes cordes. J'ai adoré le jeu tout de suite d'entré de je…" at bounding box center [569, 212] width 239 height 19
click at [591, 219] on p "“C'est carrément dans mes cordes. J'ai adoré le jeu tout de suite d'entré de je…" at bounding box center [569, 212] width 239 height 19
click at [593, 220] on p "“C'est carrément dans mes cordes. J'ai adoré le jeu tout de suite d'entré de je…" at bounding box center [569, 212] width 239 height 19
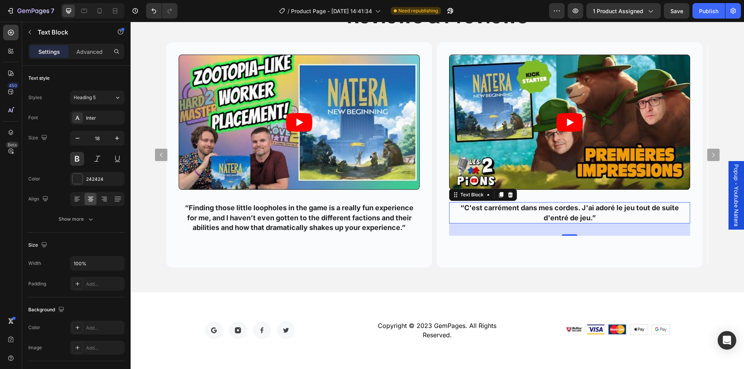
click at [562, 208] on p "“C'est carrément dans mes cordes. J'ai adoré le jeu tout de suite d'entré de je…" at bounding box center [569, 212] width 239 height 19
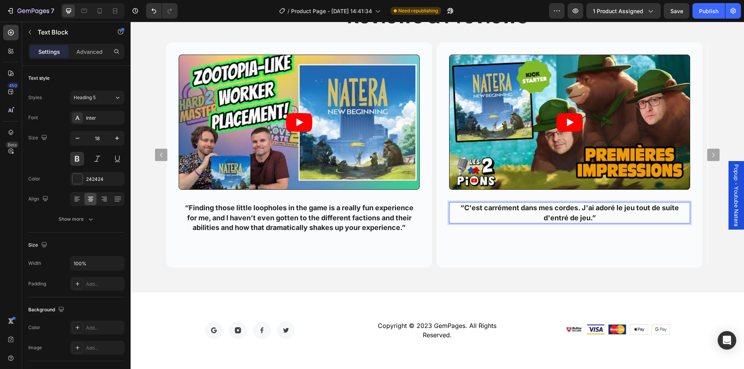
click at [594, 220] on p "“C'est carrément dans mes cordes. J'ai adoré le jeu tout de suite d'entré de je…" at bounding box center [569, 212] width 239 height 19
drag, startPoint x: 592, startPoint y: 220, endPoint x: 466, endPoint y: 209, distance: 126.7
click at [466, 209] on p "“C'est carrément dans mes cordes. J'ai adoré le jeu tout de suite d'entré de je…" at bounding box center [569, 212] width 239 height 19
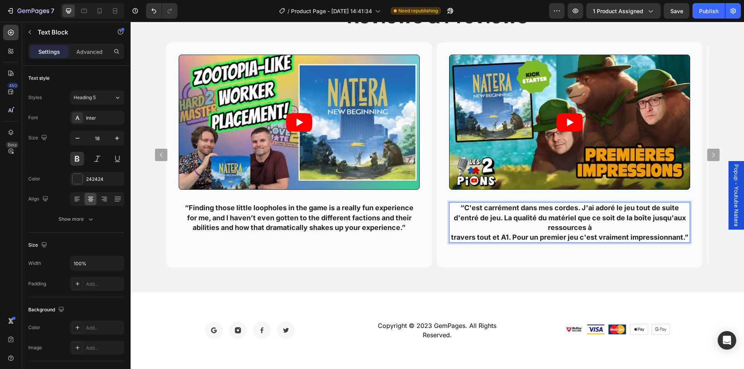
click at [593, 226] on p "“C'est carrément dans mes cordes. J'ai adoré le jeu tout de suite d'entré de je…" at bounding box center [569, 222] width 239 height 39
click at [453, 239] on p "“C'est carrément dans mes cordes. J'ai adoré le jeu tout de suite d'entré de je…" at bounding box center [569, 222] width 239 height 39
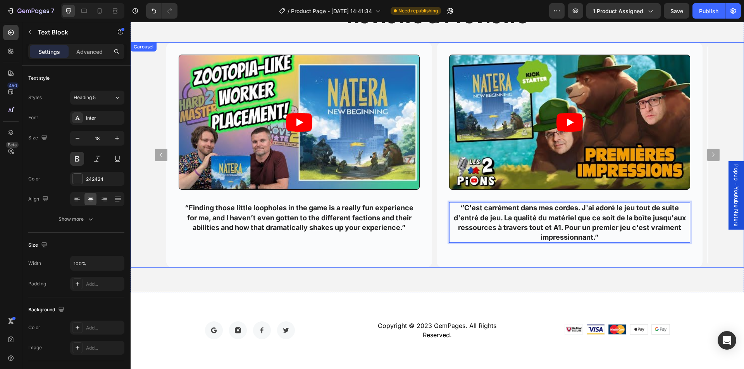
click at [711, 204] on div "Video “This is one of the biggest surprises of the Year for me! Hands down! Thi…" at bounding box center [437, 155] width 567 height 226
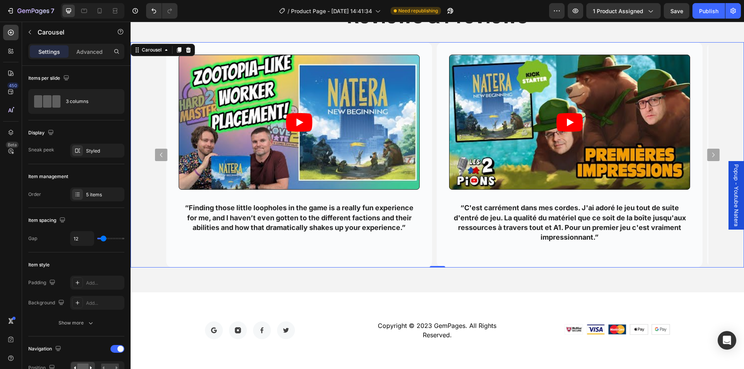
click at [708, 154] on icon "Carousel Next Arrow" at bounding box center [712, 154] width 9 height 9
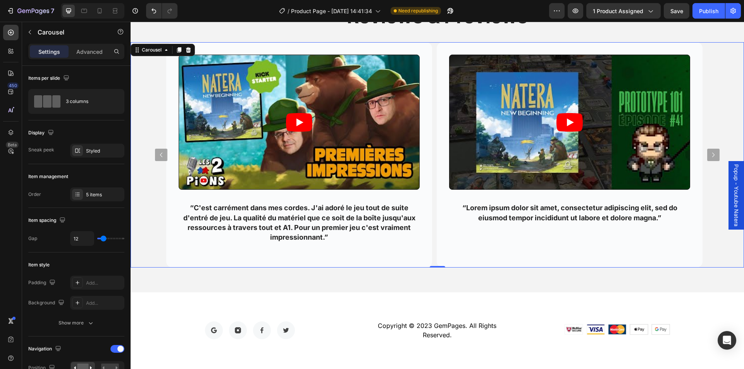
click at [708, 154] on icon "Carousel Next Arrow" at bounding box center [712, 154] width 9 height 9
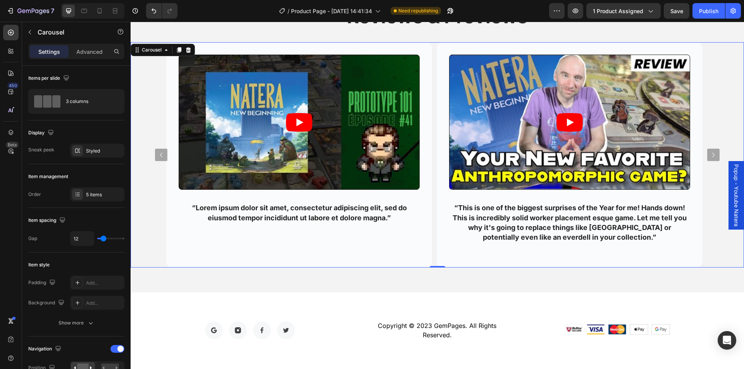
click at [708, 154] on icon "Carousel Next Arrow" at bounding box center [712, 154] width 9 height 9
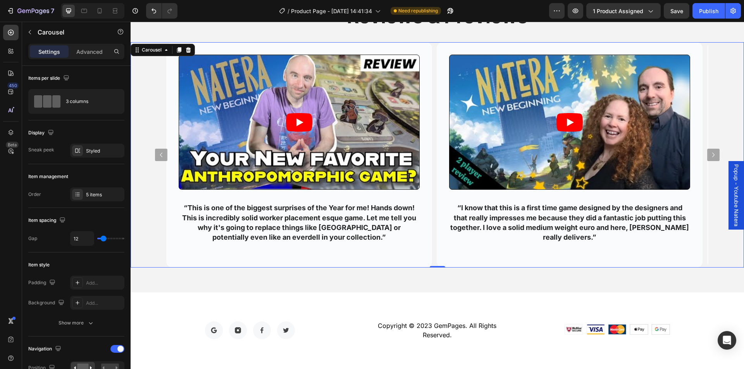
click at [708, 154] on icon "Carousel Next Arrow" at bounding box center [712, 154] width 9 height 9
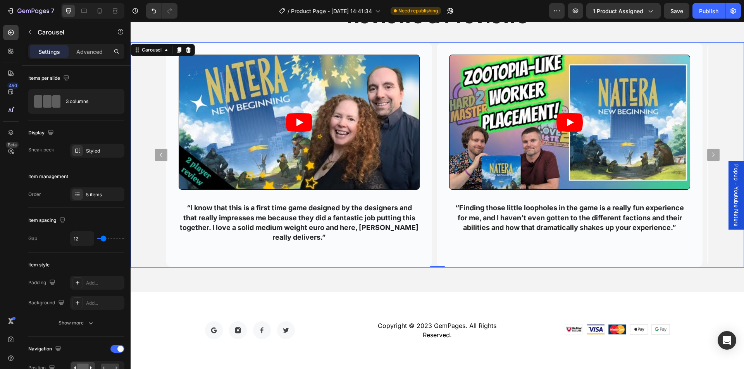
click at [708, 154] on icon "Carousel Next Arrow" at bounding box center [712, 154] width 9 height 9
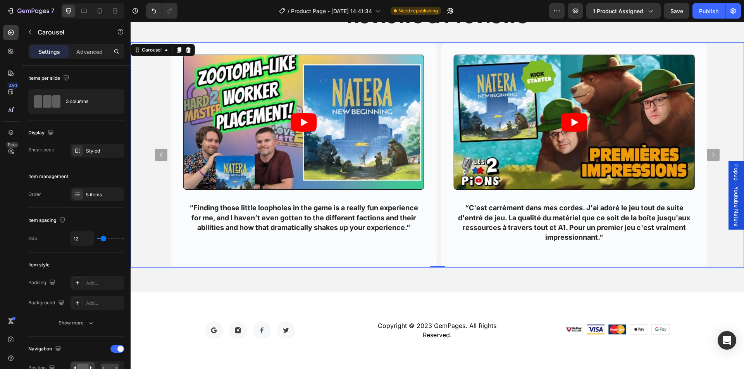
click at [708, 154] on icon "Carousel Next Arrow" at bounding box center [712, 154] width 9 height 9
